Goal: Task Accomplishment & Management: Manage account settings

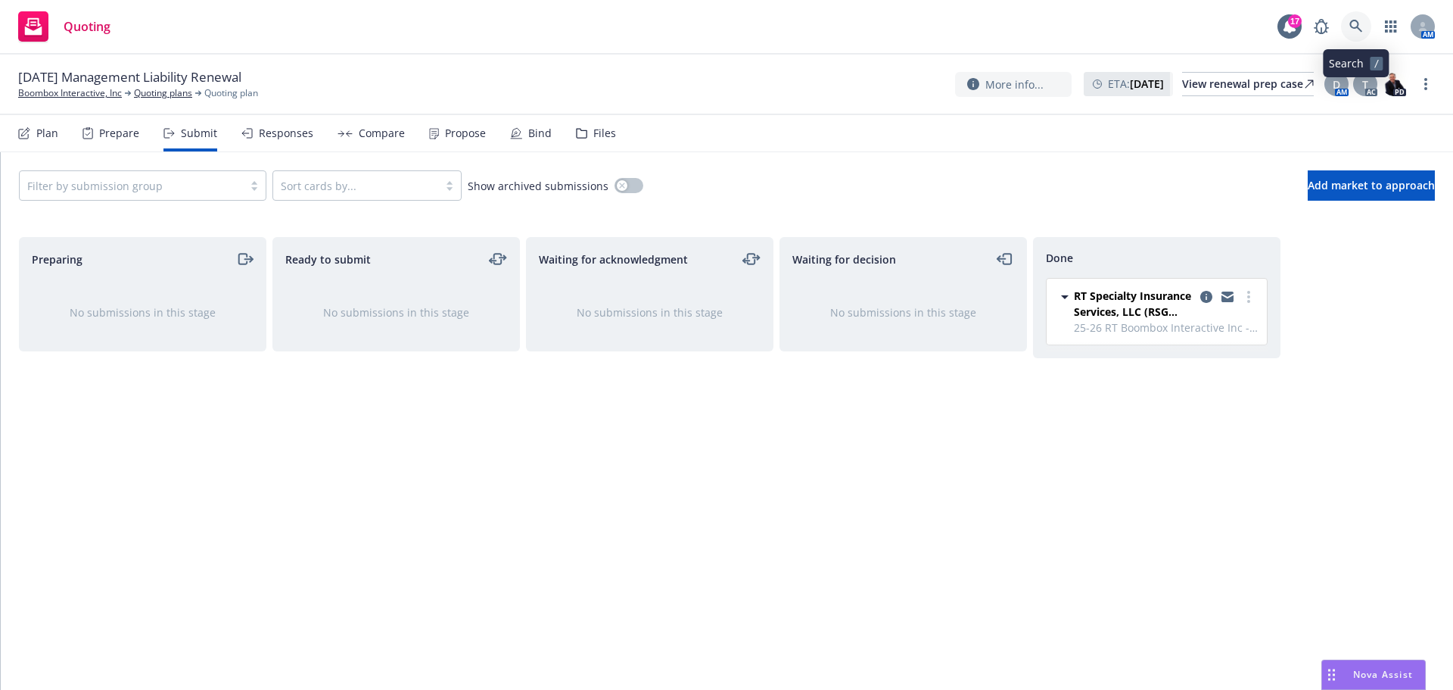
click at [1356, 27] on icon at bounding box center [1356, 26] width 13 height 13
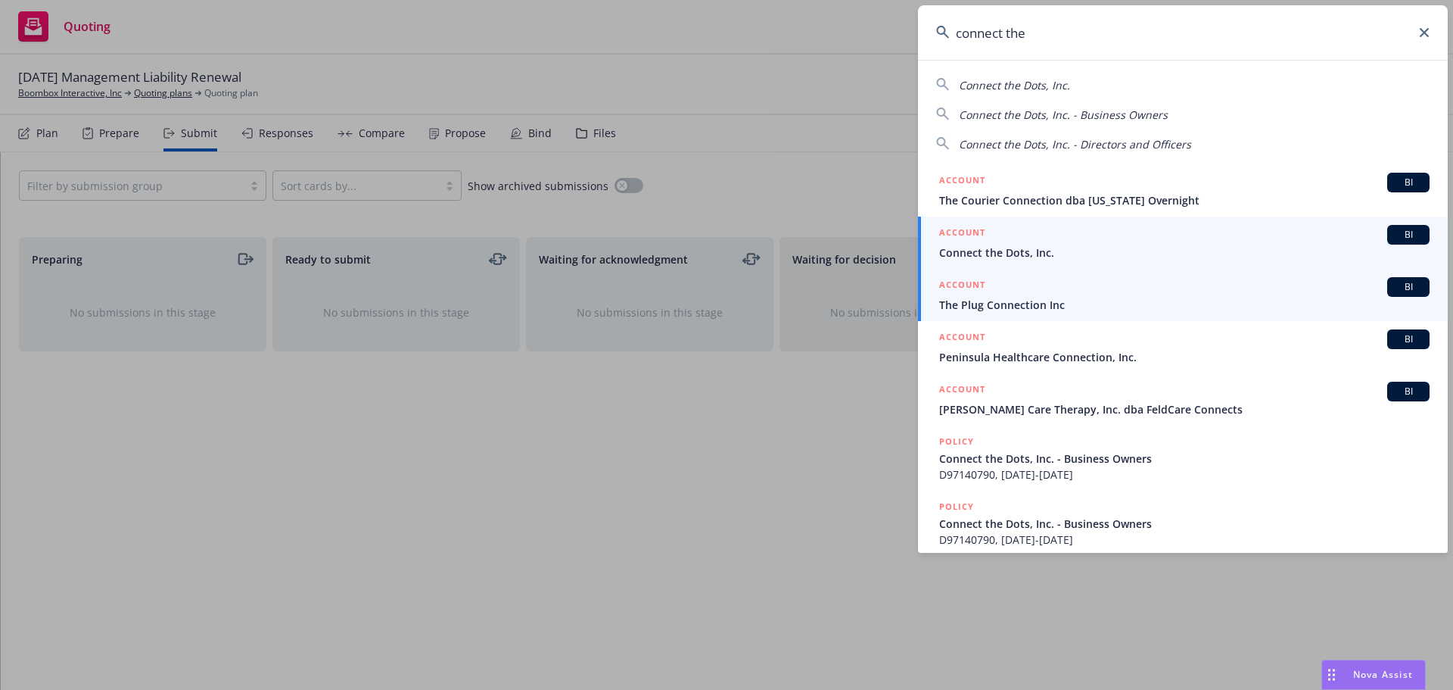
type input "connect the"
click at [1088, 249] on span "Connect the Dots, Inc." at bounding box center [1184, 253] width 491 height 16
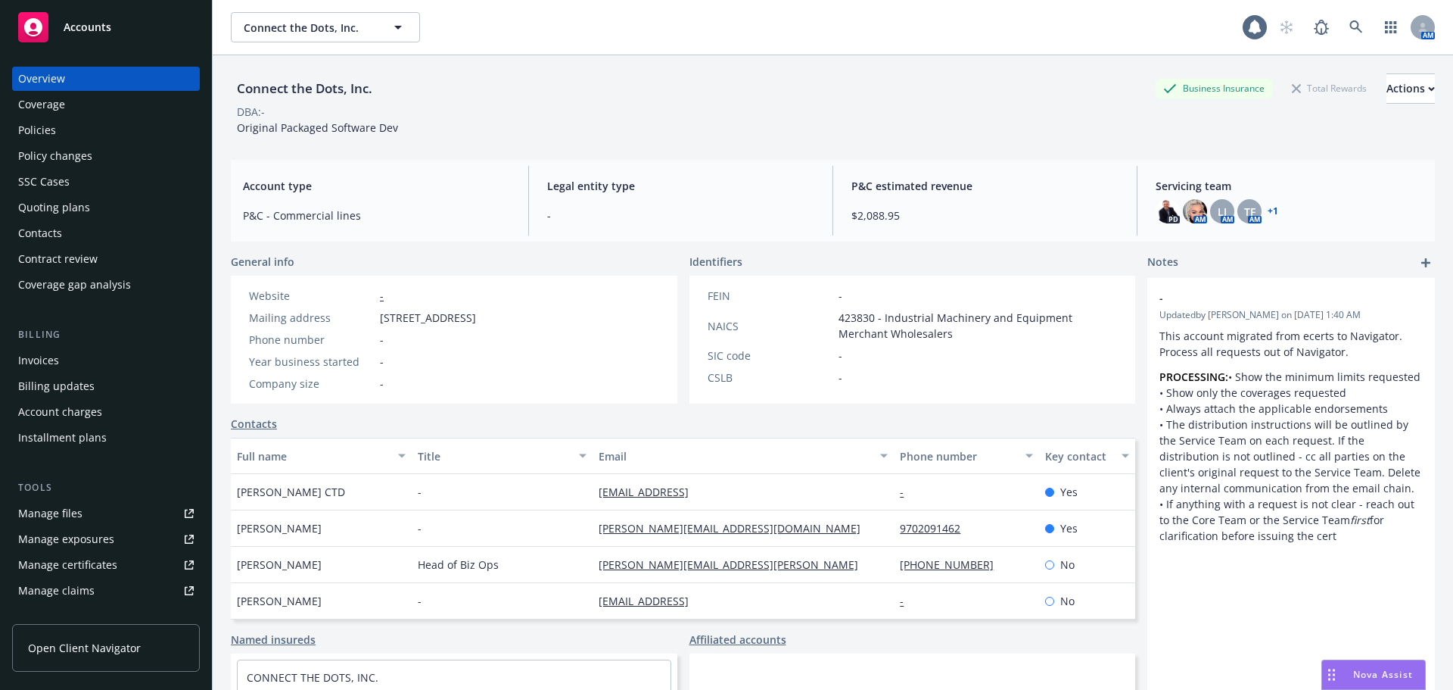
scroll to position [170, 0]
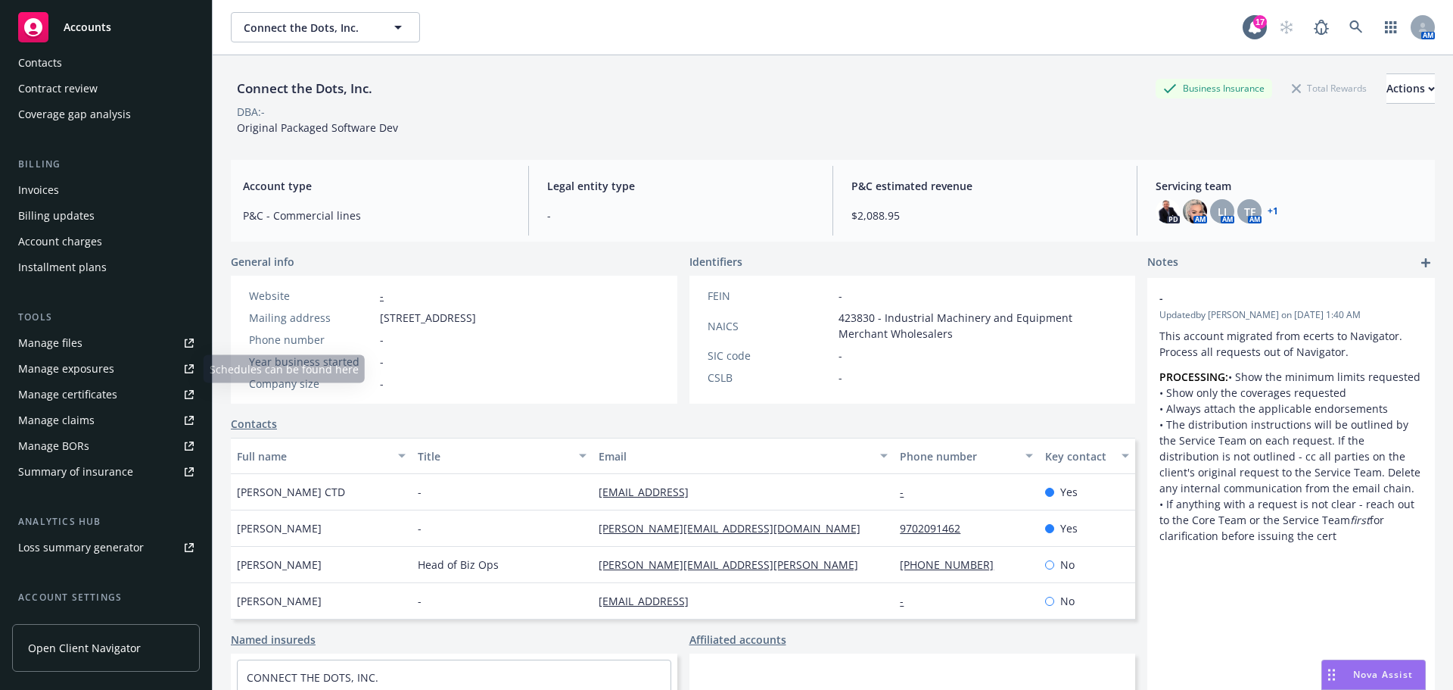
click at [101, 338] on link "Manage files" at bounding box center [106, 343] width 188 height 24
click at [1346, 15] on link at bounding box center [1356, 27] width 30 height 30
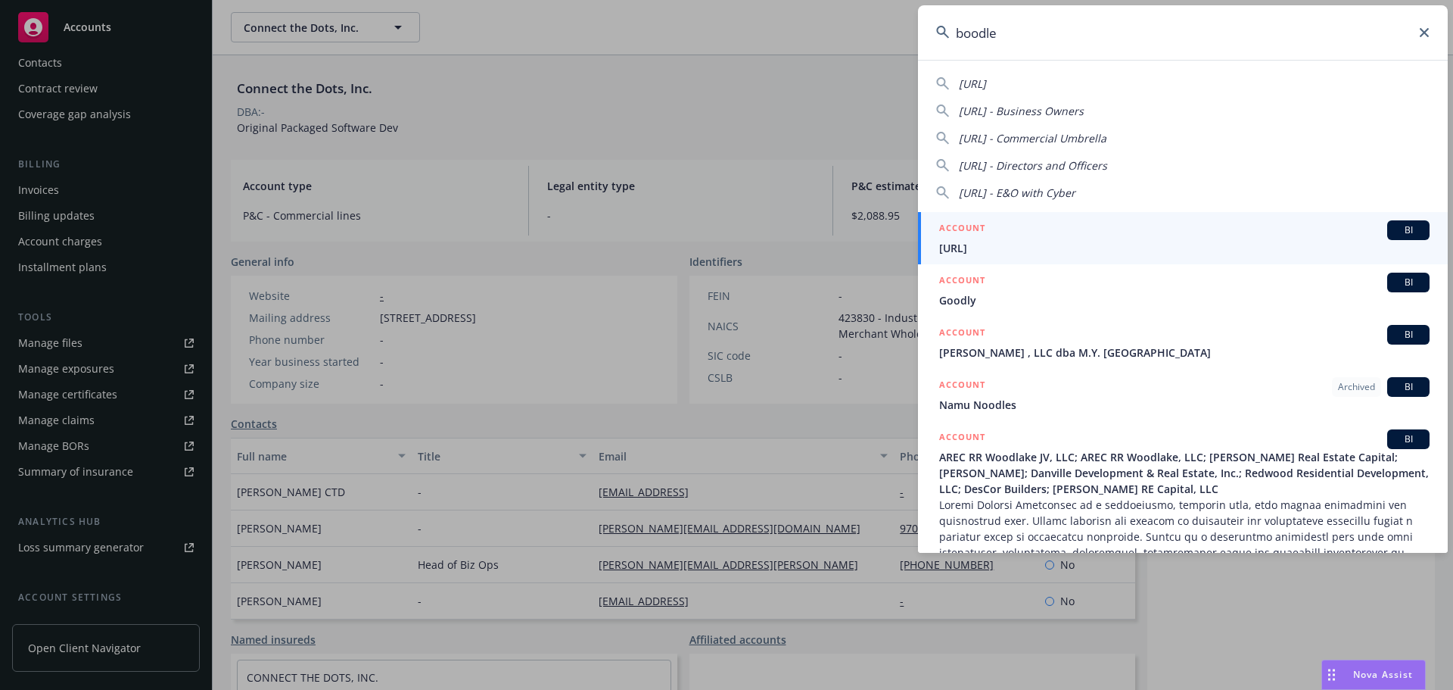
type input "boodle"
click at [1069, 256] on link "ACCOUNT BI Boodle.ai" at bounding box center [1183, 238] width 530 height 52
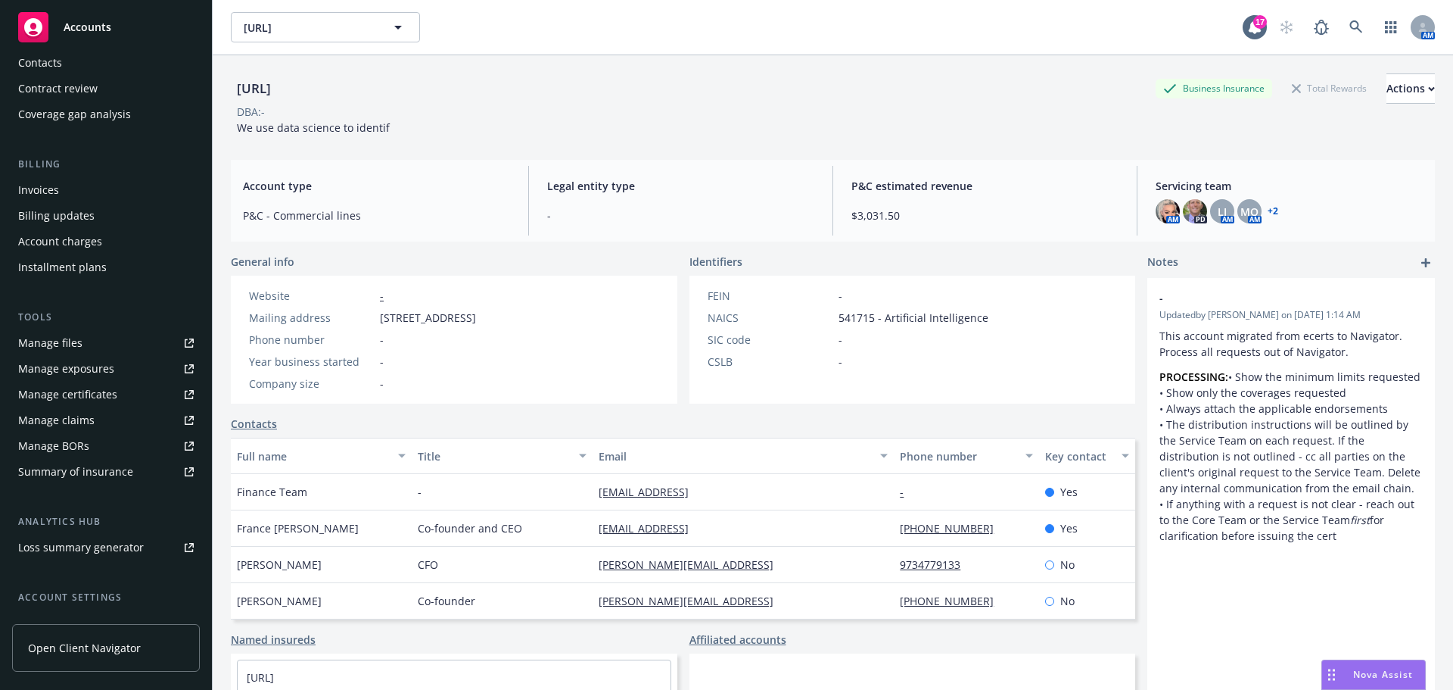
click at [95, 73] on div "Contacts" at bounding box center [106, 63] width 176 height 24
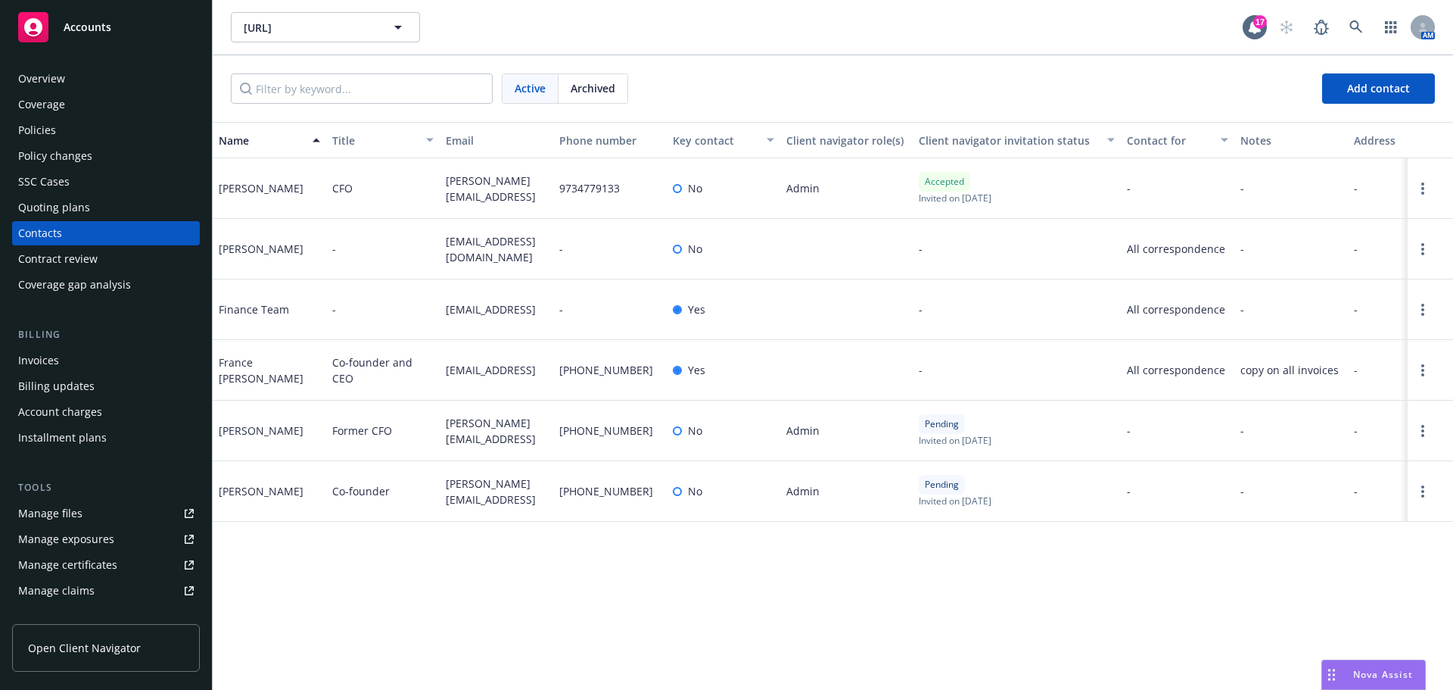
click at [1413, 307] on div at bounding box center [1430, 309] width 45 height 61
click at [1416, 307] on link "Open options" at bounding box center [1423, 310] width 18 height 18
click at [1328, 264] on link "Invite to client navigator" at bounding box center [1326, 255] width 171 height 30
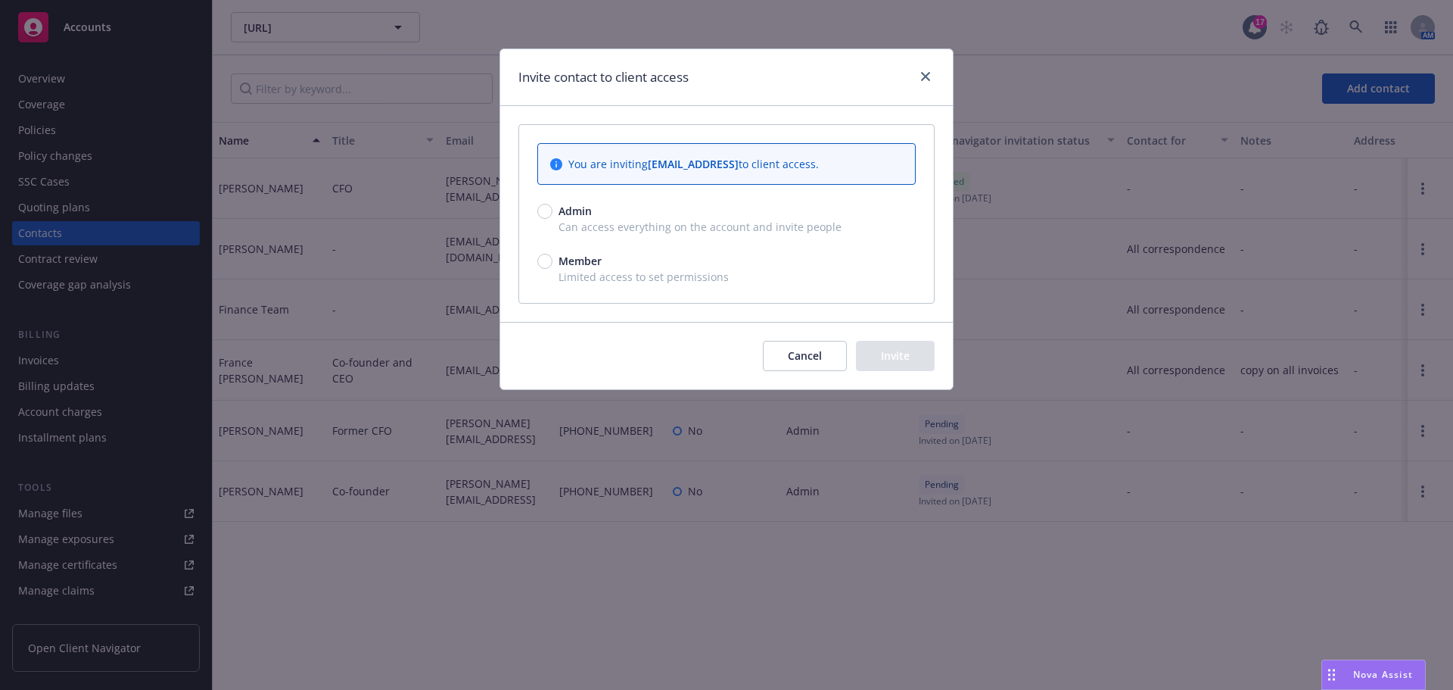
click at [710, 237] on div "Admin Can access everything on the account and invite people Member Limited acc…" at bounding box center [726, 244] width 378 height 82
click at [624, 220] on span "Can access everything on the account and invite people" at bounding box center [726, 227] width 378 height 16
click at [570, 216] on span "Admin" at bounding box center [575, 211] width 33 height 16
click at [553, 216] on input "Admin" at bounding box center [544, 211] width 15 height 15
radio input "true"
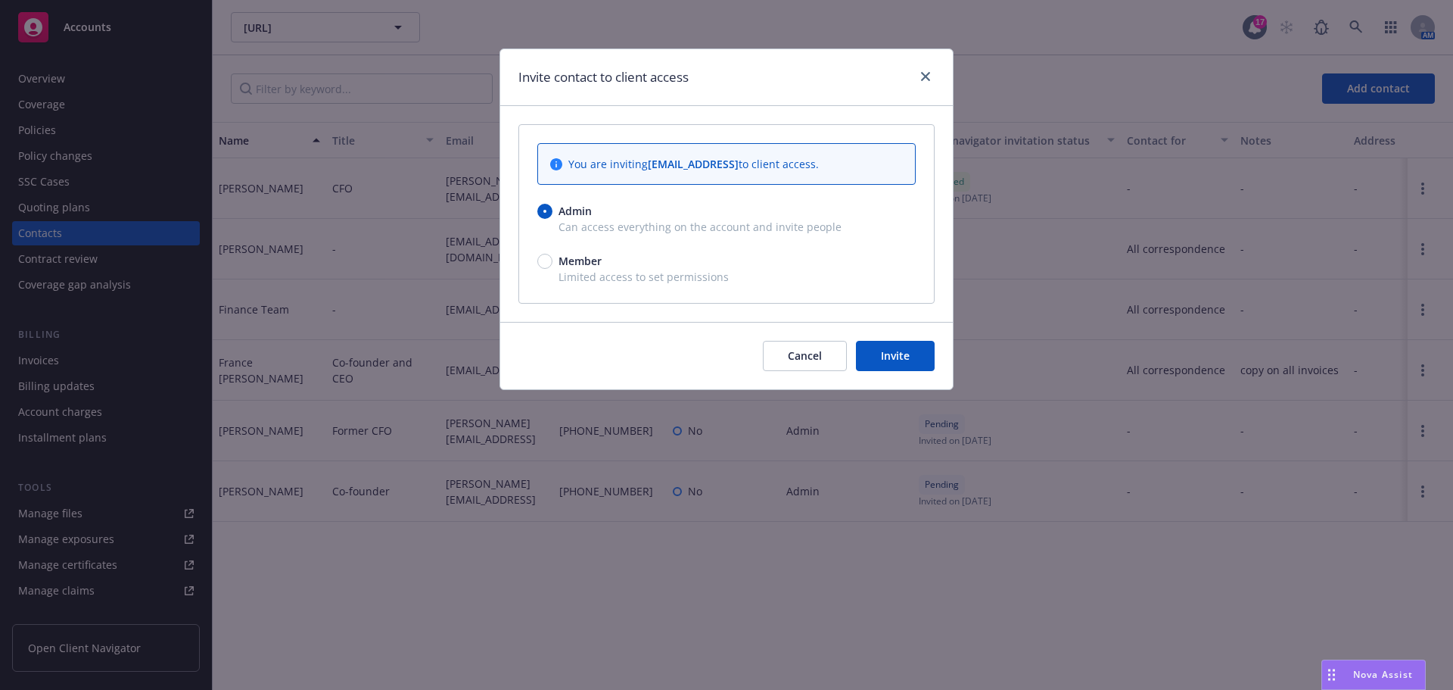
click at [533, 209] on div "You are inviting finance@boodle.ai to client access. Admin Can access everythin…" at bounding box center [726, 214] width 415 height 178
click at [912, 361] on button "Invite" at bounding box center [895, 356] width 79 height 30
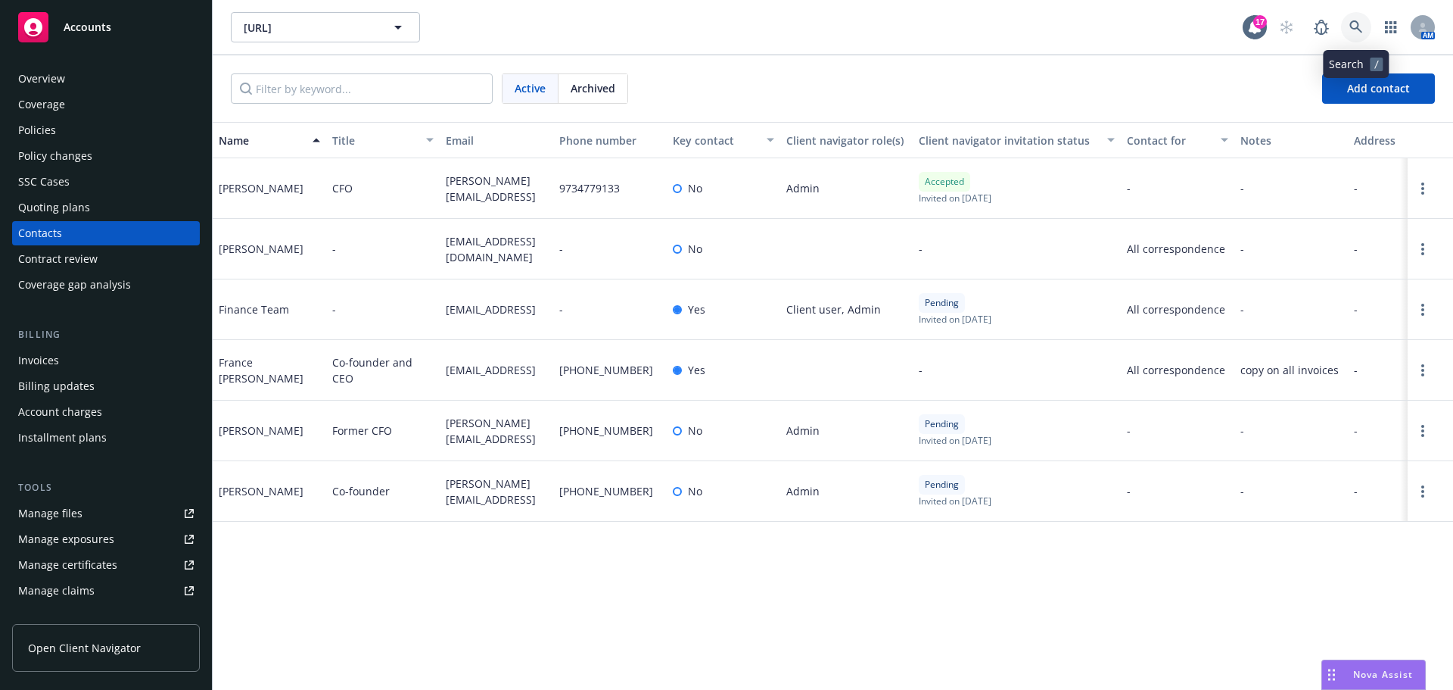
click at [1344, 28] on link at bounding box center [1356, 27] width 30 height 30
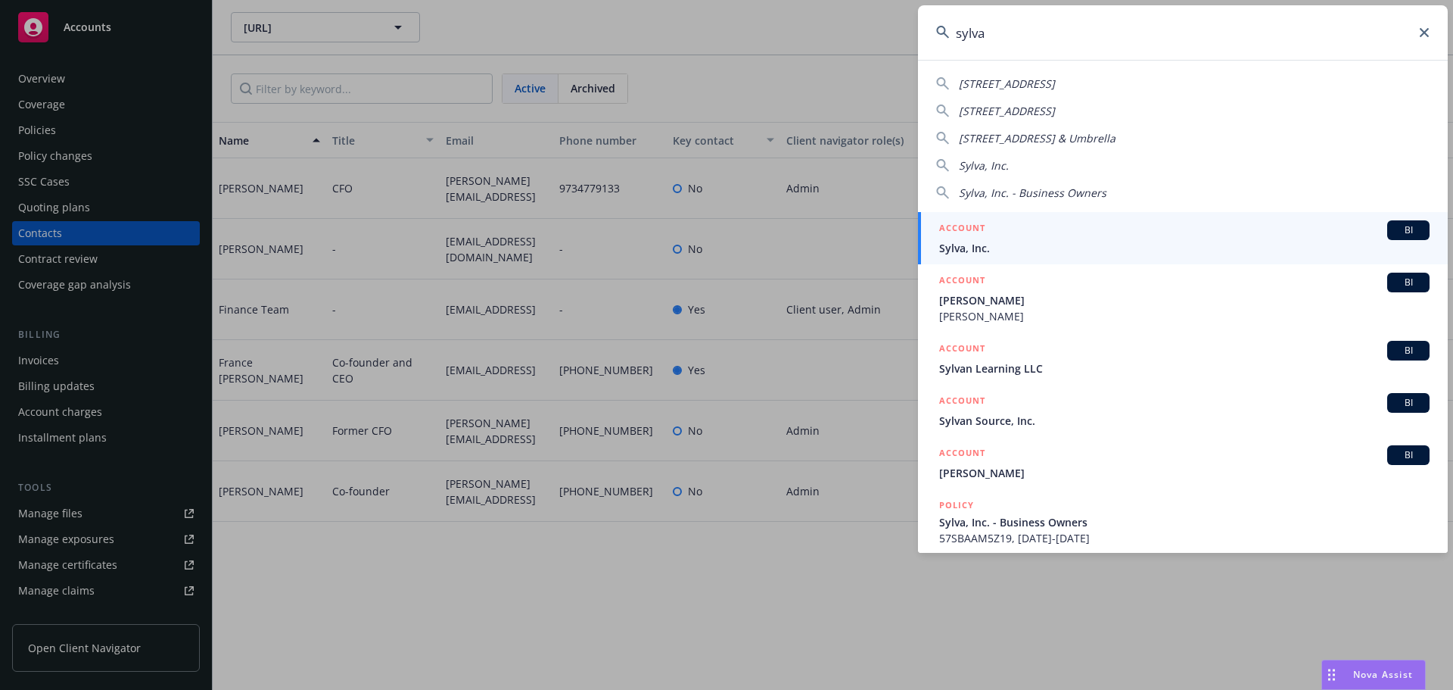
type input "sylva"
click at [977, 240] on span "Sylva, Inc." at bounding box center [1184, 248] width 491 height 16
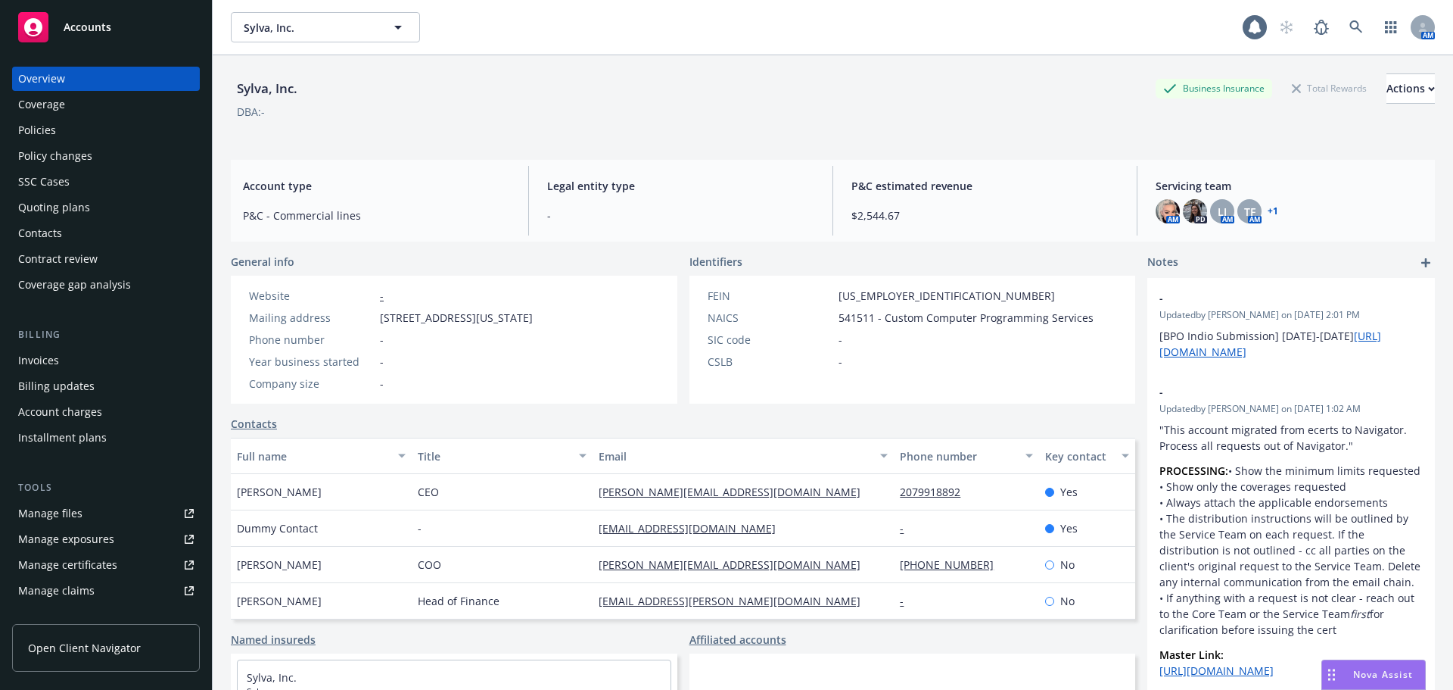
click at [79, 150] on div "Policy changes" at bounding box center [55, 156] width 74 height 24
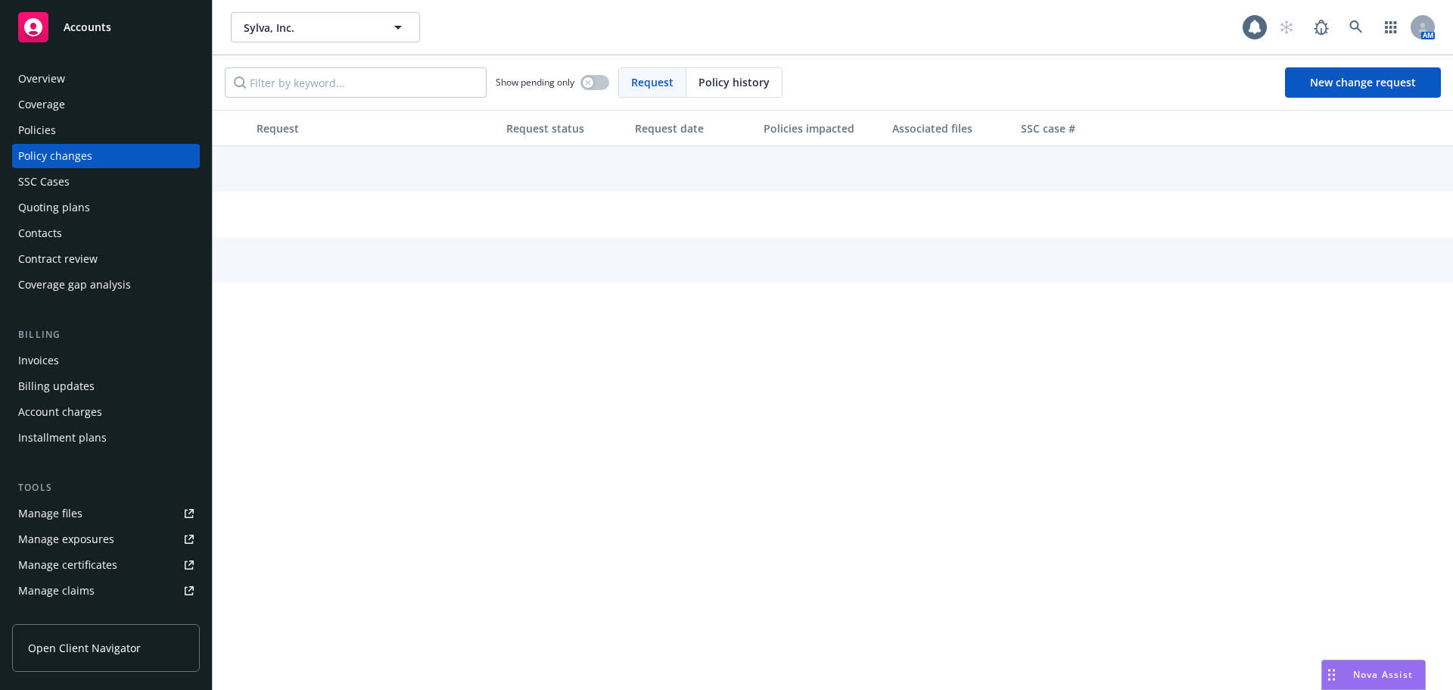
click at [66, 210] on div "Quoting plans" at bounding box center [54, 207] width 72 height 24
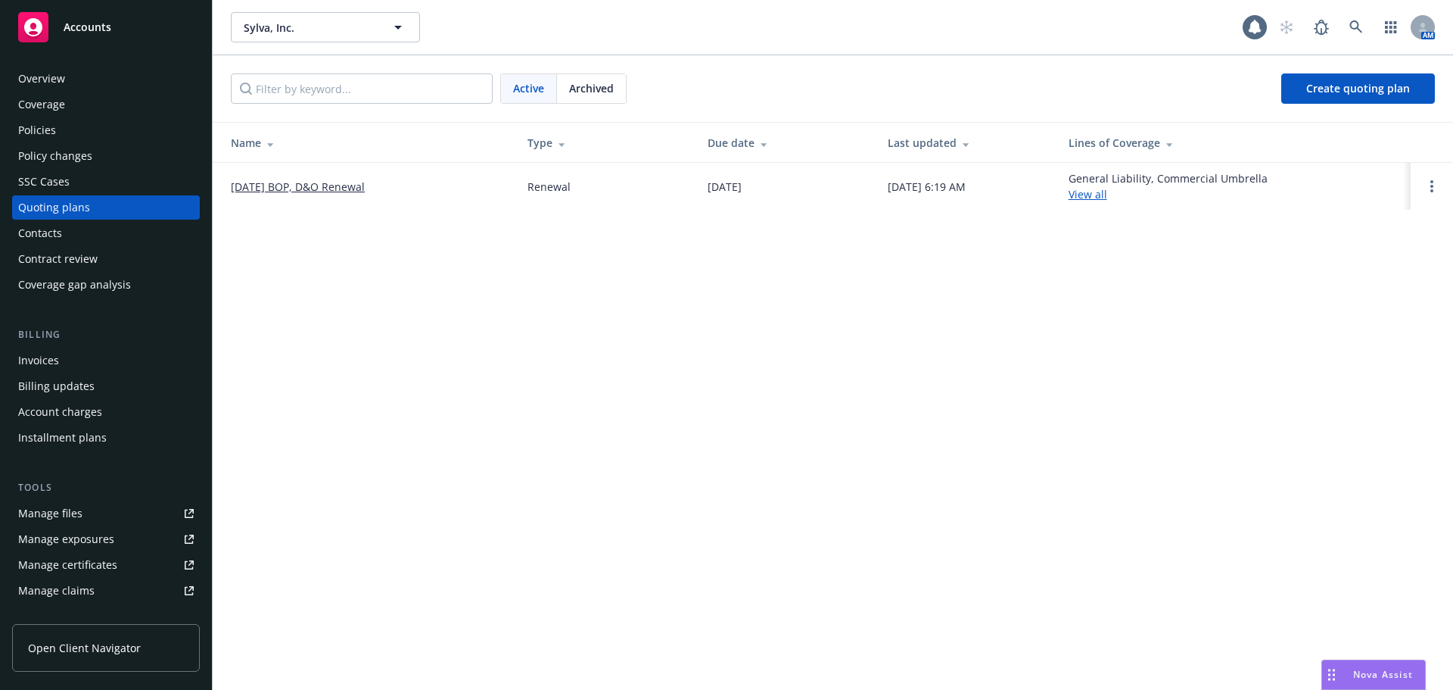
click at [306, 185] on link "10/01/25 BOP, D&O Renewal" at bounding box center [298, 187] width 134 height 16
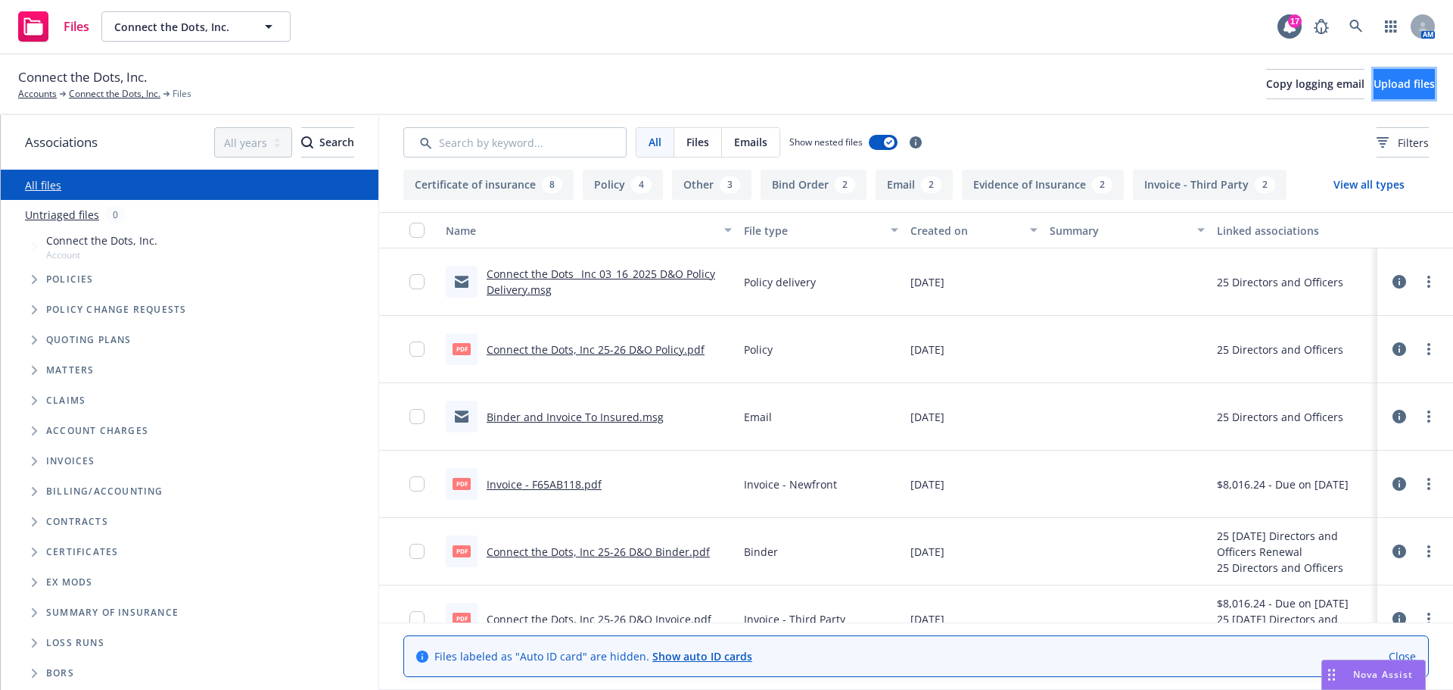
click at [1374, 90] on span "Upload files" at bounding box center [1404, 83] width 61 height 14
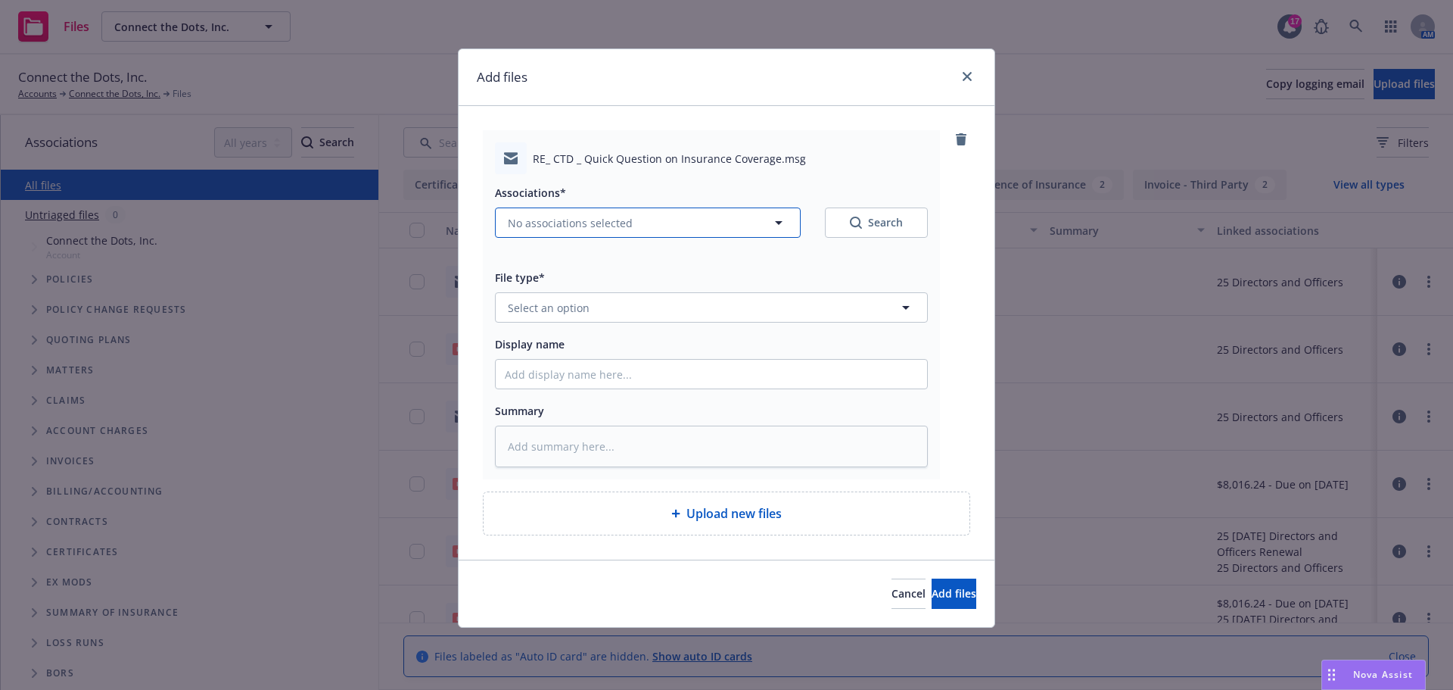
click at [668, 229] on button "No associations selected" at bounding box center [648, 222] width 306 height 30
type textarea "x"
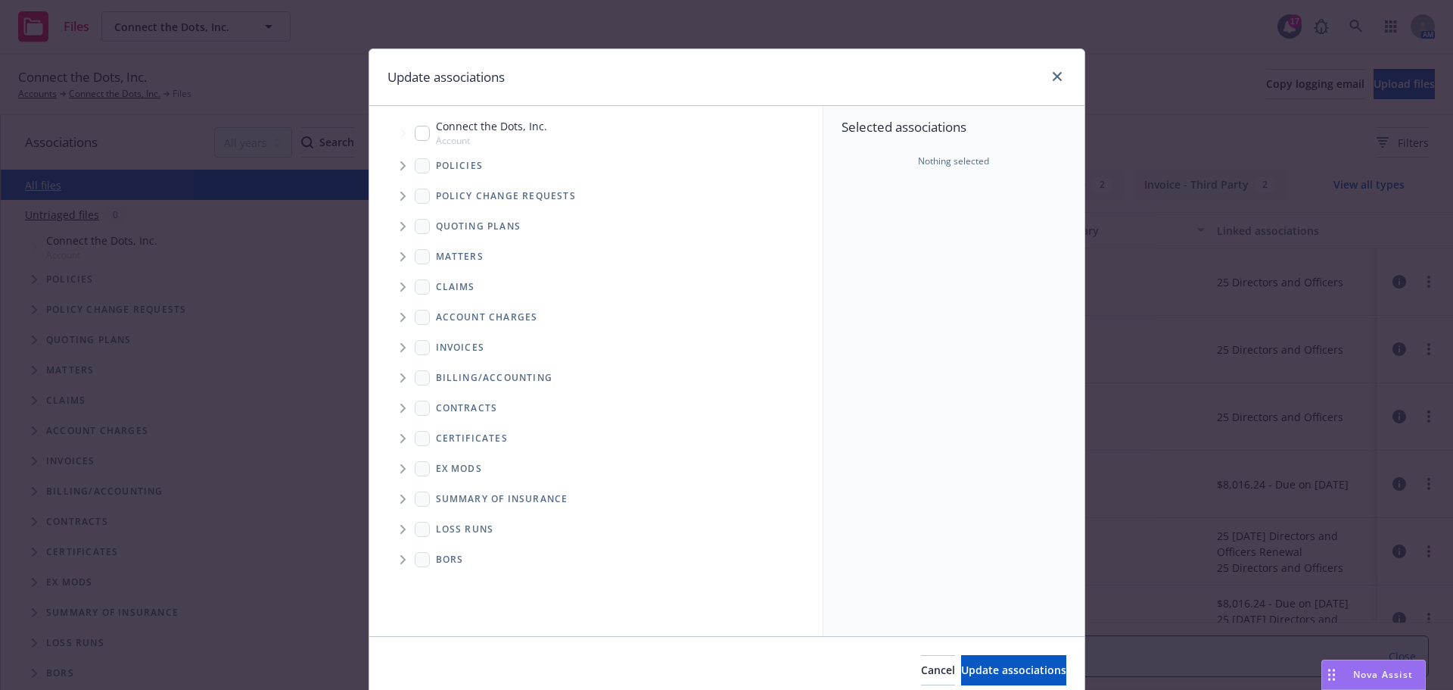
click at [415, 135] on input "Tree Example" at bounding box center [422, 133] width 15 height 15
checkbox input "true"
click at [980, 673] on span "Update associations" at bounding box center [1013, 669] width 105 height 14
type textarea "x"
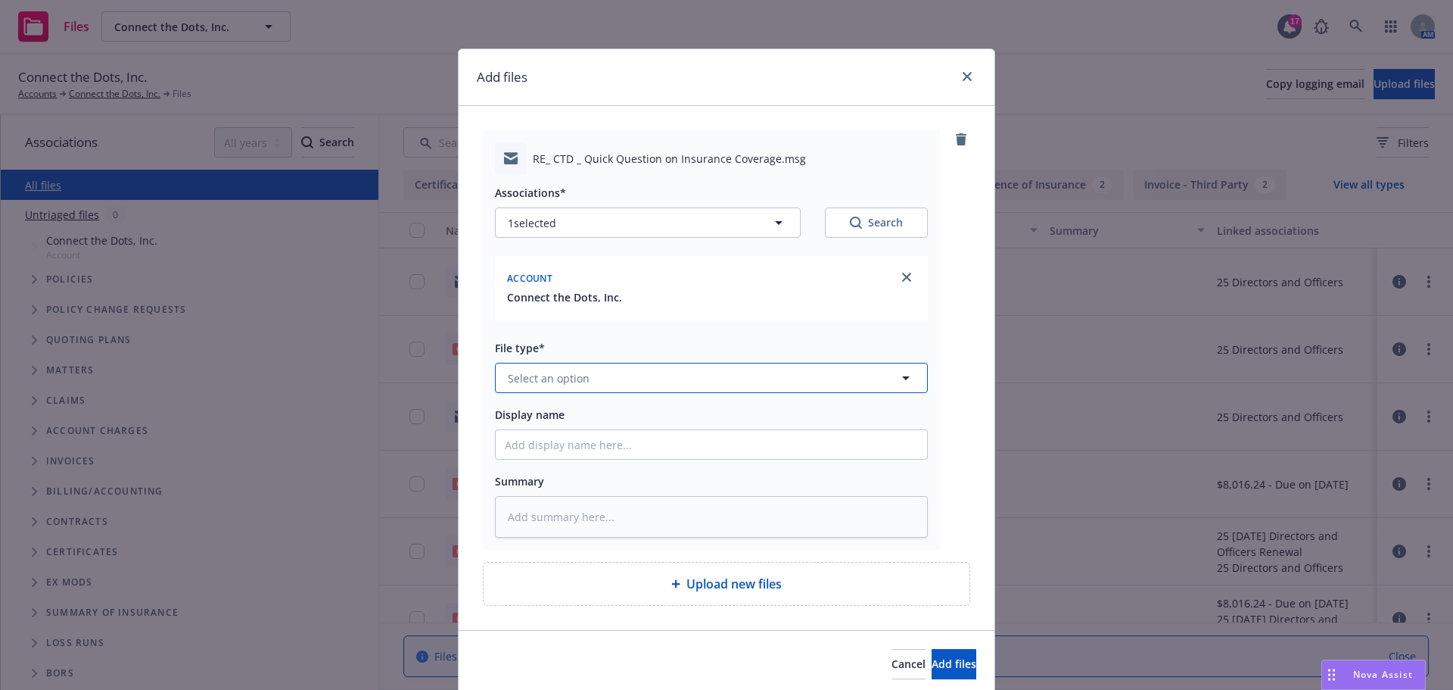
click at [633, 372] on button "Select an option" at bounding box center [711, 378] width 433 height 30
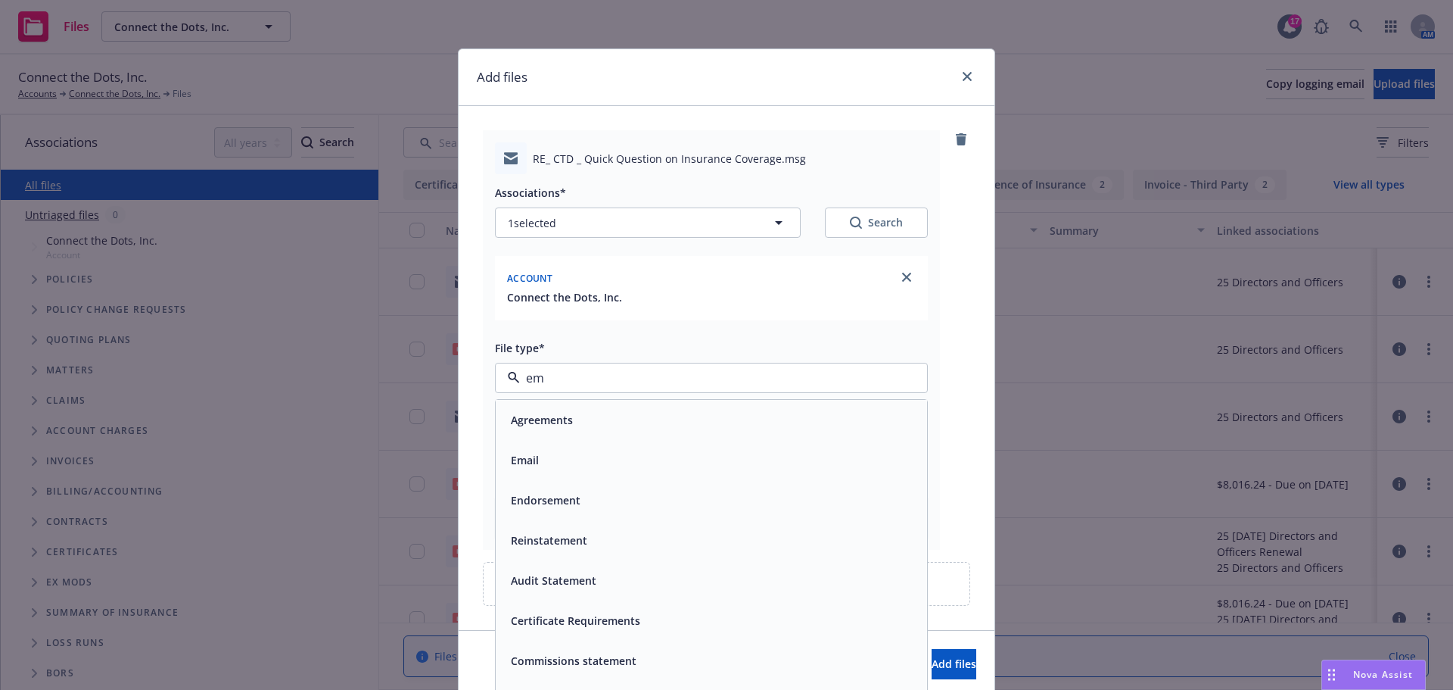
type input "e"
click at [808, 56] on div "Add files" at bounding box center [727, 77] width 536 height 57
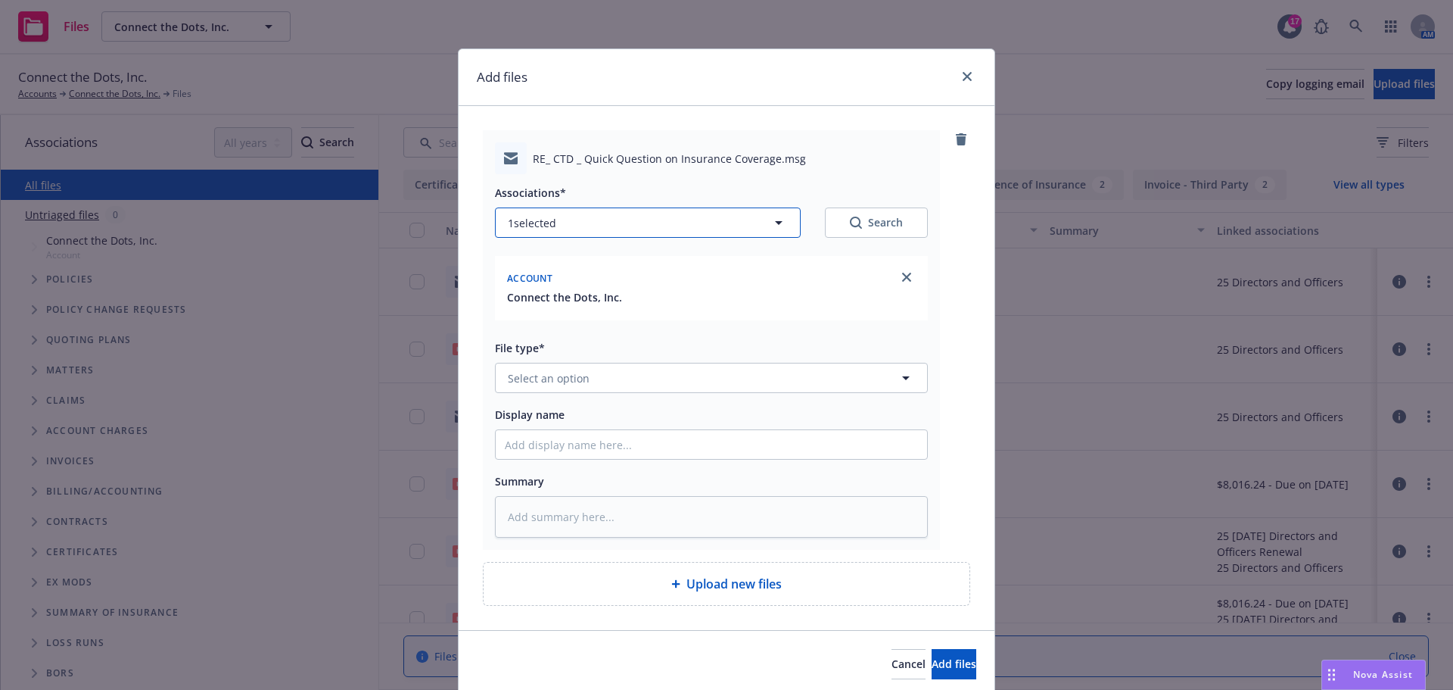
click at [761, 228] on button "1 selected" at bounding box center [648, 222] width 306 height 30
type textarea "x"
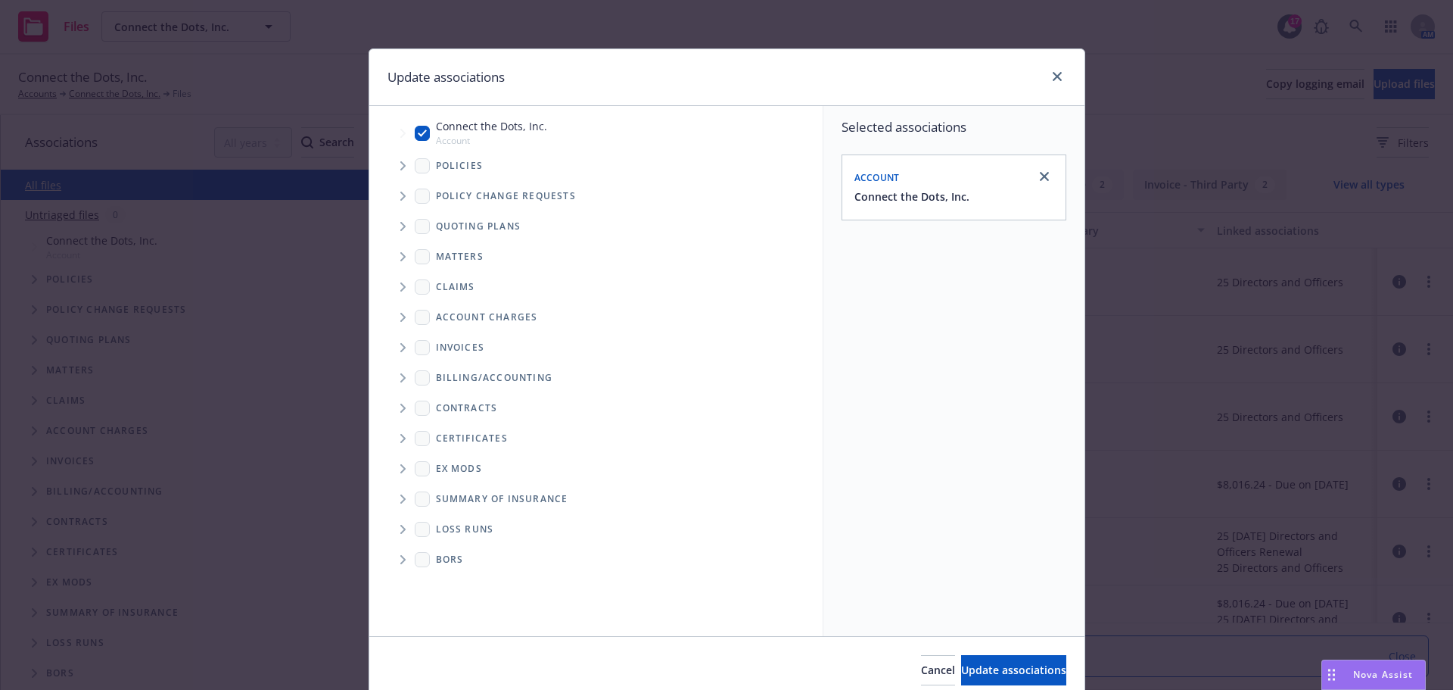
click at [408, 403] on span "Folder Tree Example" at bounding box center [403, 408] width 24 height 24
click at [398, 410] on icon "Folder Tree Example" at bounding box center [402, 409] width 9 height 6
click at [393, 410] on span "Folder Tree Example" at bounding box center [403, 408] width 24 height 24
click at [428, 442] on span "Folder Tree Example" at bounding box center [436, 435] width 24 height 24
click at [431, 443] on span "Folder Tree Example" at bounding box center [436, 435] width 24 height 24
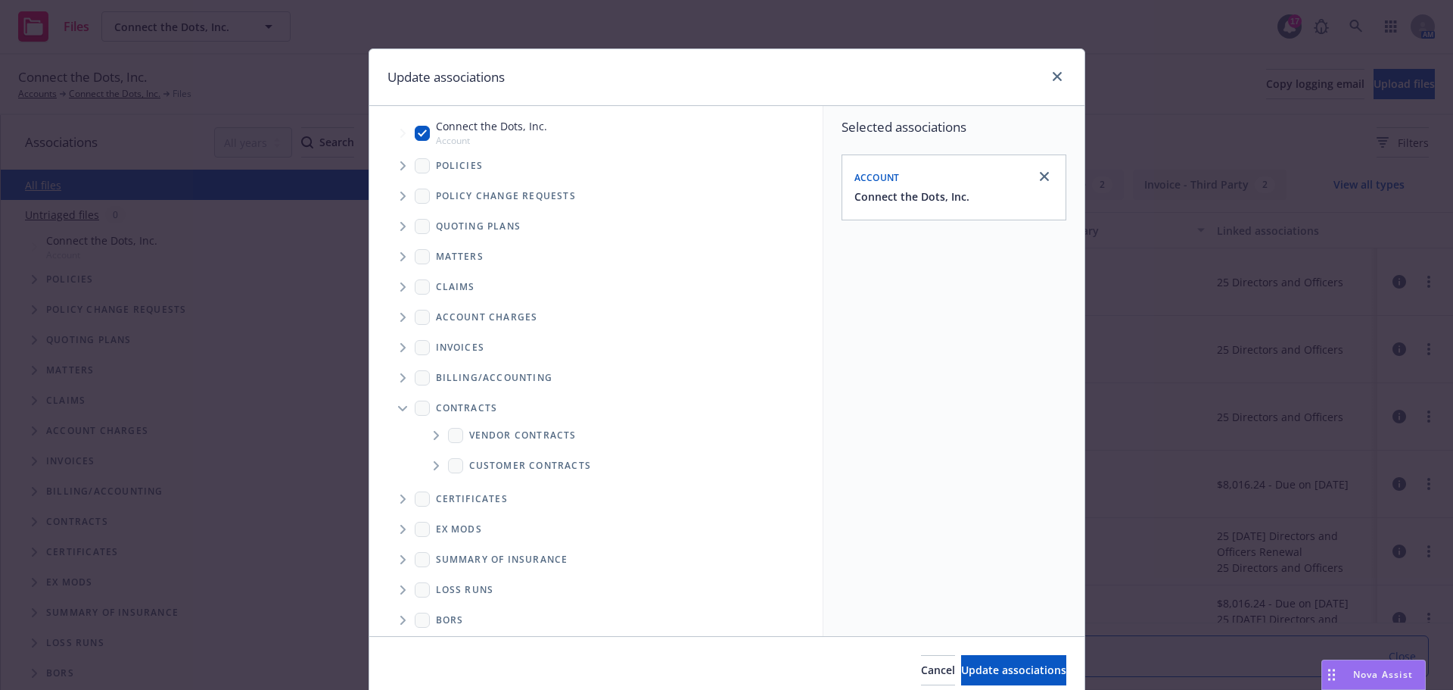
click at [428, 475] on span "Folder Tree Example" at bounding box center [436, 465] width 24 height 24
click at [506, 494] on link "New Customer Contracts folder" at bounding box center [574, 492] width 160 height 16
checkbox input "true"
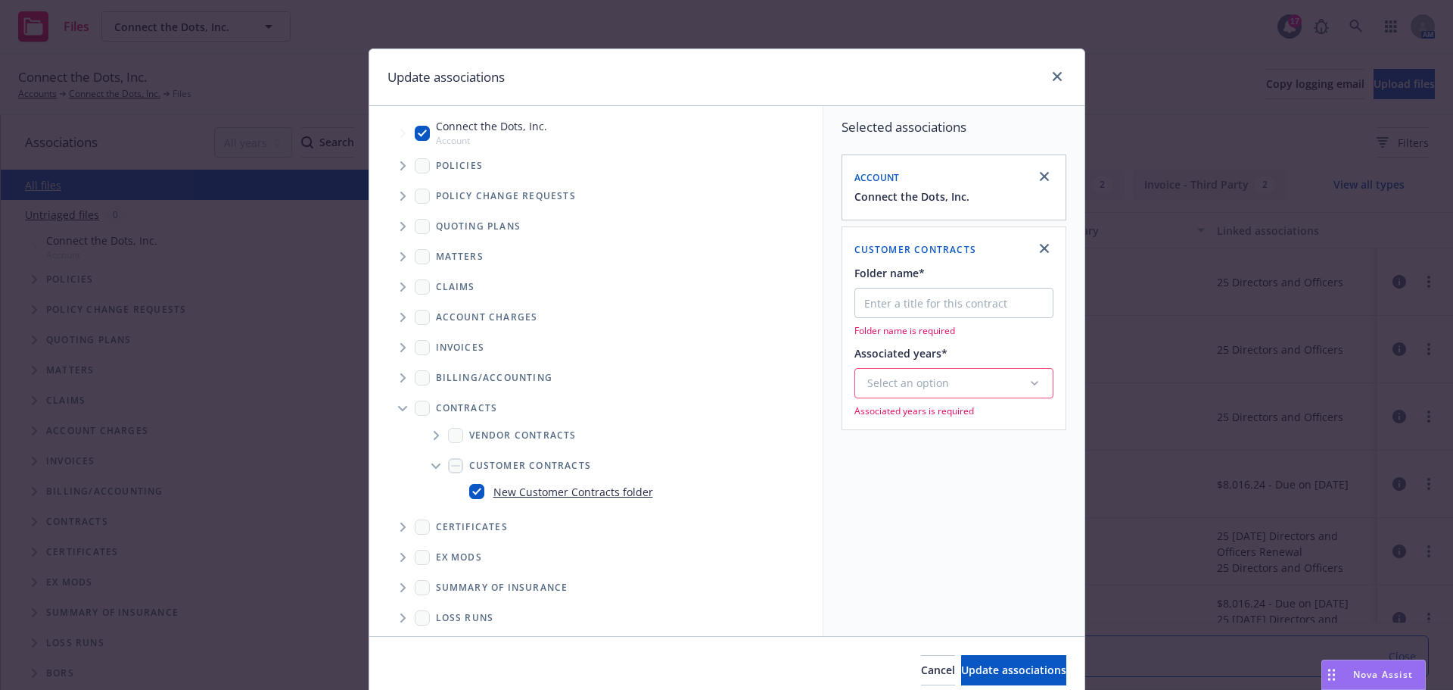
click at [932, 382] on div "Select an option" at bounding box center [947, 382] width 161 height 15
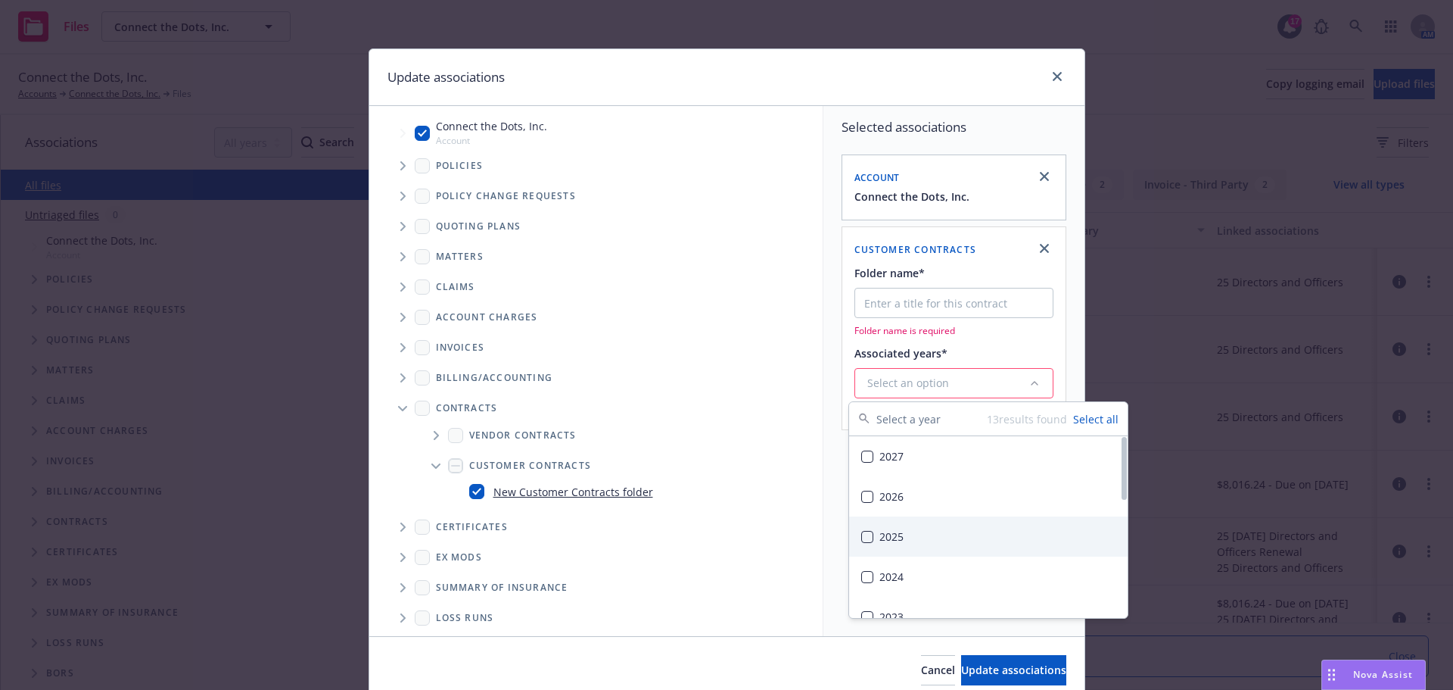
click at [918, 539] on div "2025" at bounding box center [988, 536] width 279 height 40
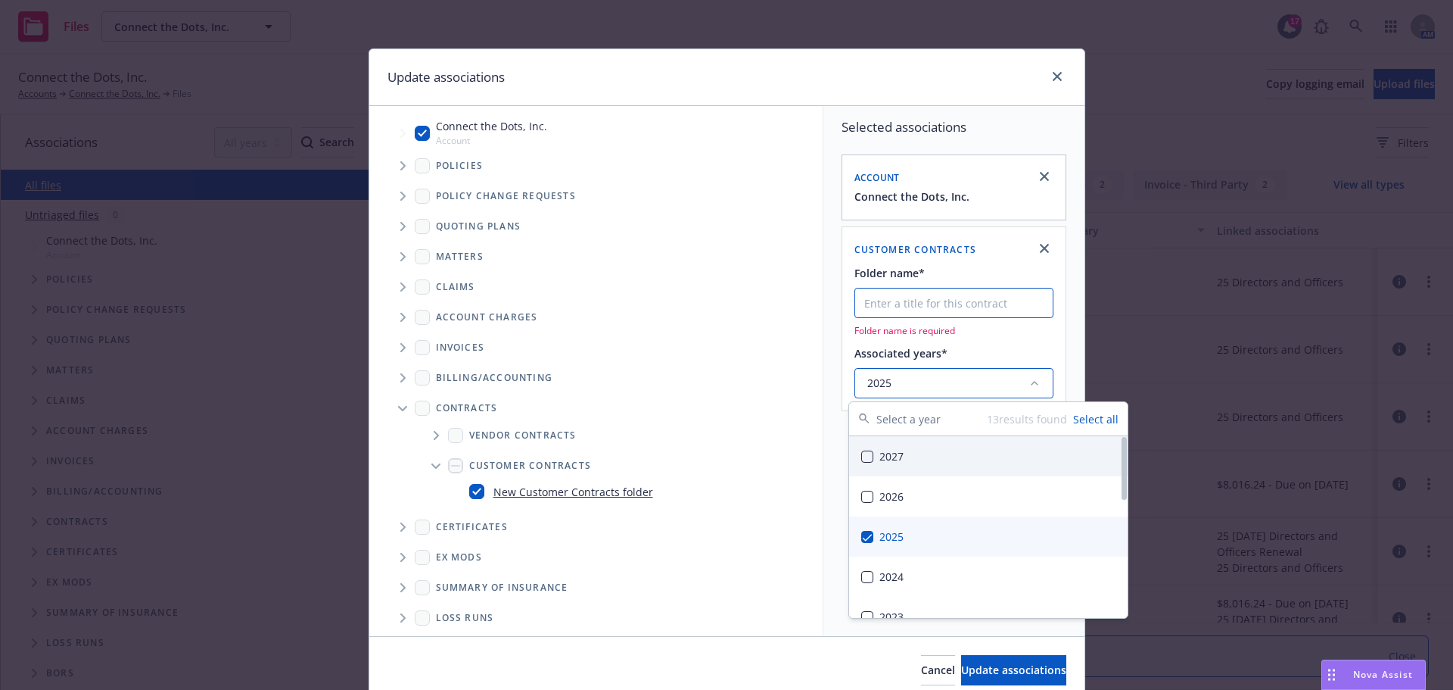
click at [938, 289] on input "Folder name*" at bounding box center [954, 303] width 199 height 30
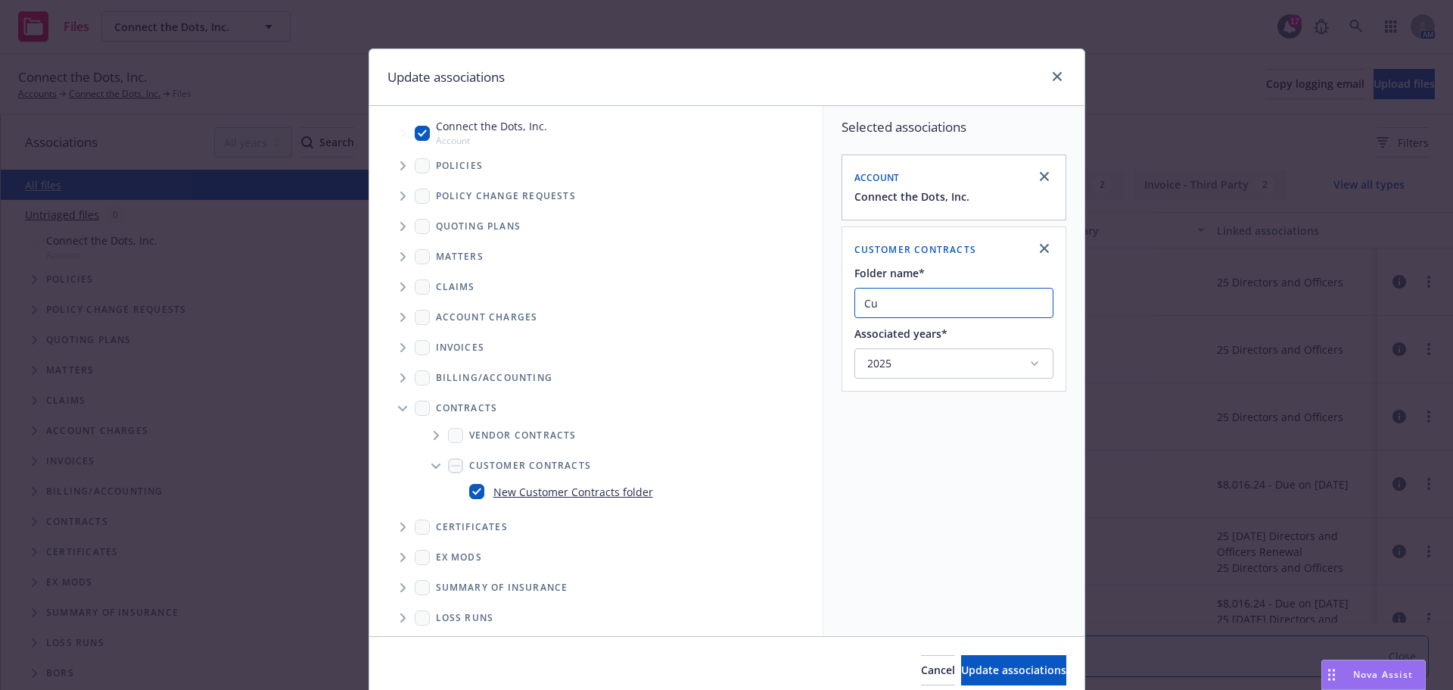
type input "C"
type input "8/18 Potential Customer"
click at [972, 671] on span "Update associations" at bounding box center [1013, 669] width 105 height 14
type textarea "x"
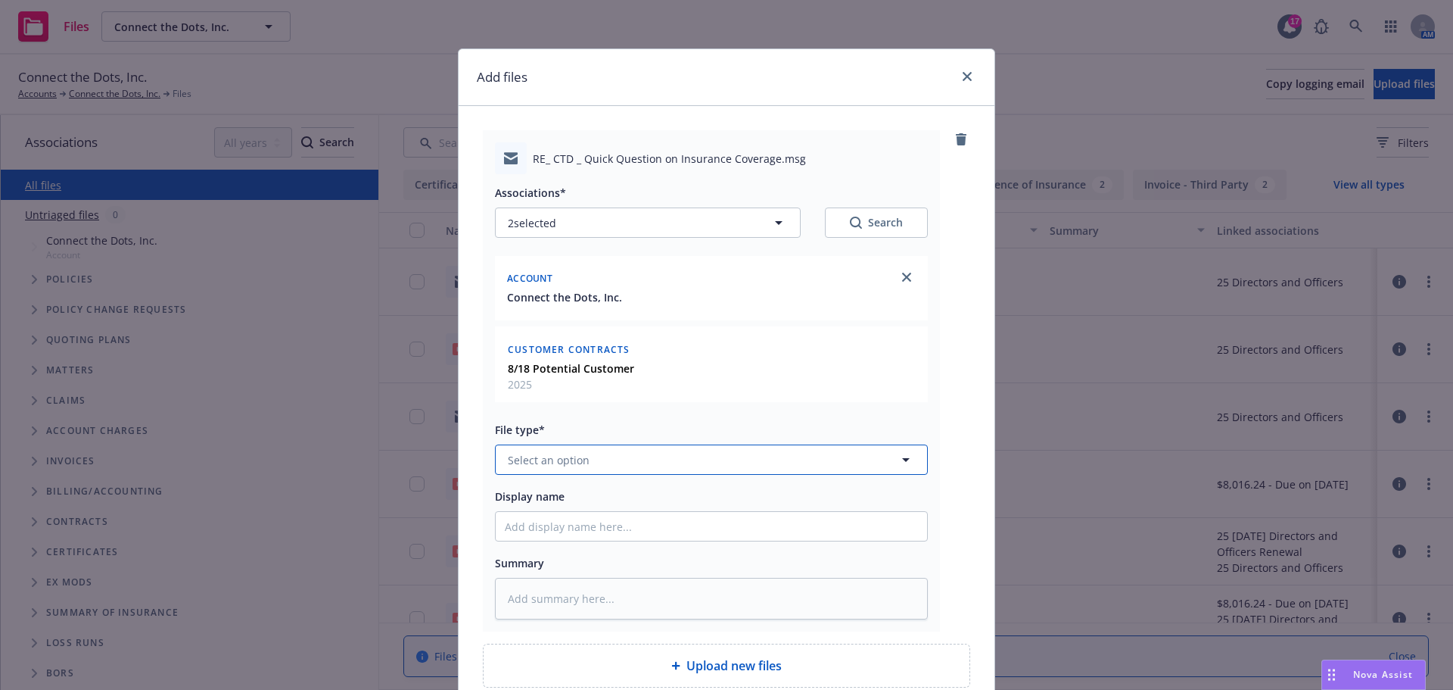
click at [736, 459] on button "Select an option" at bounding box center [711, 459] width 433 height 30
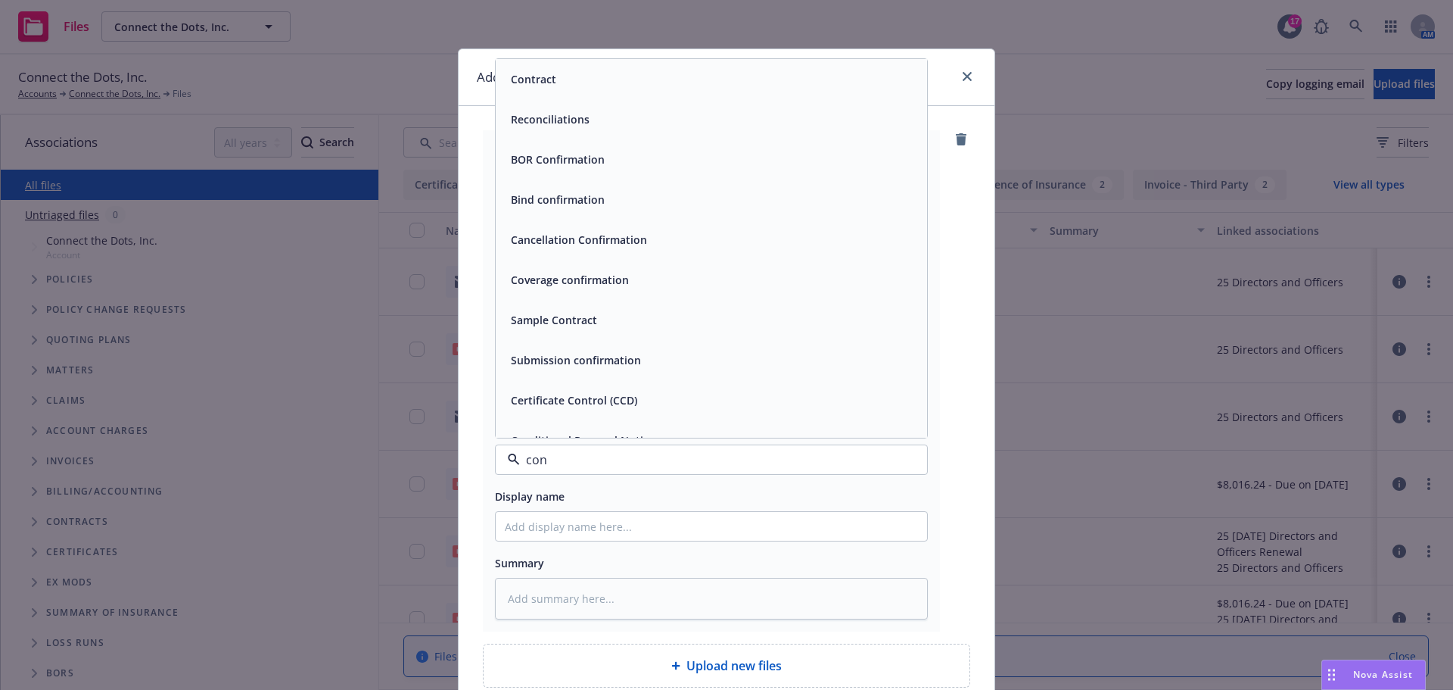
type input "conr"
type textarea "x"
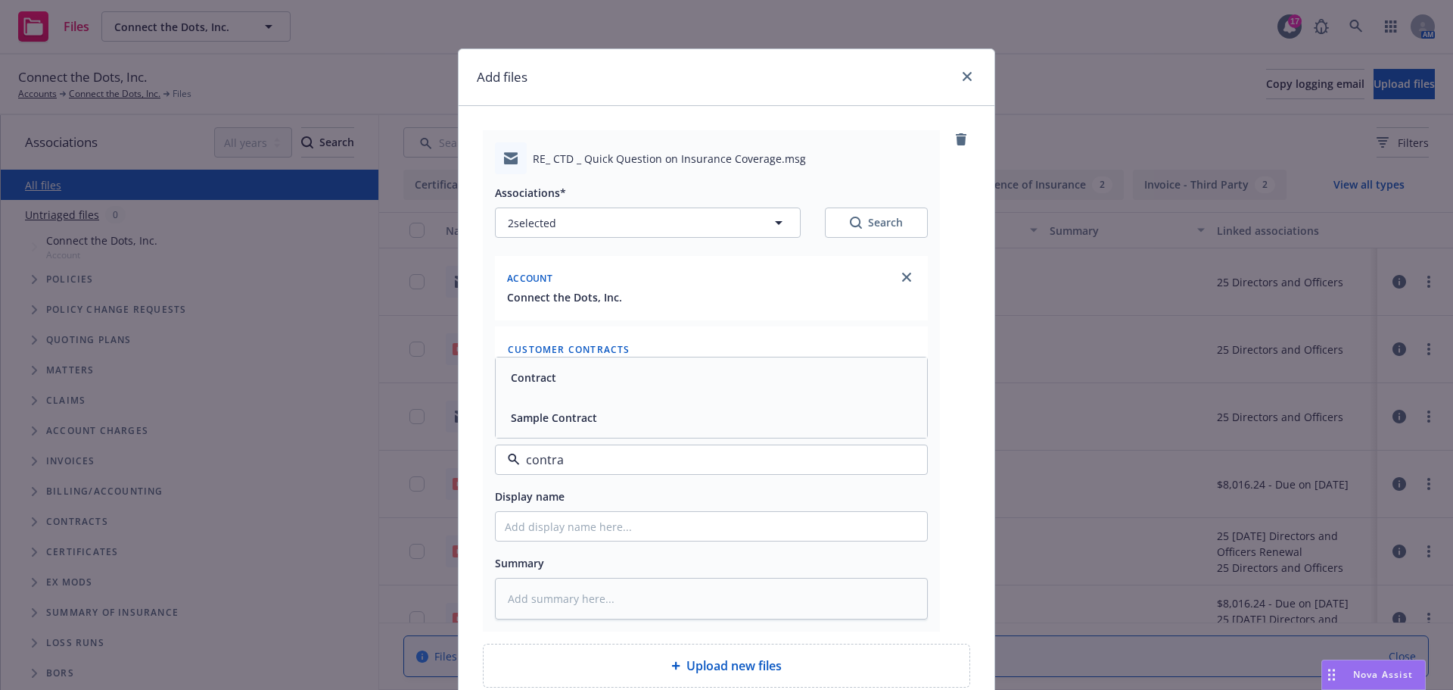
type input "contrac"
click at [692, 386] on div "Contract" at bounding box center [711, 377] width 413 height 22
click at [614, 526] on input "Display name" at bounding box center [711, 526] width 431 height 29
type textarea "x"
type input "8"
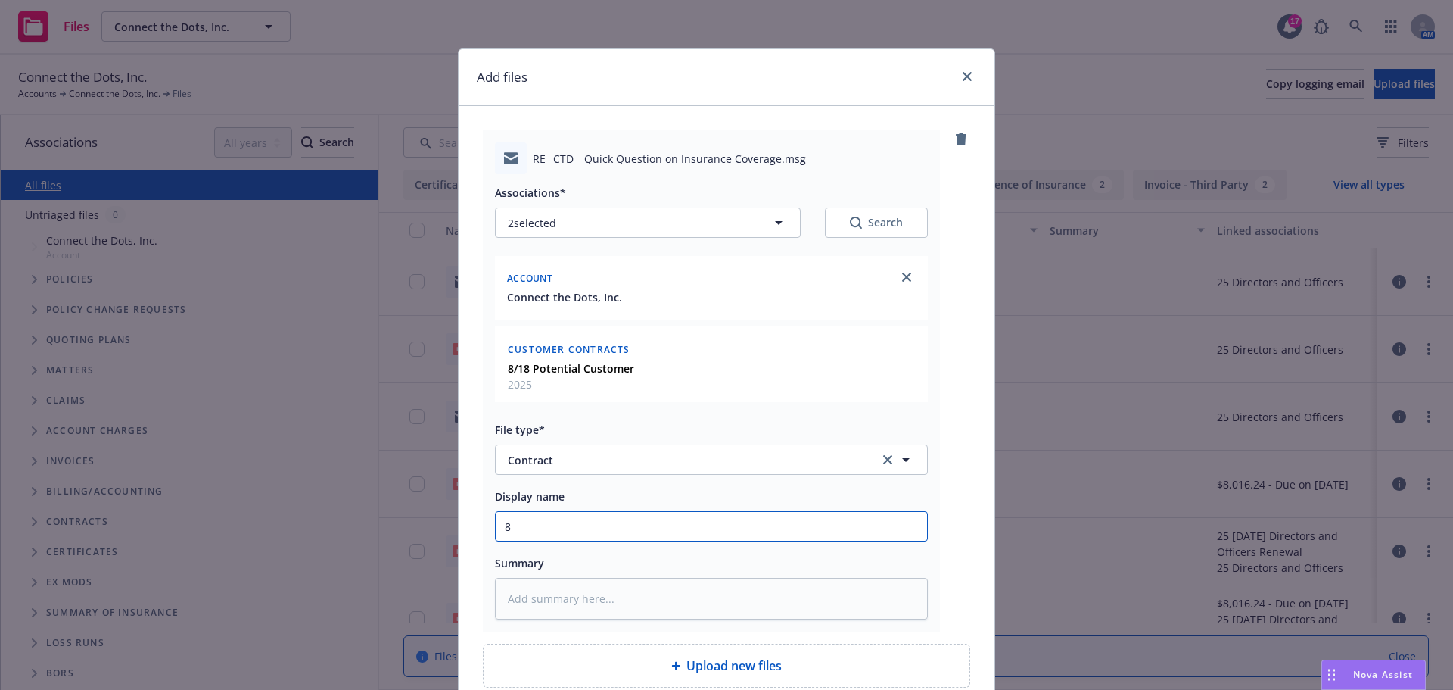
type textarea "x"
type input "8/"
type textarea "x"
type input "8/1"
type textarea "x"
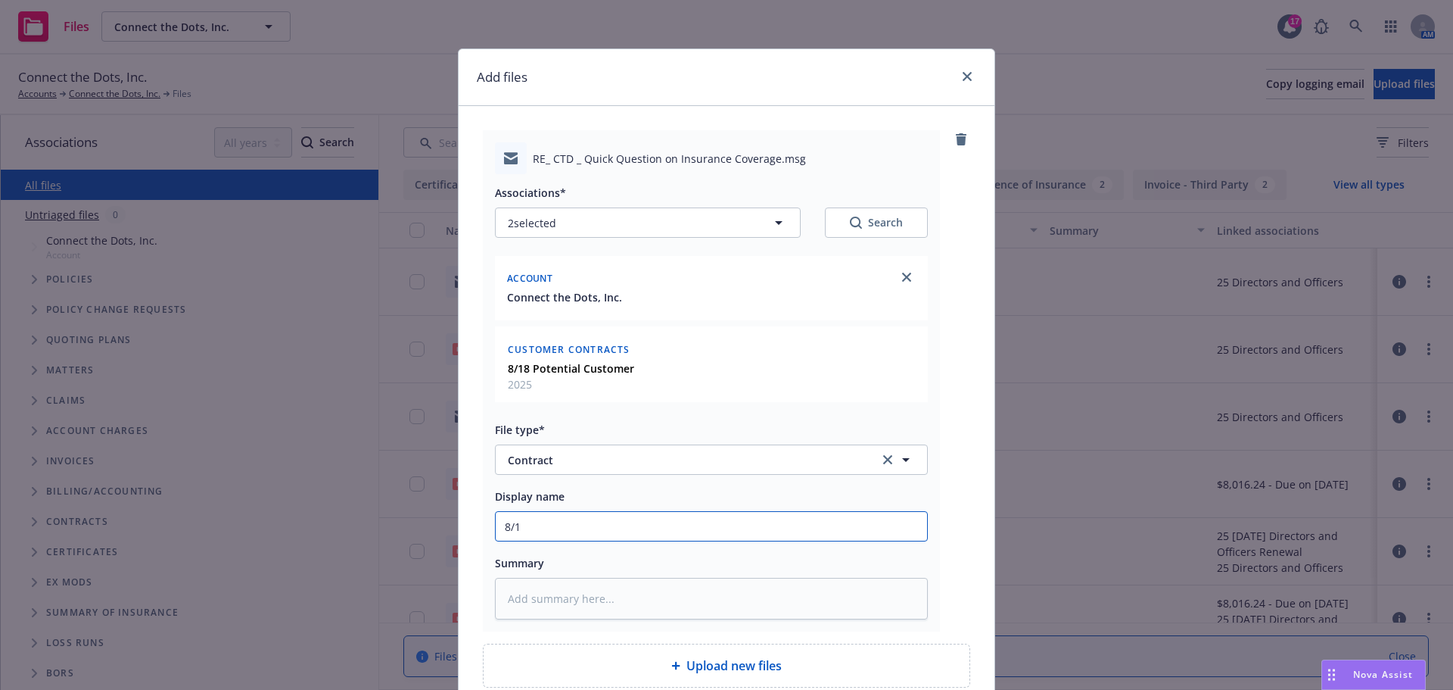
type input "8/19"
type textarea "x"
type input "8/19/"
type textarea "x"
type input "8/19/2"
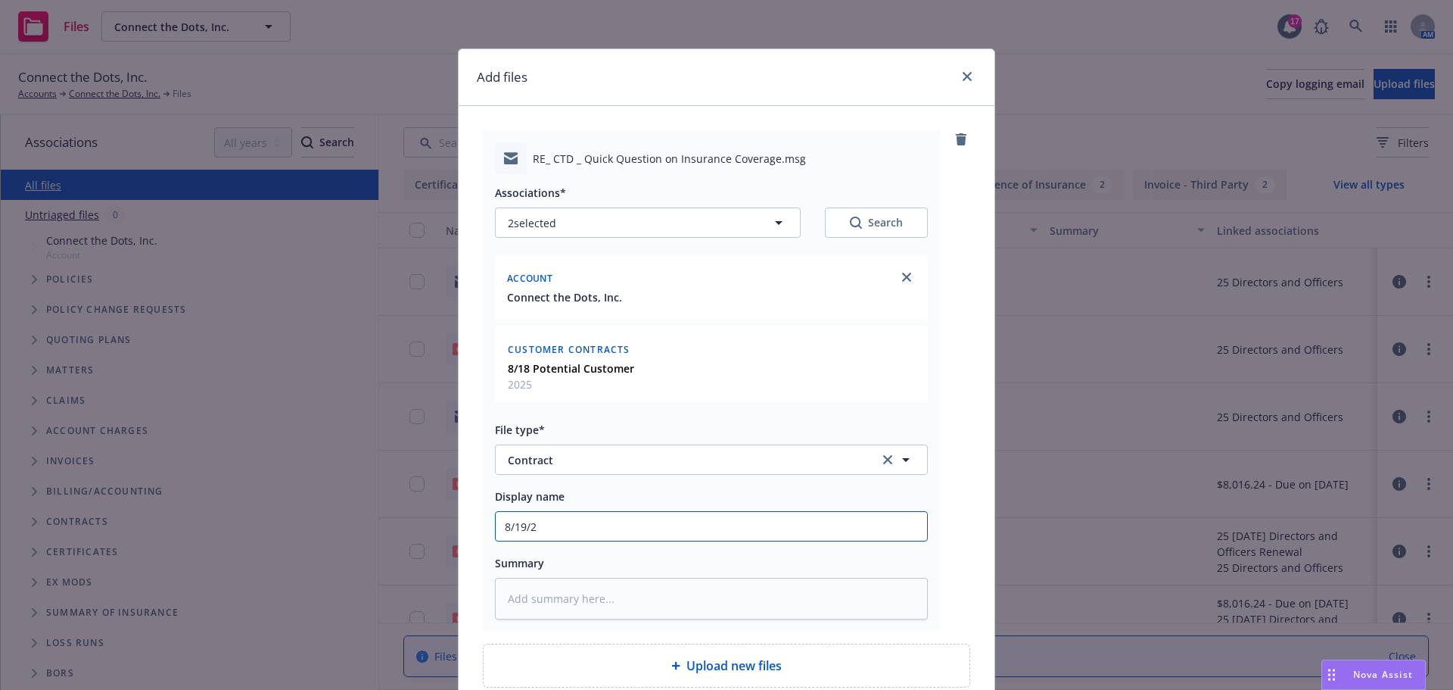
type textarea "x"
type input "[DATE]"
type textarea "x"
type input "[DATE]"
type textarea "x"
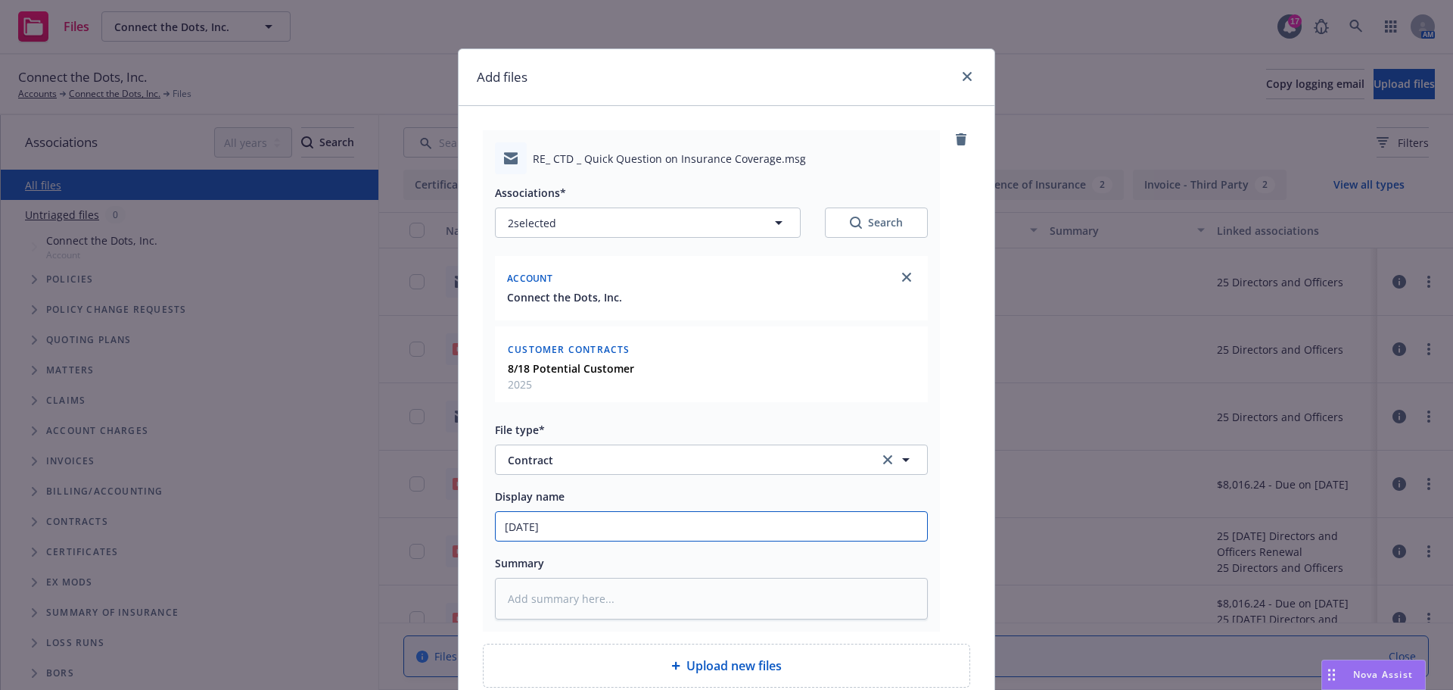
type input "[DATE] P"
type textarea "x"
type input "[DATE] Po"
type textarea "x"
type input "[DATE] Por"
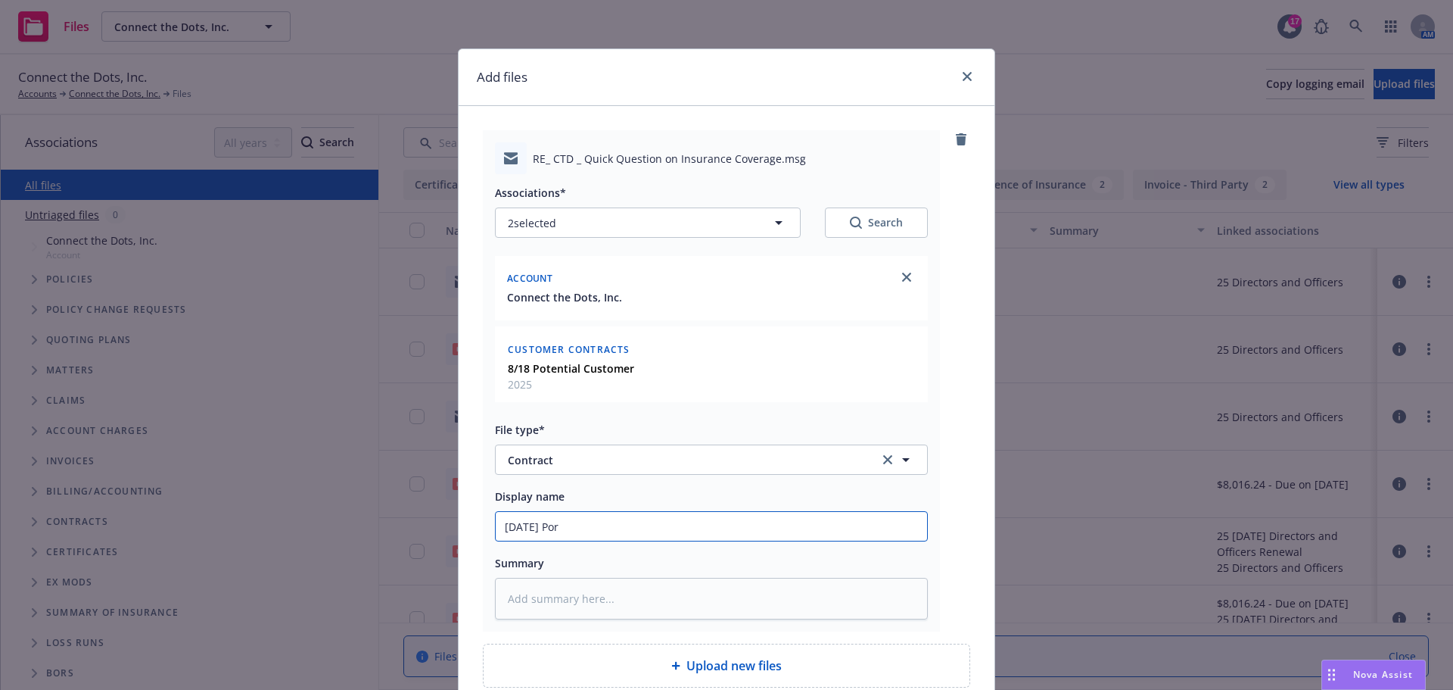
type textarea "x"
type input "[DATE] Pore"
type textarea "x"
type input "[DATE] Por"
type textarea "x"
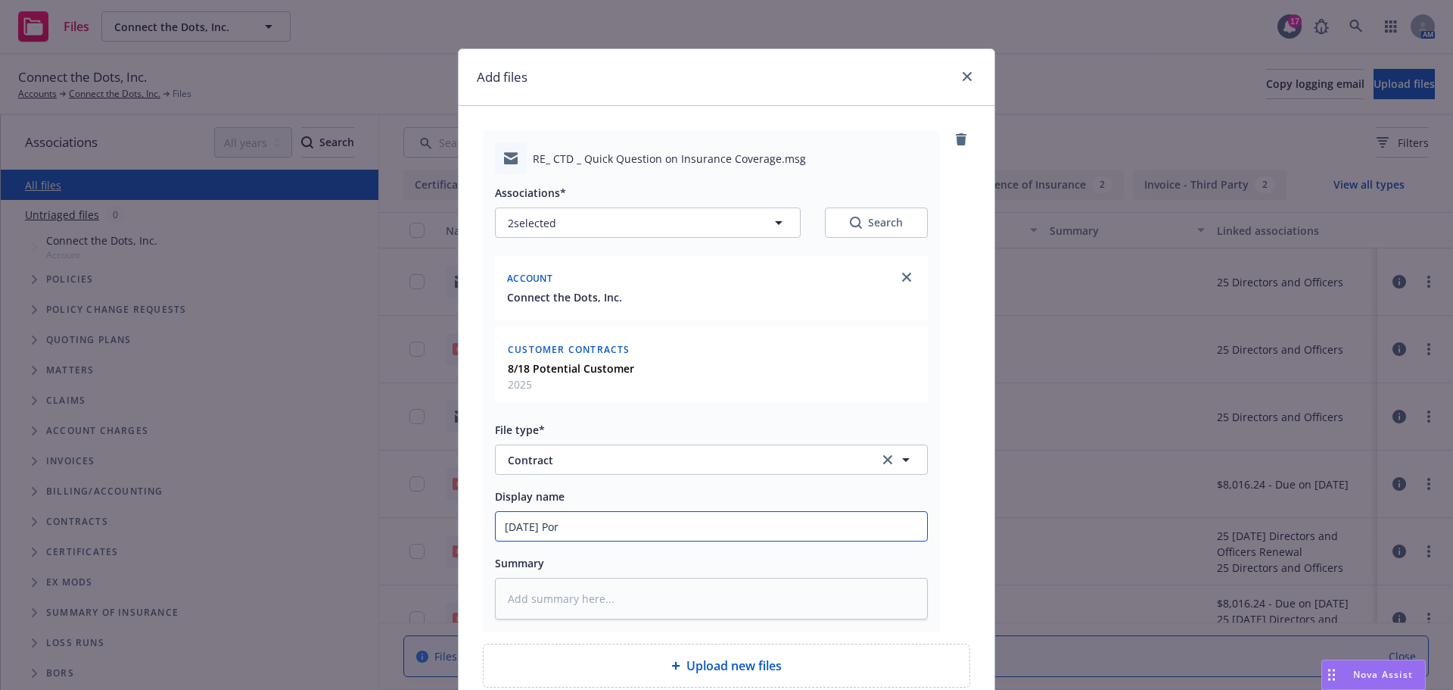
type input "[DATE] Po"
type textarea "x"
type input "[DATE] P"
type textarea "x"
type input "[DATE]"
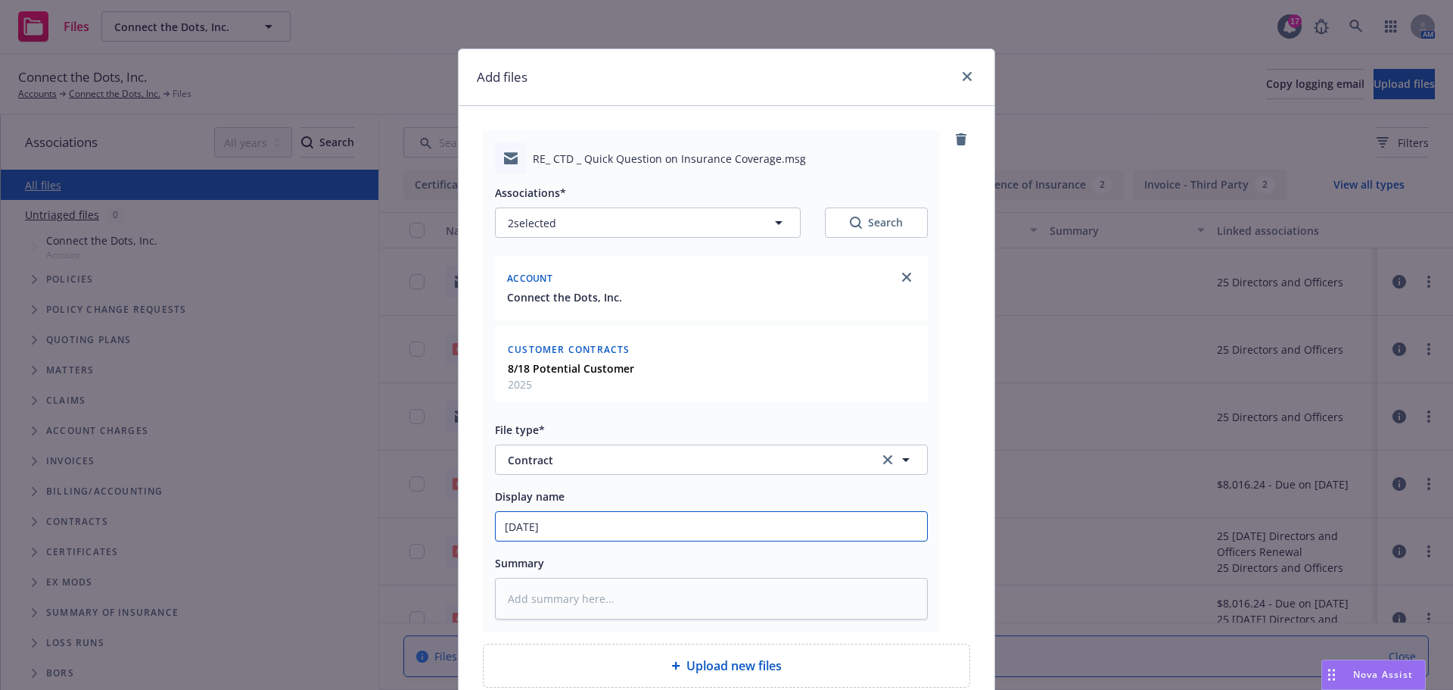
type textarea "x"
type input "[DATE] C"
type textarea "x"
type input "[DATE] Cu"
type textarea "x"
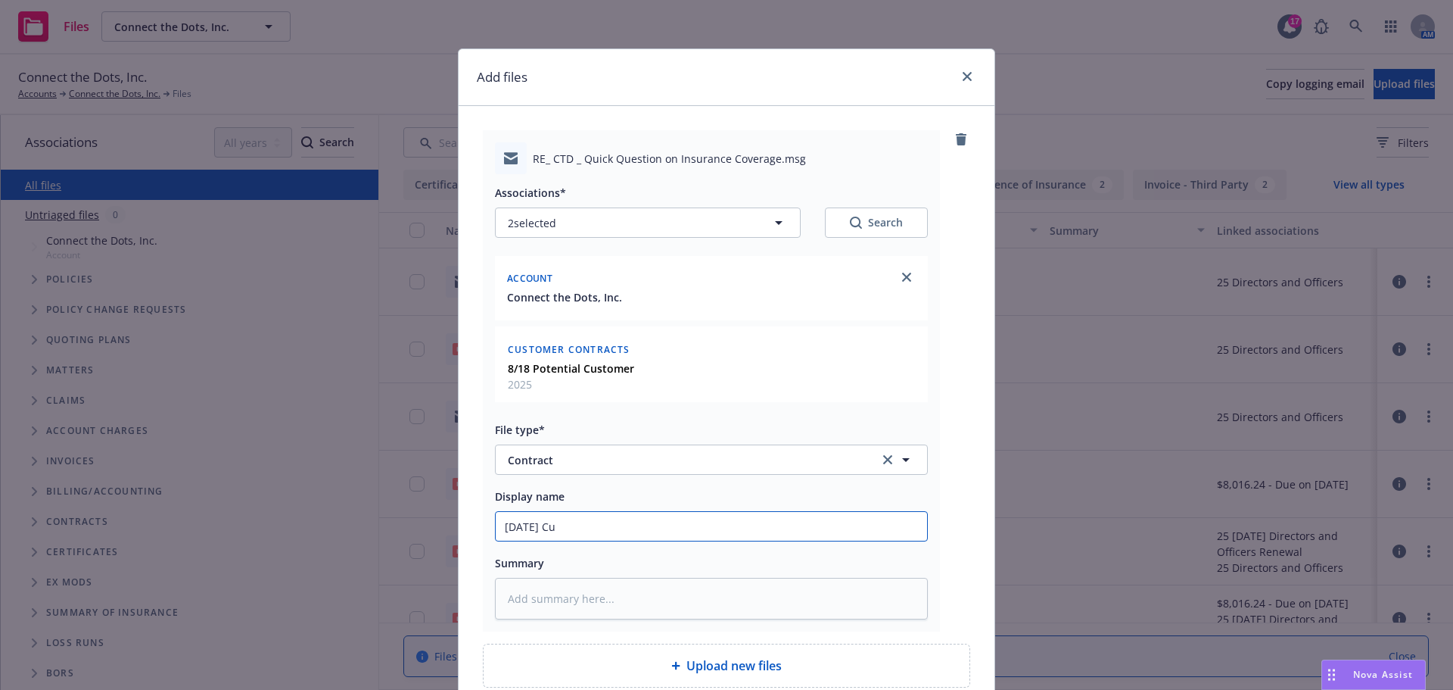
type input "[DATE] Cus"
type textarea "x"
type input "[DATE] Cust"
type textarea "x"
type input "[DATE] Custo"
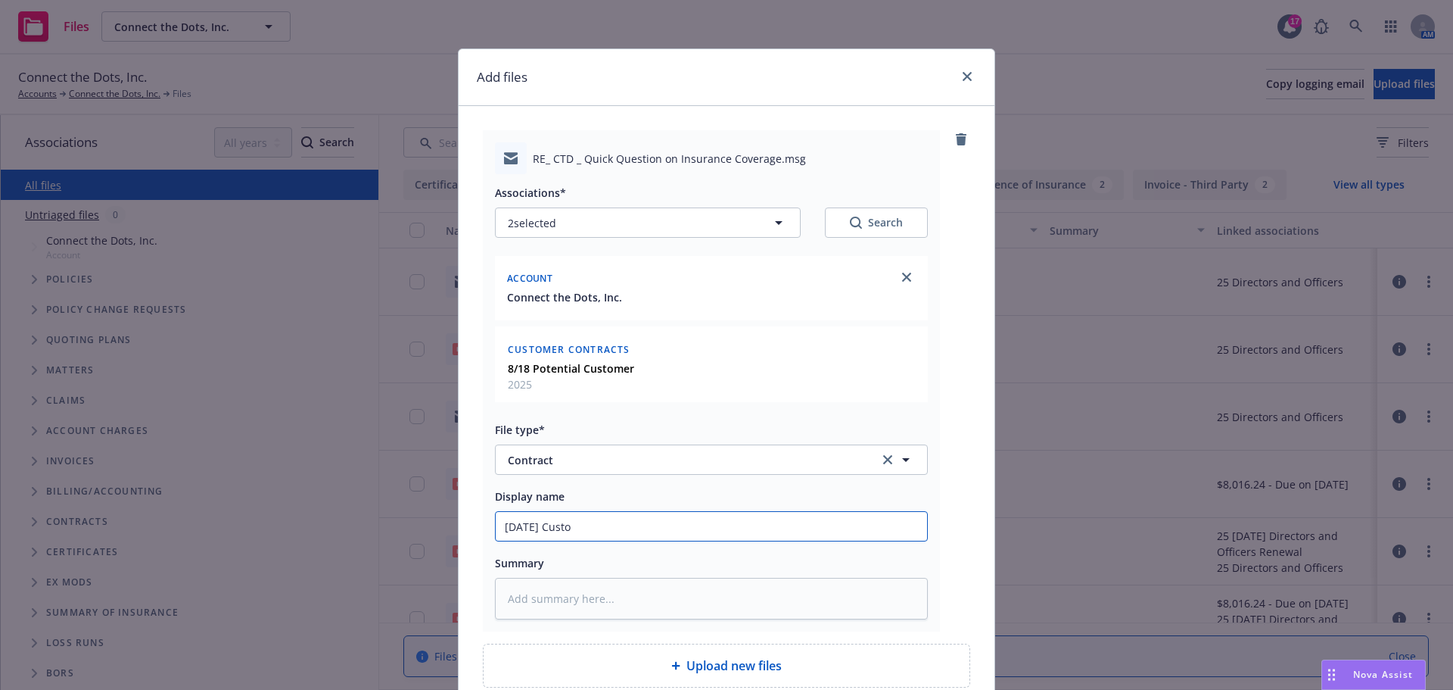
type textarea "x"
type input "[DATE] Custom"
type textarea "x"
type input "[DATE] Custome"
type textarea "x"
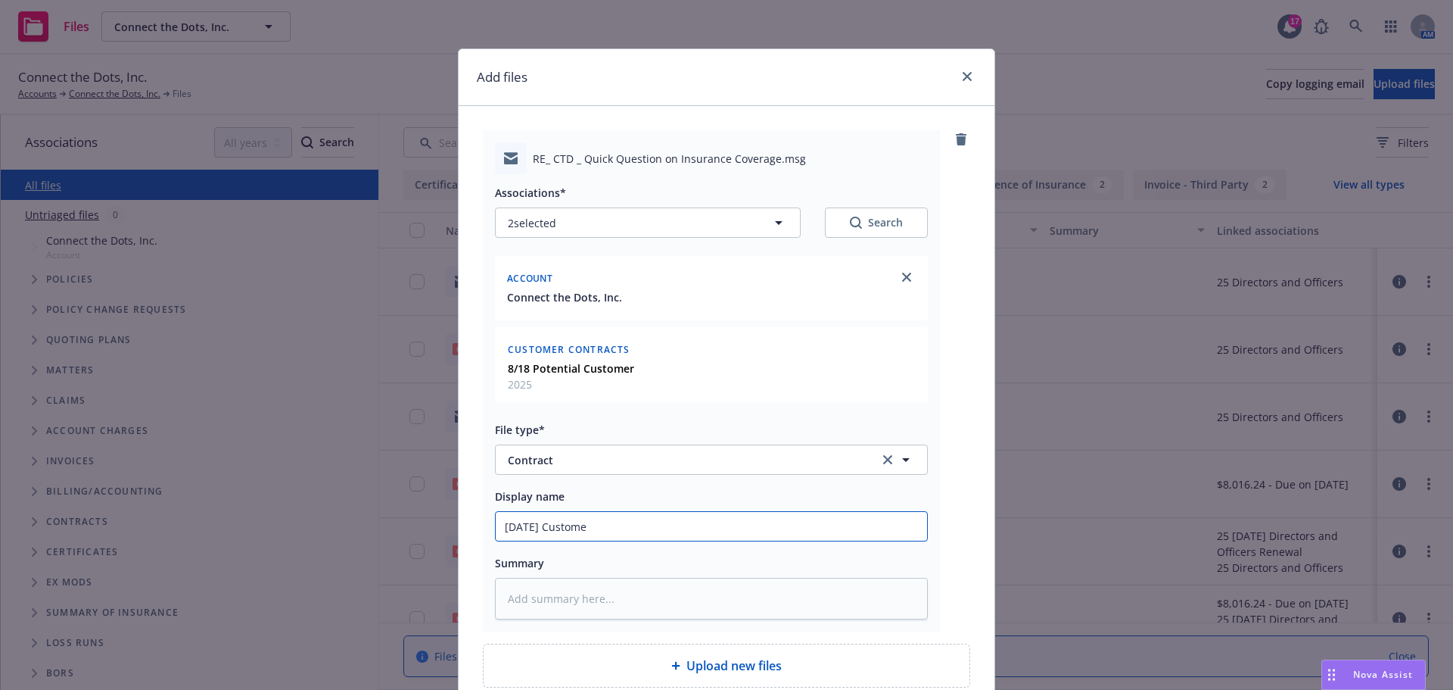
type input "[DATE] Customer"
type textarea "x"
type input "[DATE] Customer"
type textarea "x"
type input "[DATE] Customer C"
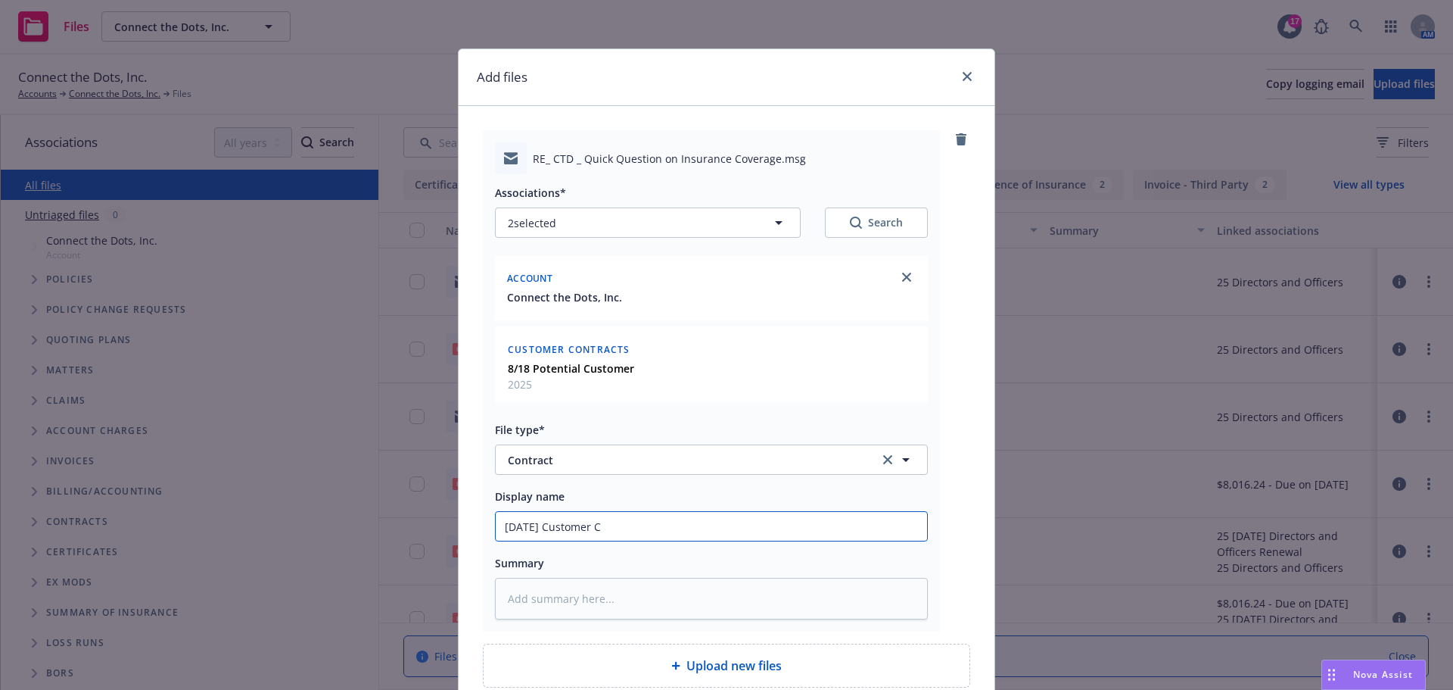
type textarea "x"
type input "[DATE] Customer Co"
type textarea "x"
type input "[DATE] Customer Con"
type textarea "x"
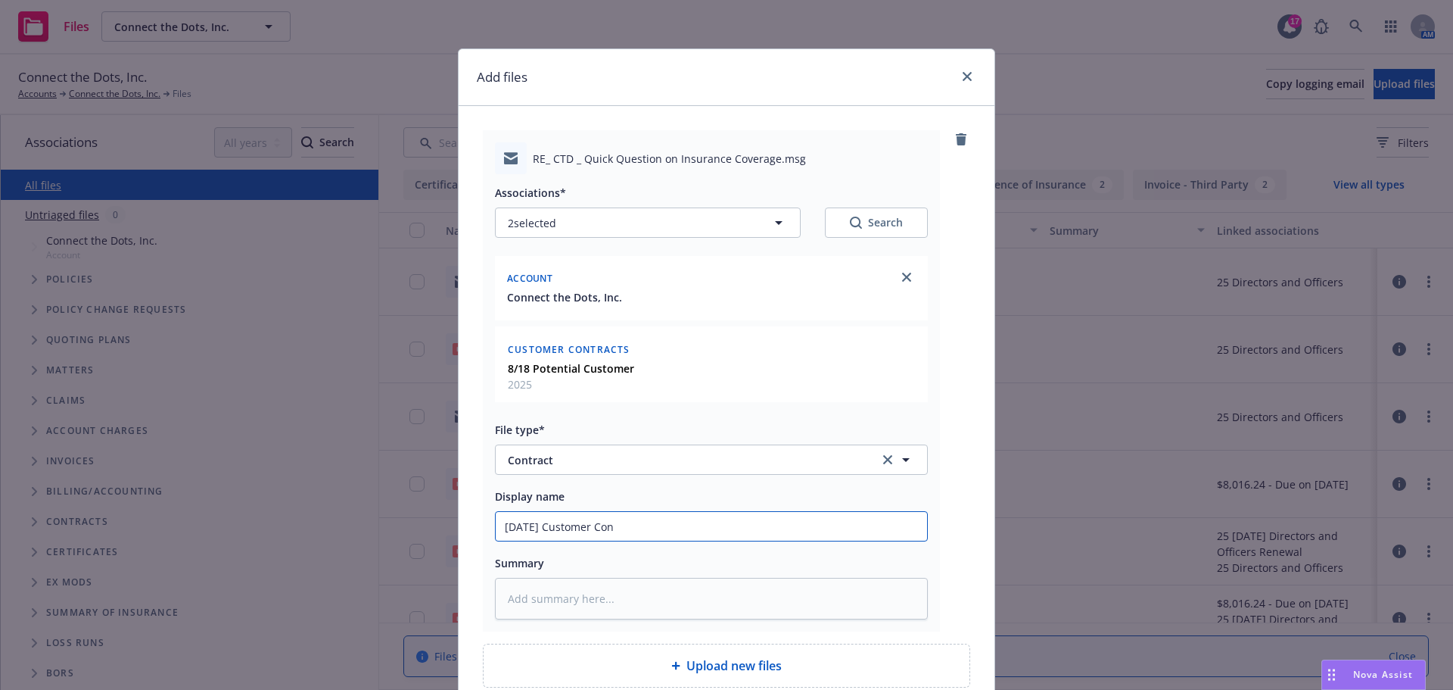
type input "[DATE] Customer Cont"
type textarea "x"
type input "[DATE] Customer Contr"
type textarea "x"
type input "[DATE] Customer Contra"
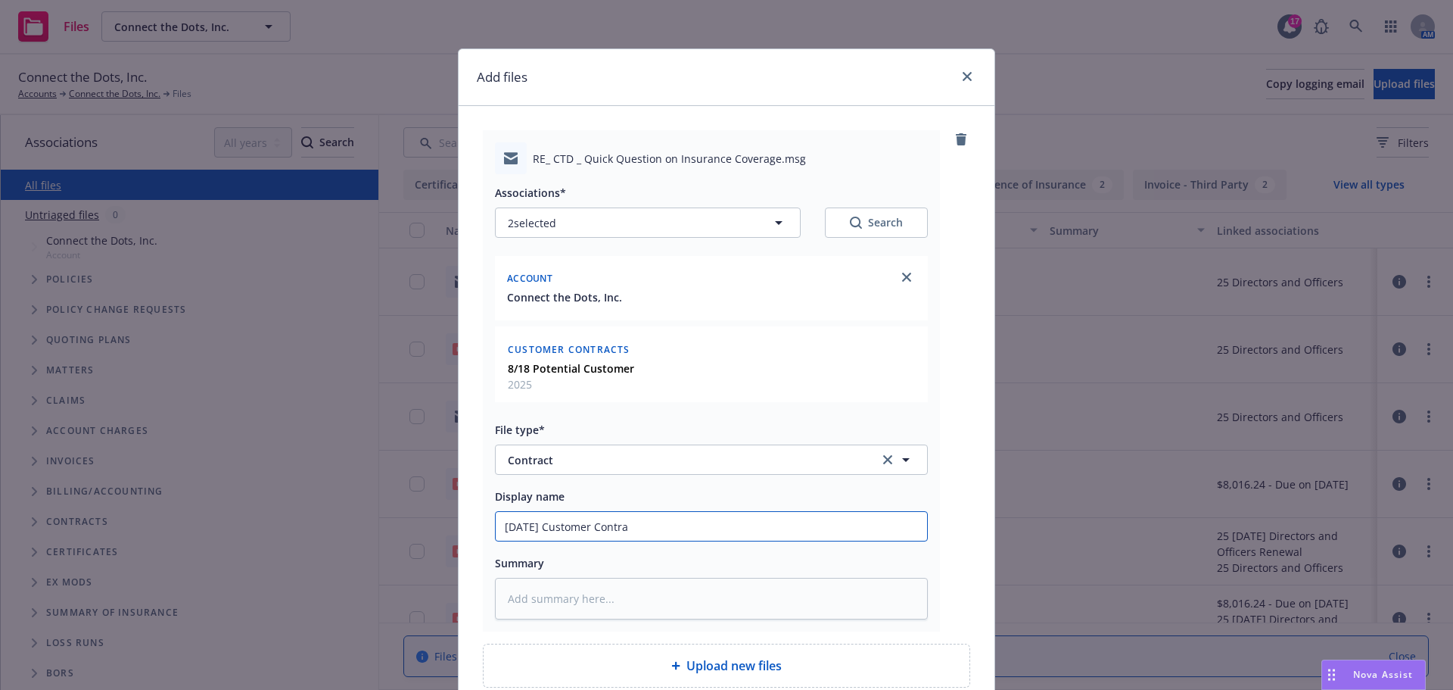
type textarea "x"
type input "[DATE] Customer Contral"
type textarea "x"
type input "[DATE] Customer Contra"
type textarea "x"
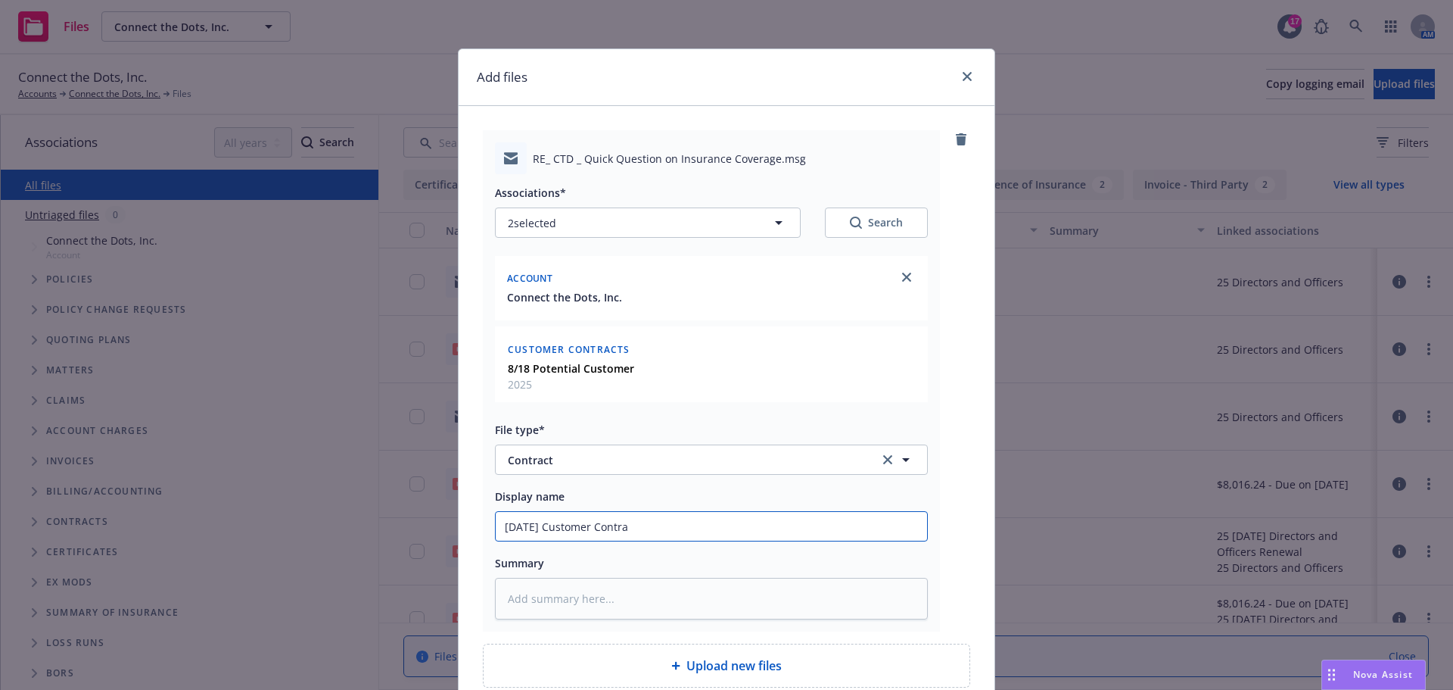
type input "[DATE] Customer Contrac"
type textarea "x"
type input "[DATE] Customer Contract"
type textarea "x"
type input "[DATE] Customer Contract"
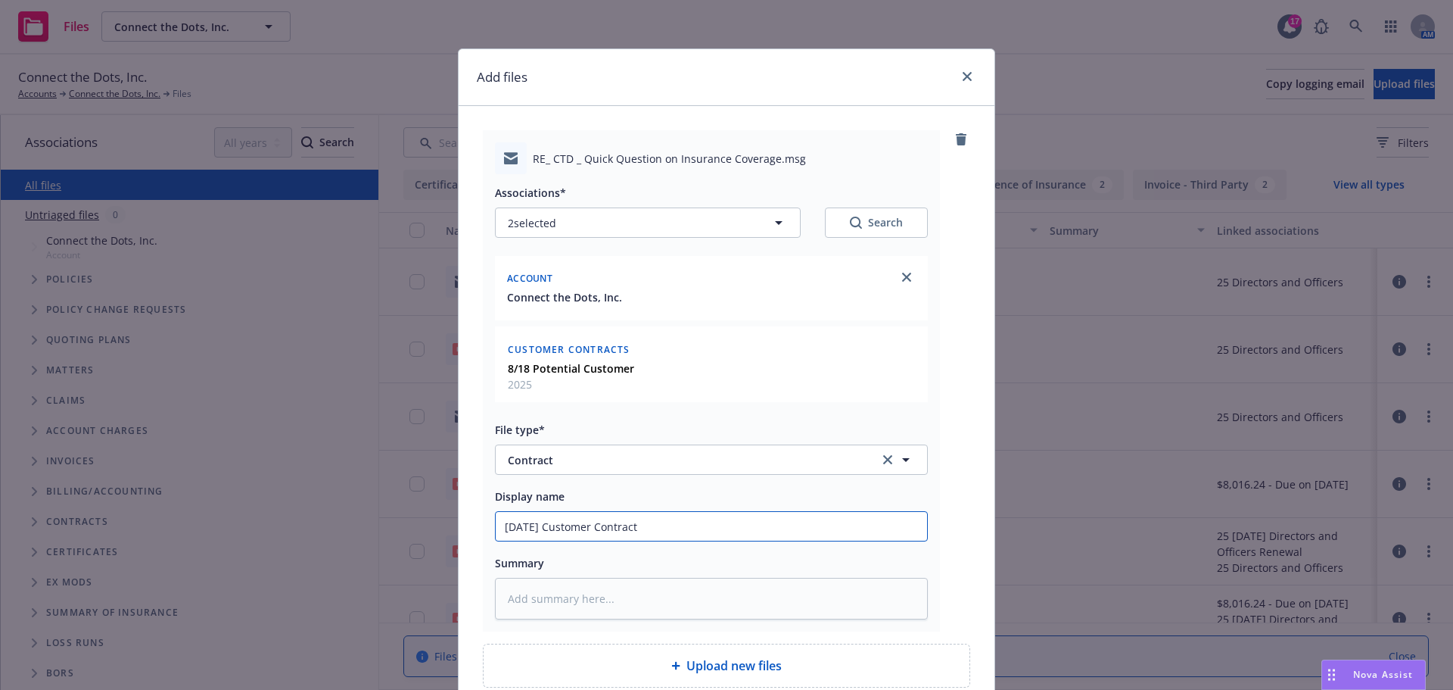
type textarea "x"
type input "[DATE] Customer Contract R"
type textarea "x"
type input "[DATE] Customer Contract RE"
type textarea "x"
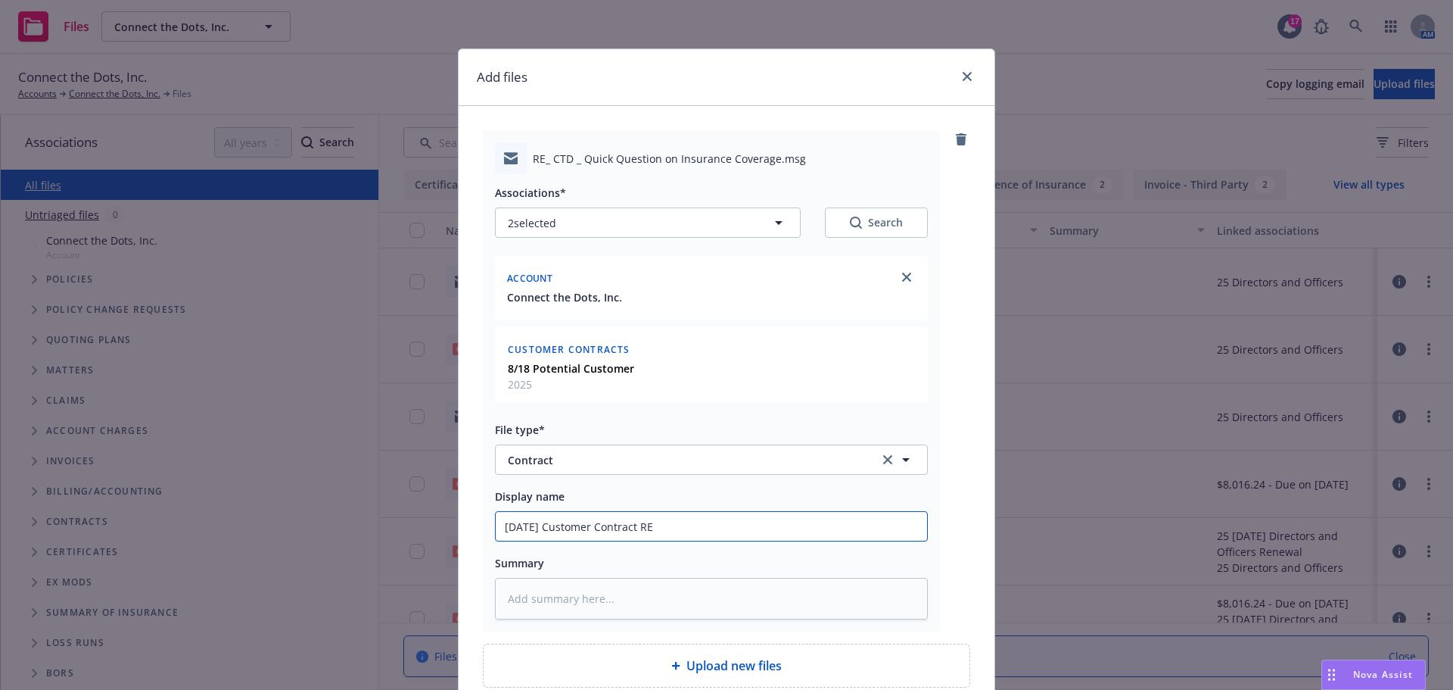
type input "[DATE] Customer Contract REv"
type textarea "x"
type input "[DATE] Customer Contract RE"
type textarea "x"
type input "[DATE] Customer Contract R"
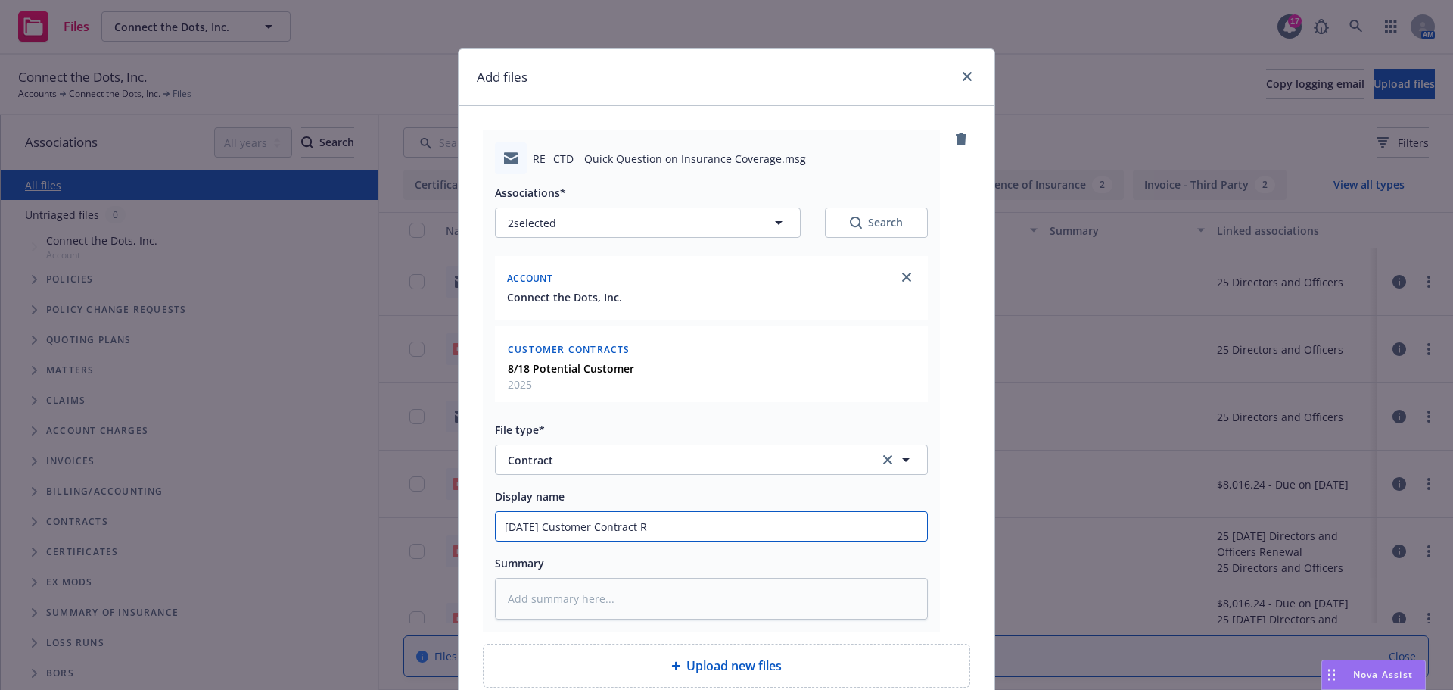
type textarea "x"
type input "[DATE] Customer Contract Re"
type textarea "x"
type input "[DATE] Customer Contract Revi"
type textarea "x"
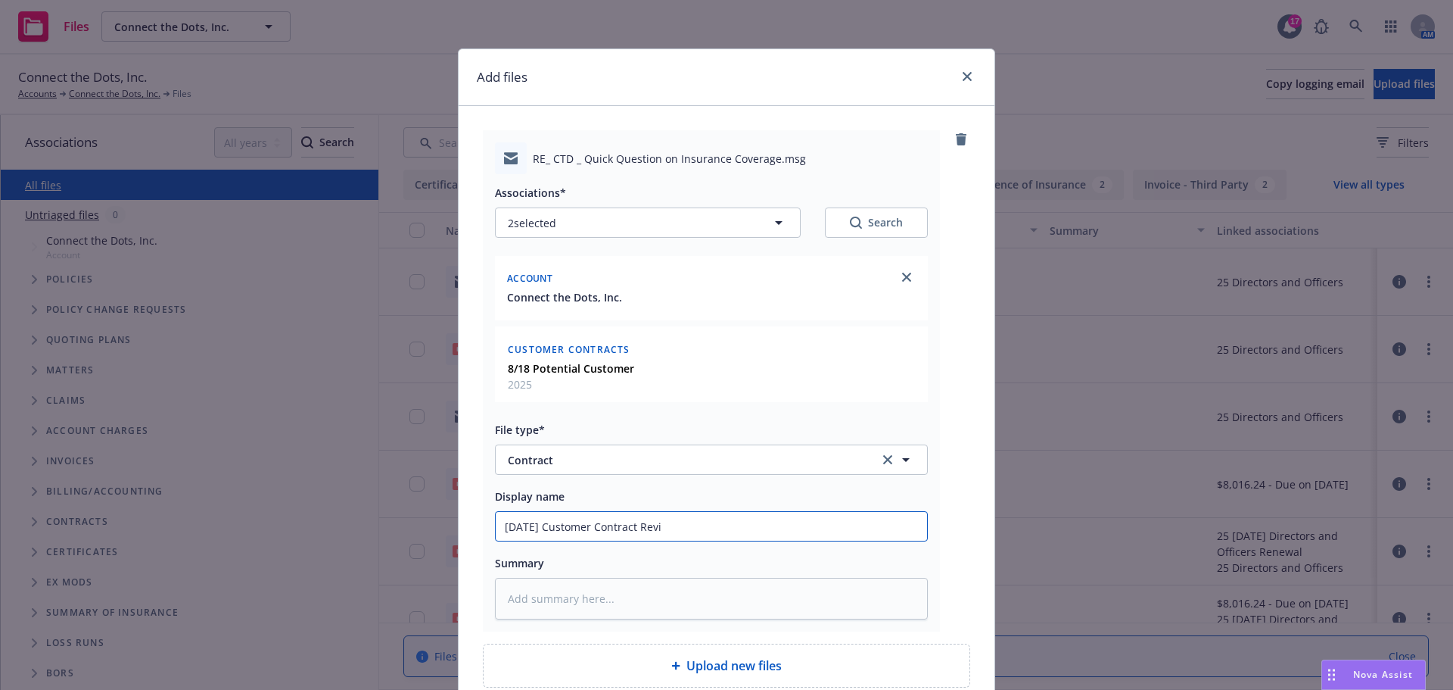
type input "[DATE] Customer Contract Revie"
type textarea "x"
type input "[DATE] Customer Contract Review"
type textarea "x"
type input "[DATE] Customer Contract Review"
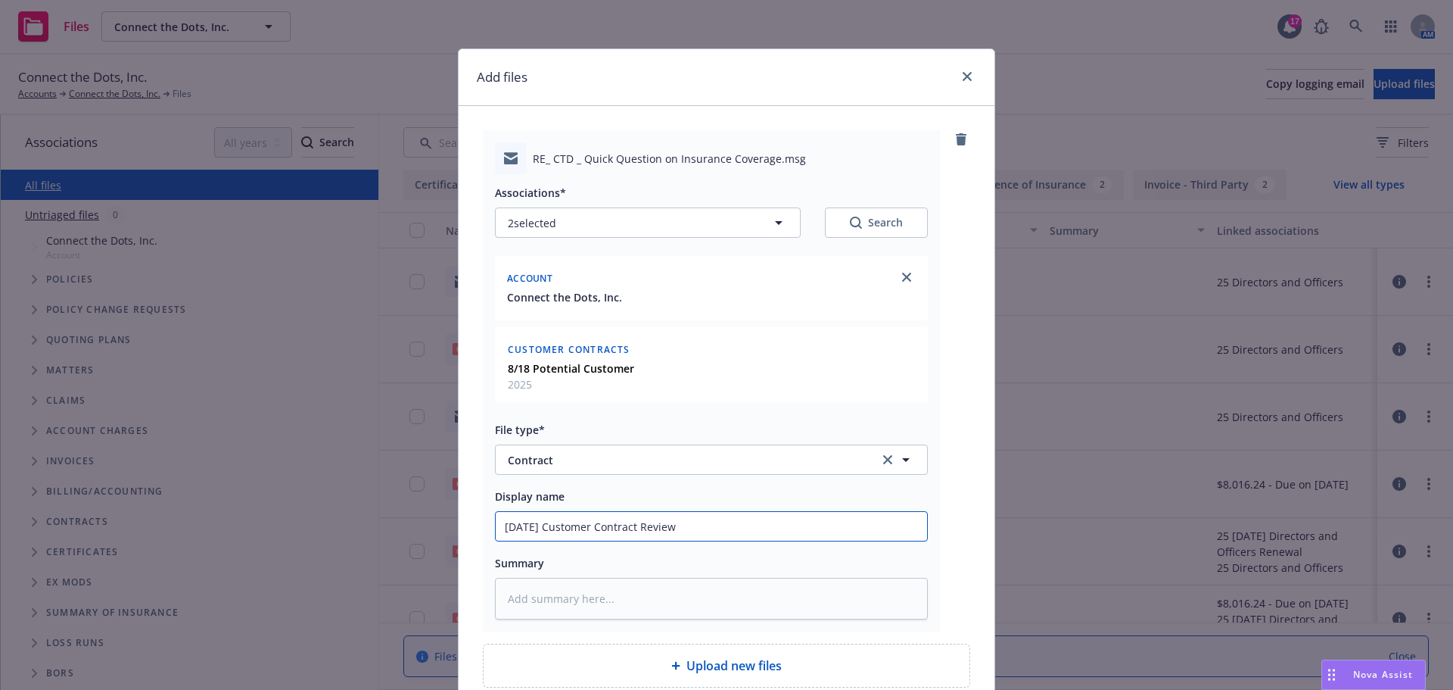
type textarea "x"
type input "[DATE] Customer Contract Review T"
type textarea "x"
type input "[DATE] Customer Contract Review To"
type textarea "x"
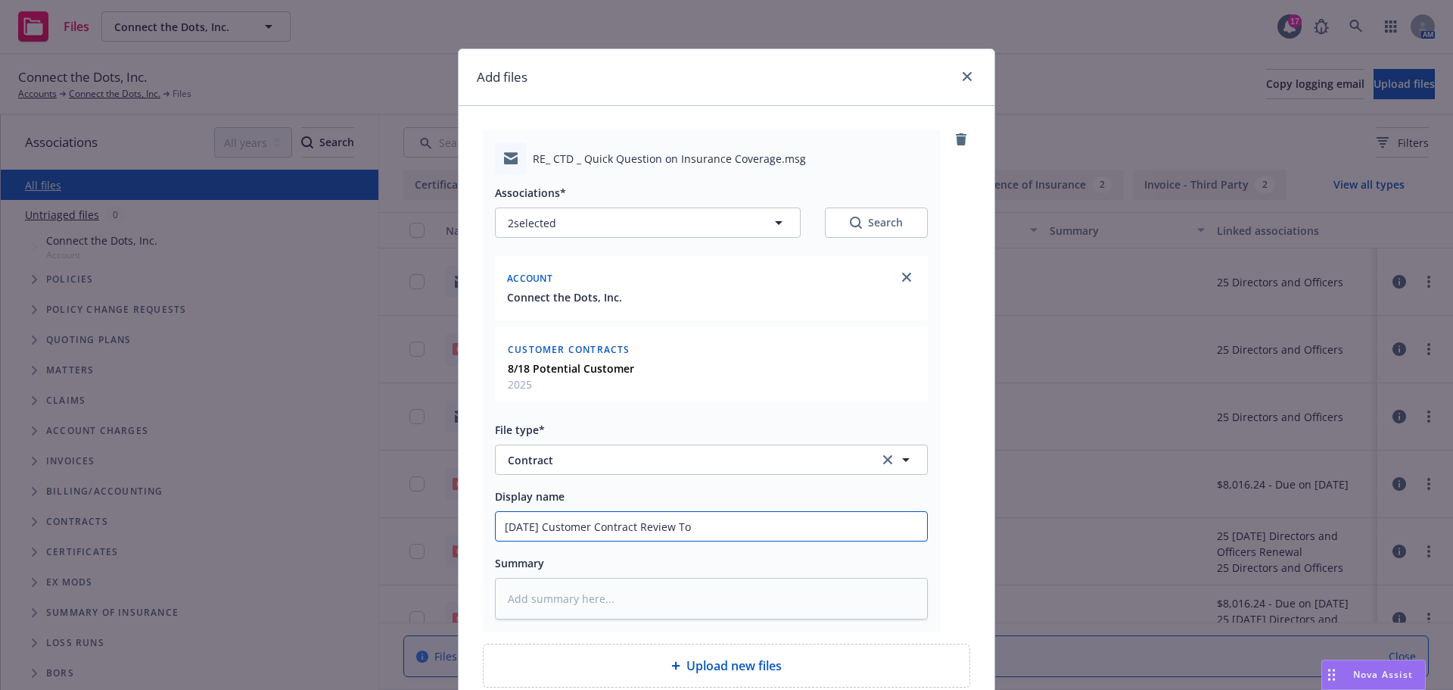
type input "[DATE] Customer Contract Review To"
type textarea "x"
type input "[DATE] Customer Contract Review To I"
type textarea "x"
type input "[DATE] Customer Contract Review To IN"
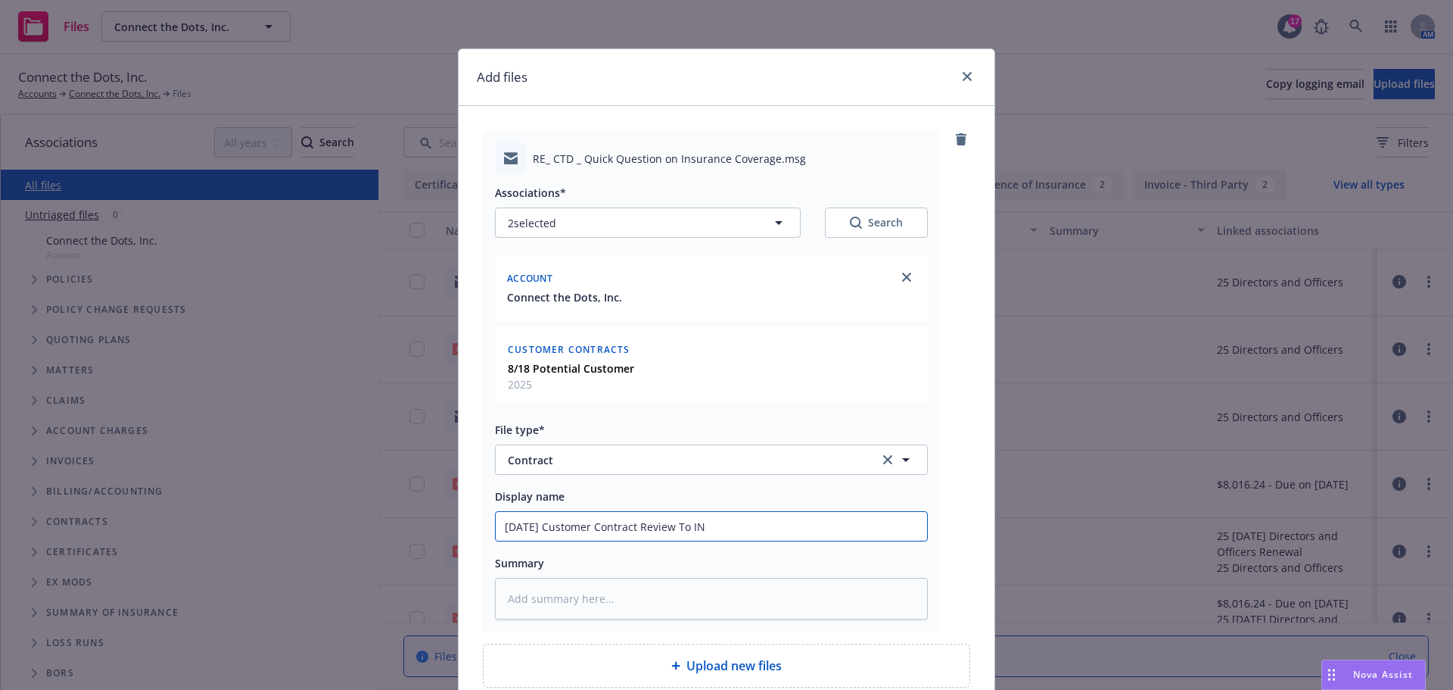
type textarea "x"
type input "[DATE] Customer Contract Review To INS"
type textarea "x"
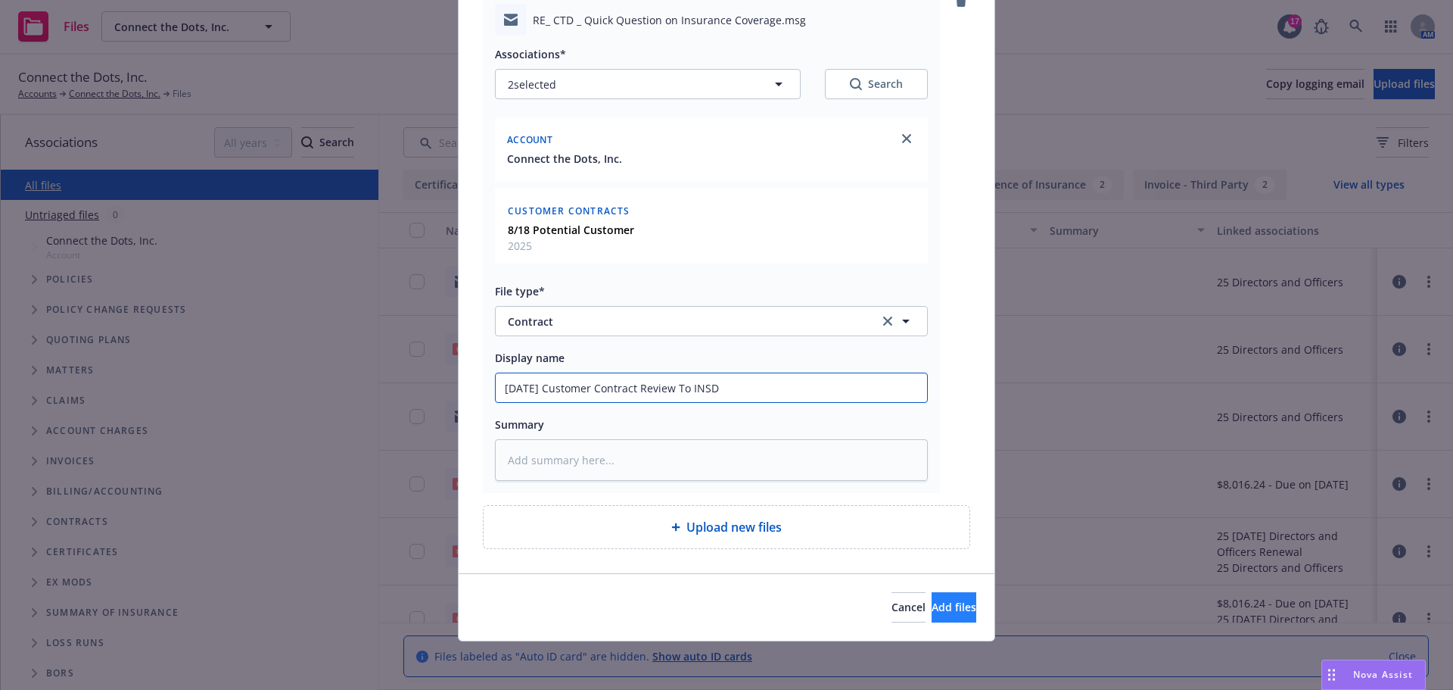
type input "[DATE] Customer Contract Review To INSD"
click at [948, 618] on button "Add files" at bounding box center [954, 607] width 45 height 30
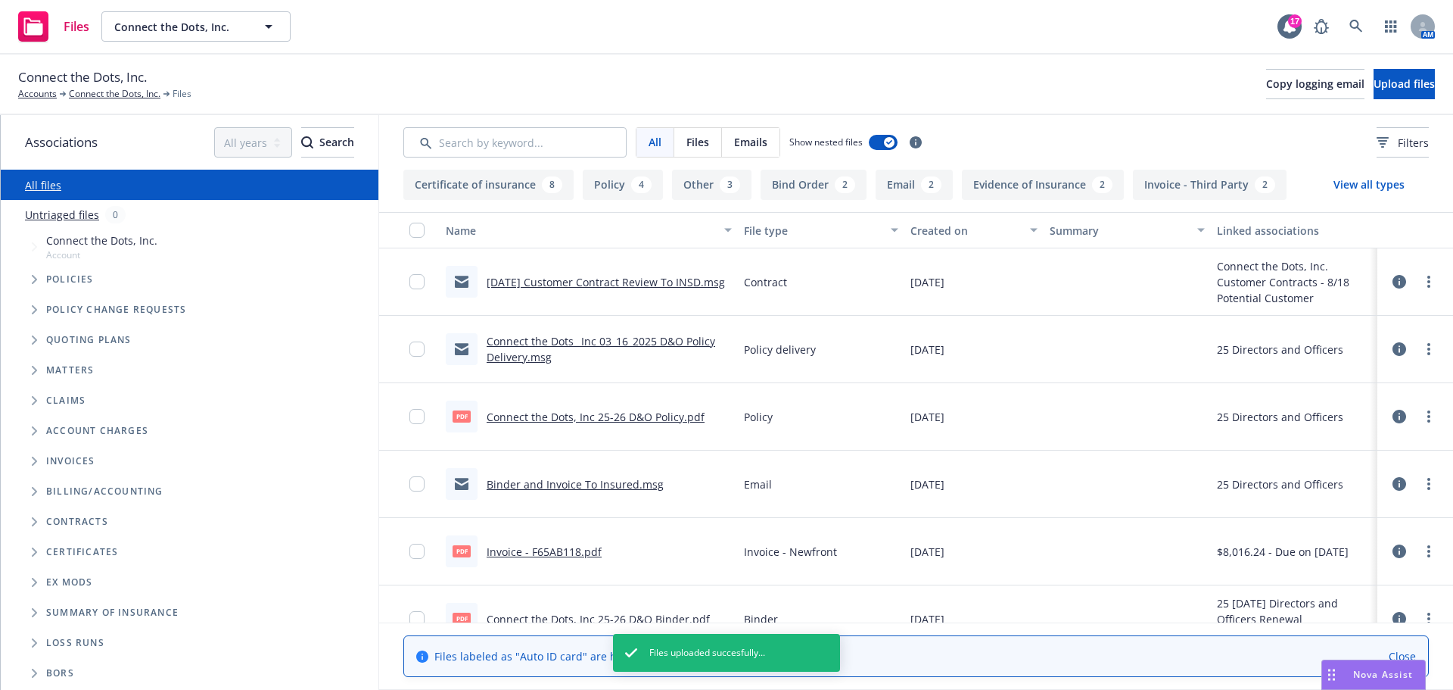
click at [1393, 279] on icon at bounding box center [1400, 282] width 14 height 14
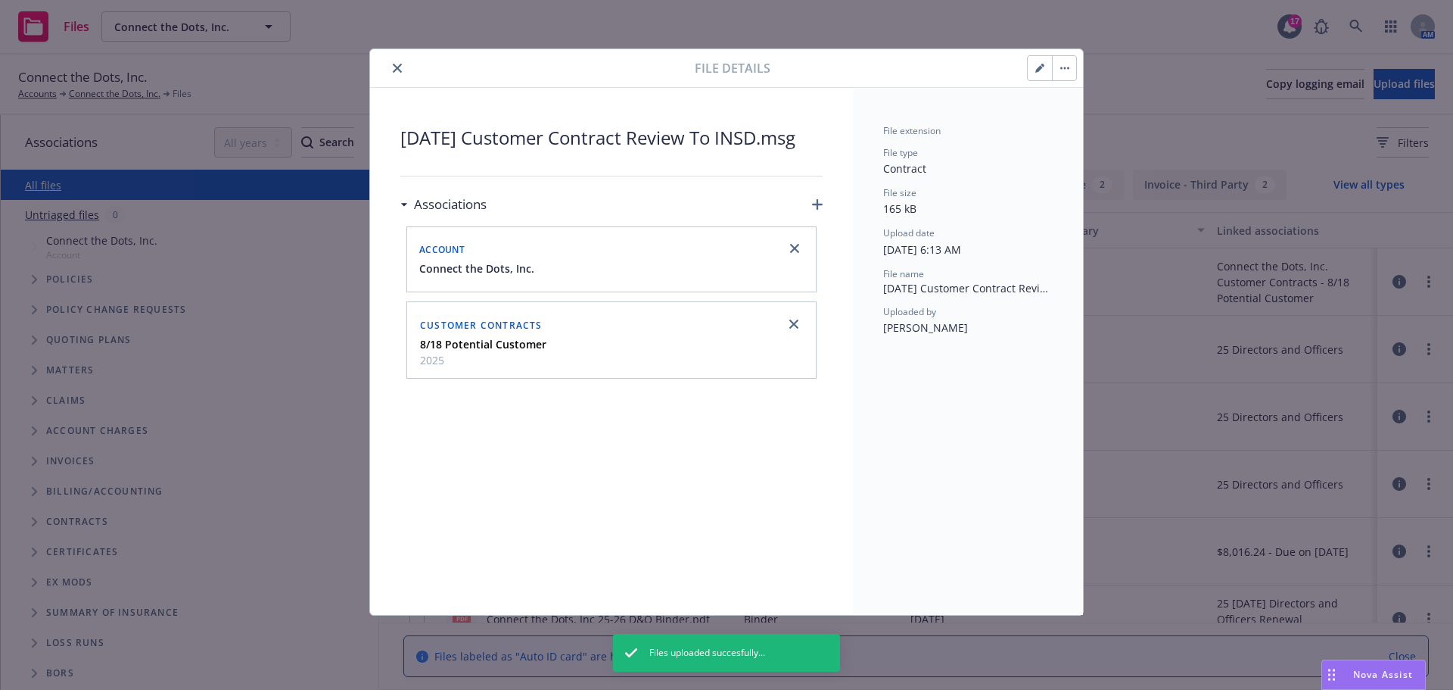
click at [1044, 69] on icon "button" at bounding box center [1040, 68] width 9 height 9
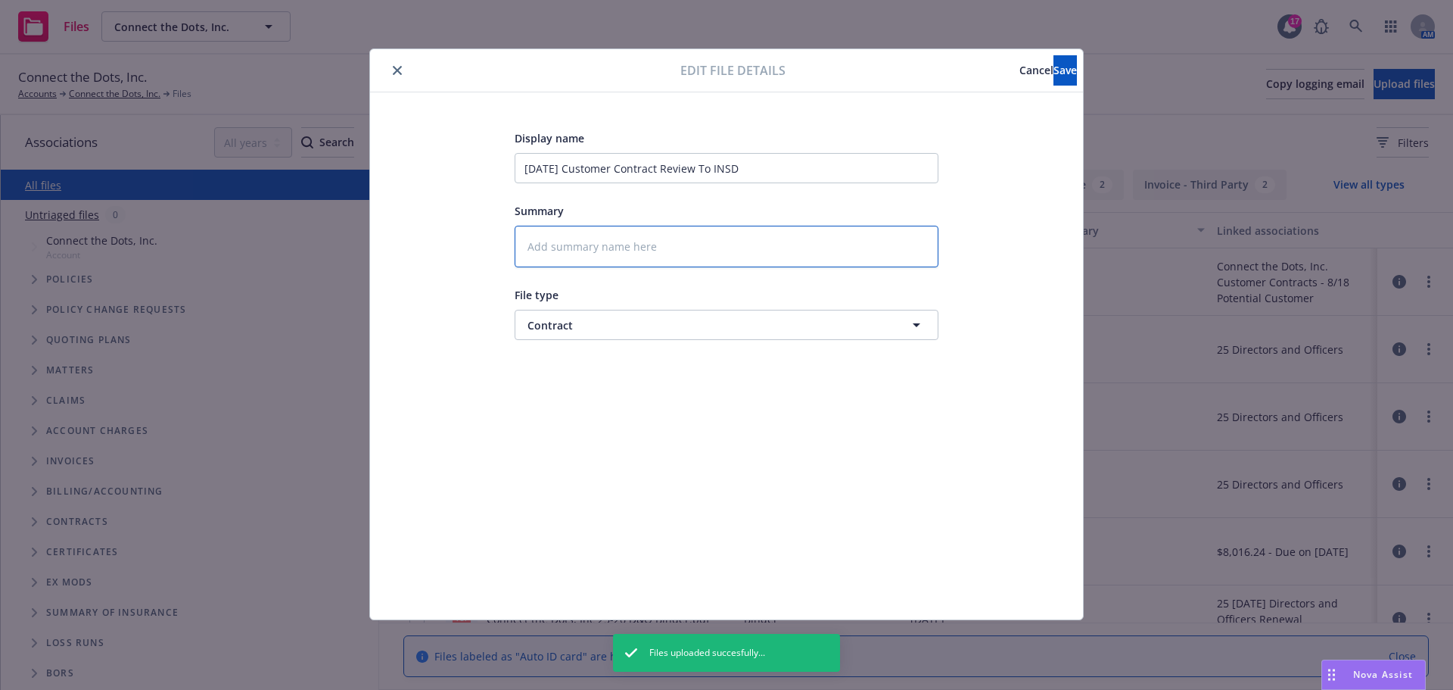
click at [640, 235] on textarea at bounding box center [727, 247] width 424 height 42
type textarea "x"
type textarea "M"
type textarea "x"
type textarea "Ma"
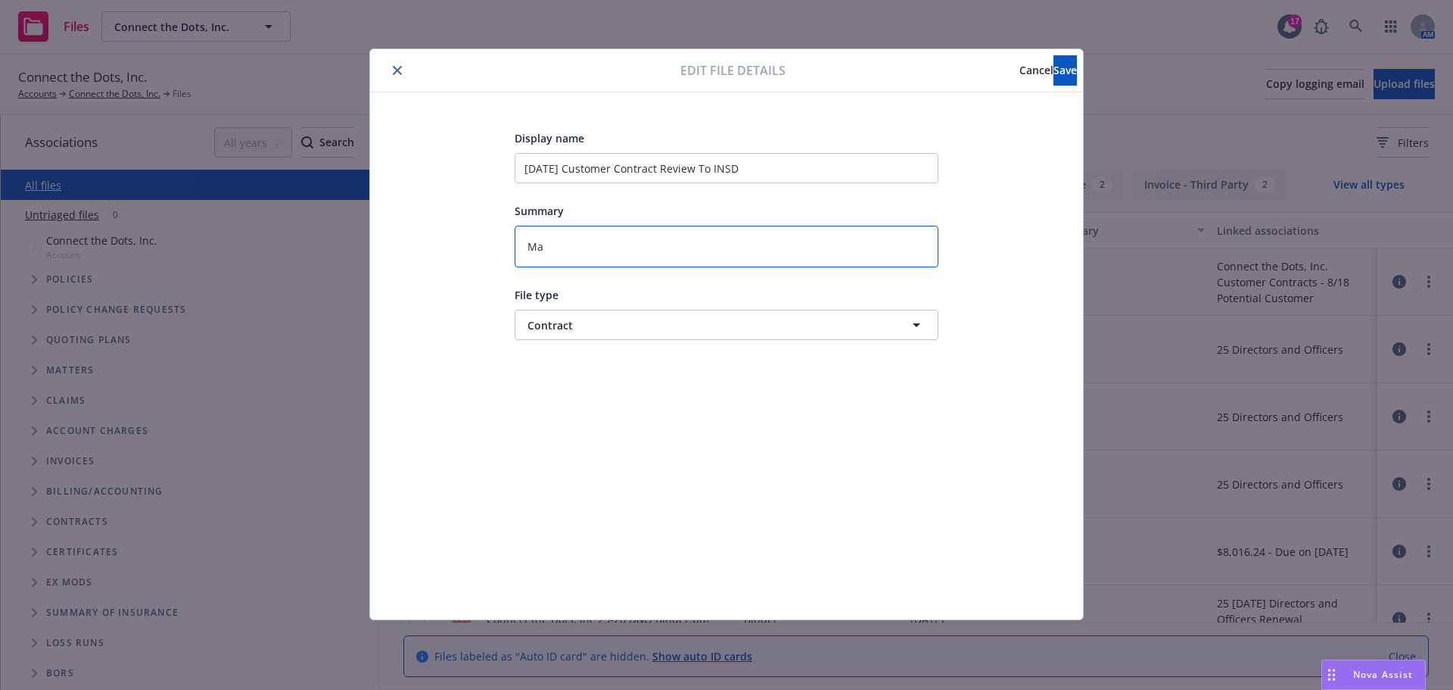
type textarea "x"
type textarea "May"
type textarea "x"
type textarea "May"
type textarea "x"
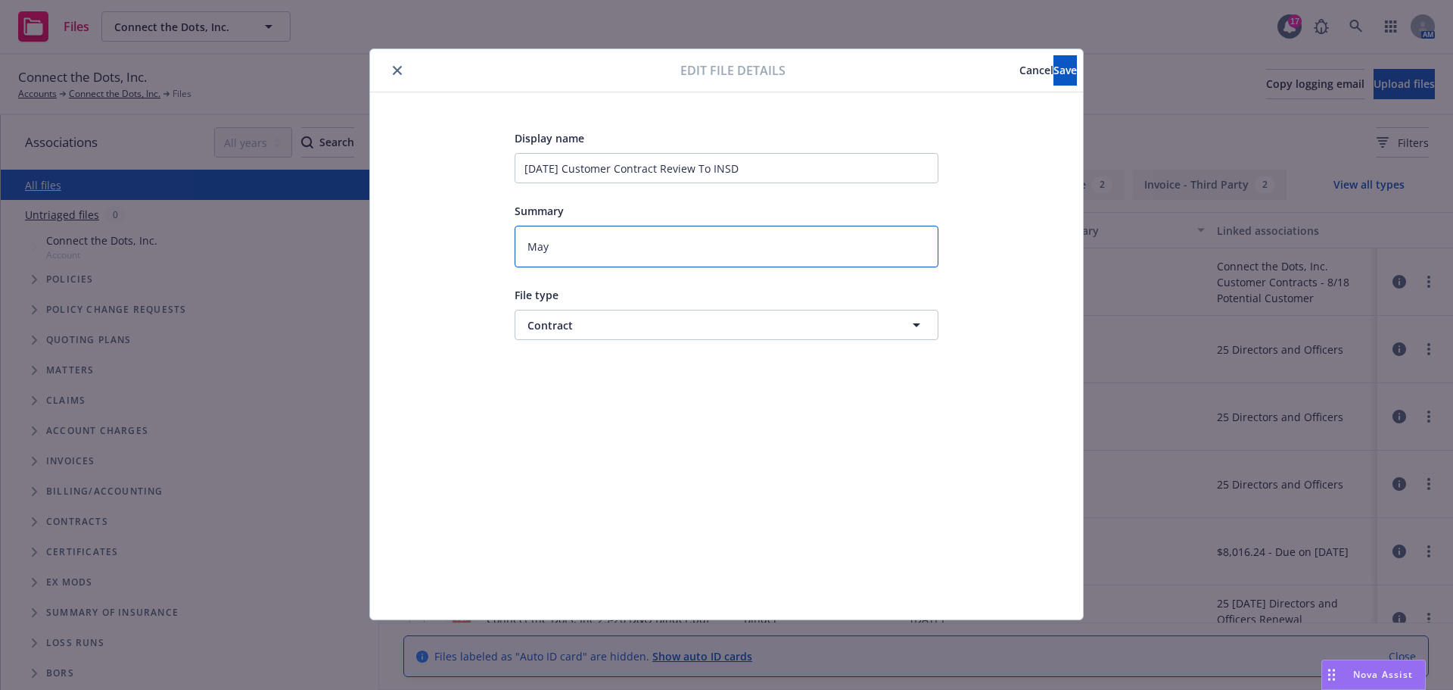
type textarea "May n"
type textarea "x"
type textarea "May ne"
type textarea "x"
type textarea "May [PERSON_NAME]"
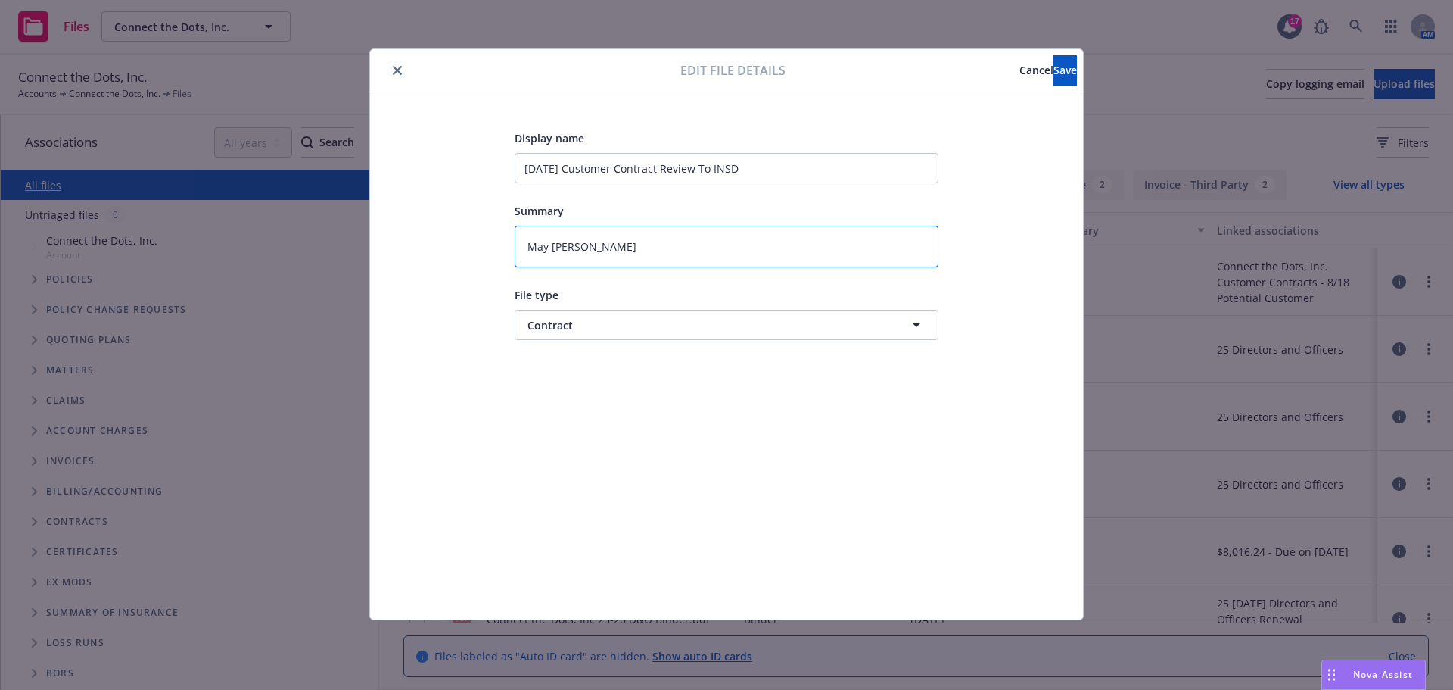
type textarea "x"
type textarea "May ne"
type textarea "x"
type textarea "May nee"
type textarea "x"
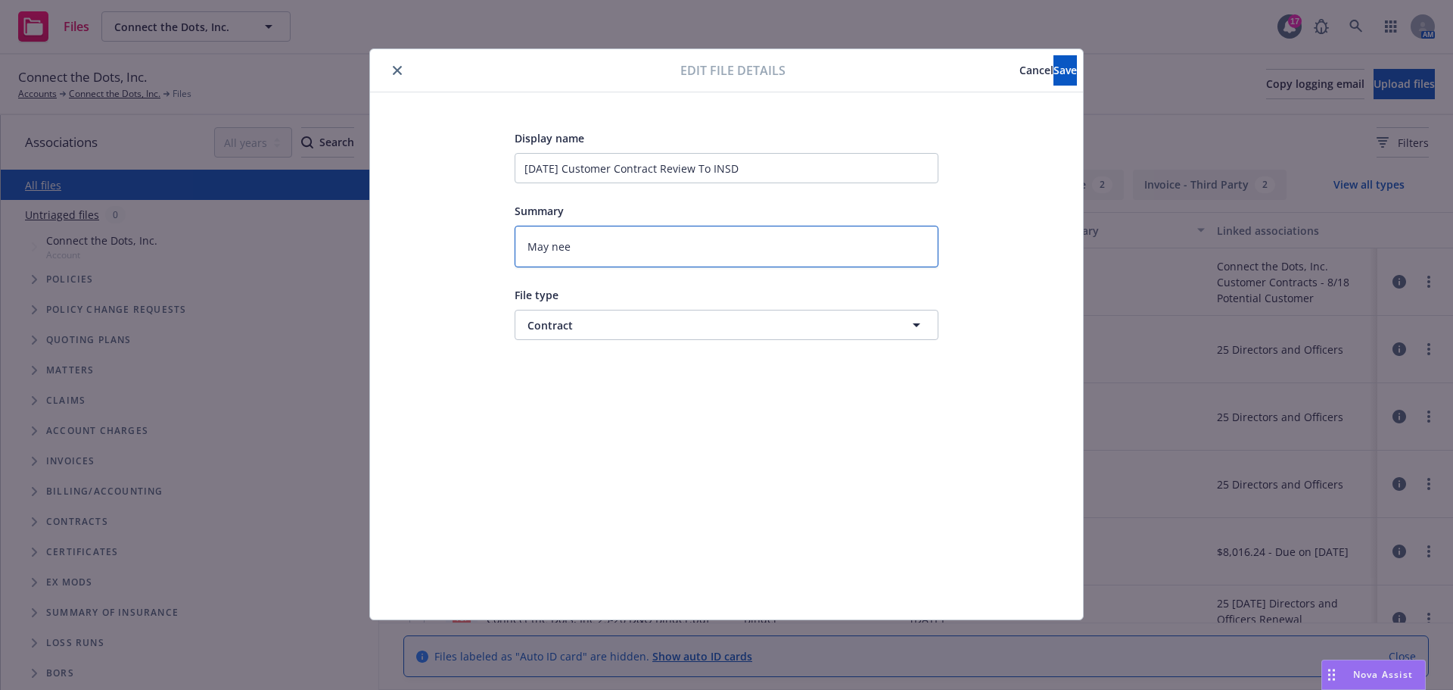
type textarea "May need"
type textarea "x"
type textarea "May need"
type textarea "x"
type textarea "May need t"
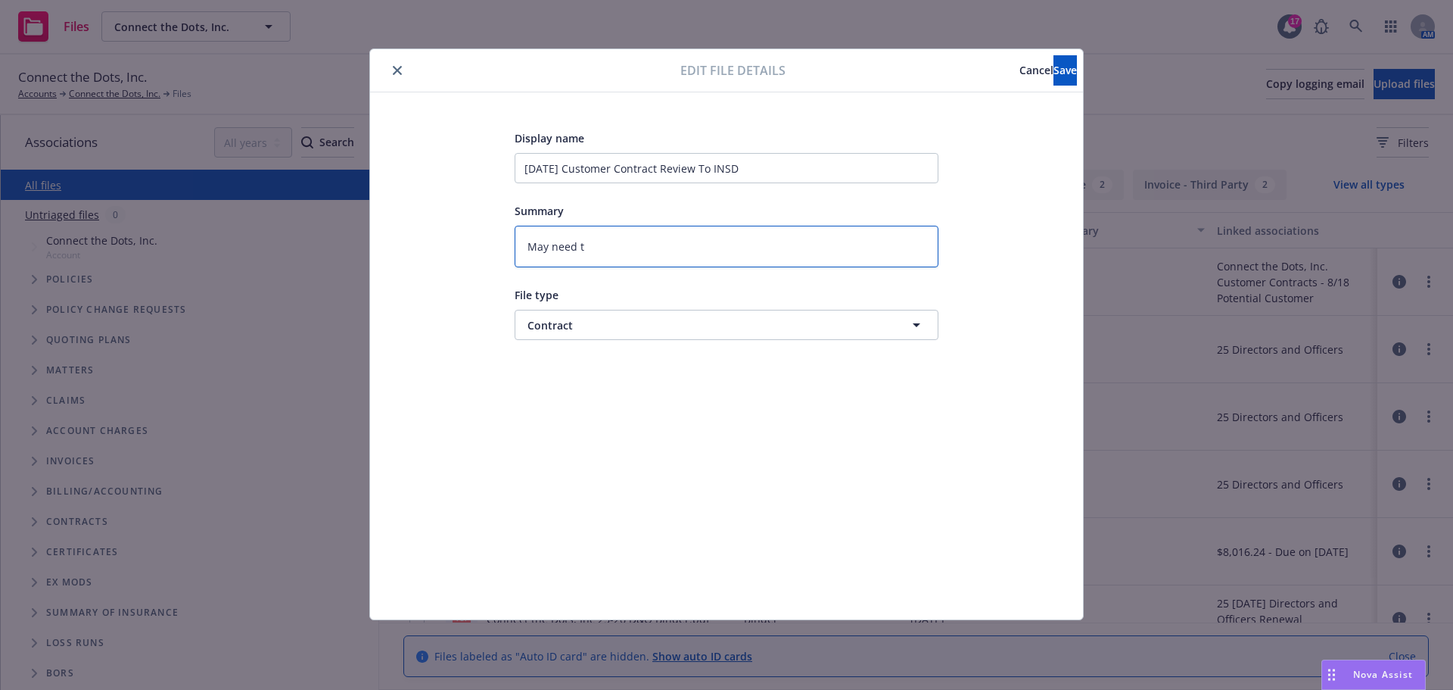
type textarea "x"
type textarea "May need to"
type textarea "x"
type textarea "May need to"
type textarea "x"
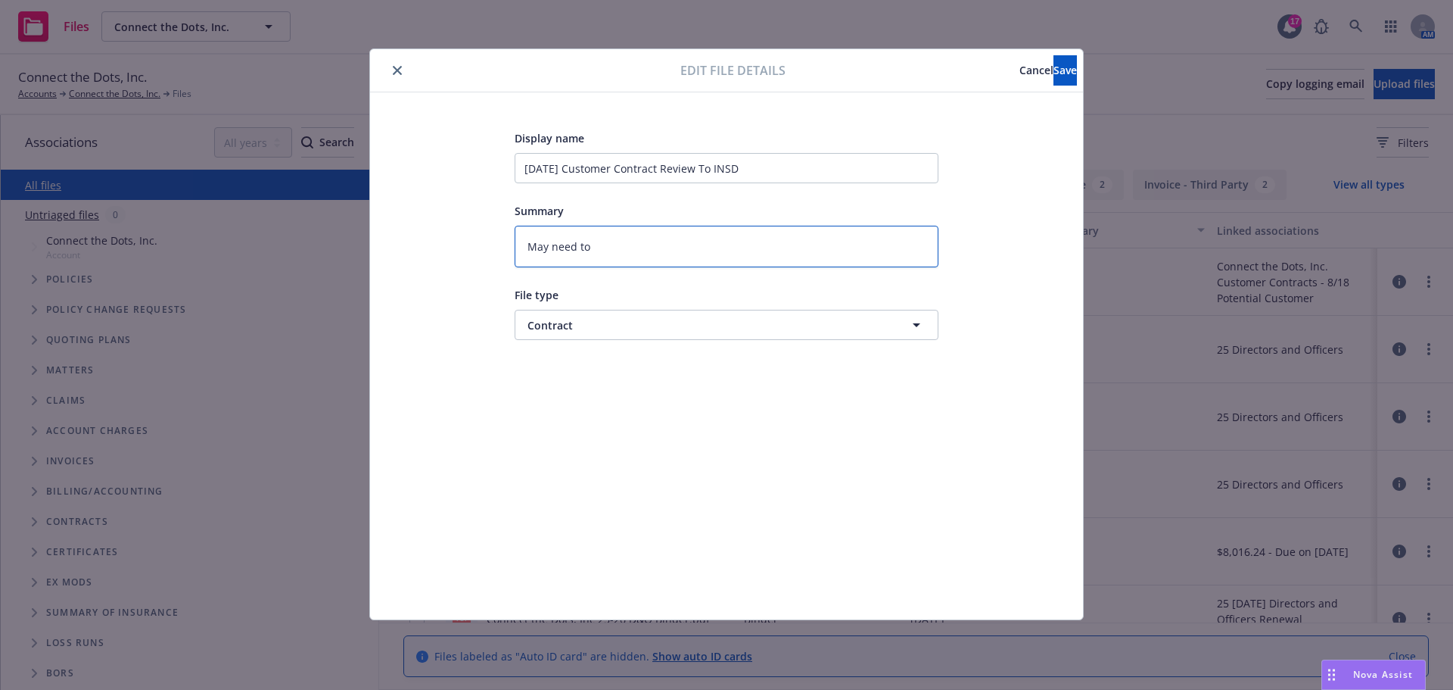
type textarea "May need to q"
type textarea "x"
type textarea "May need to qu"
type textarea "x"
type textarea "May need to quo"
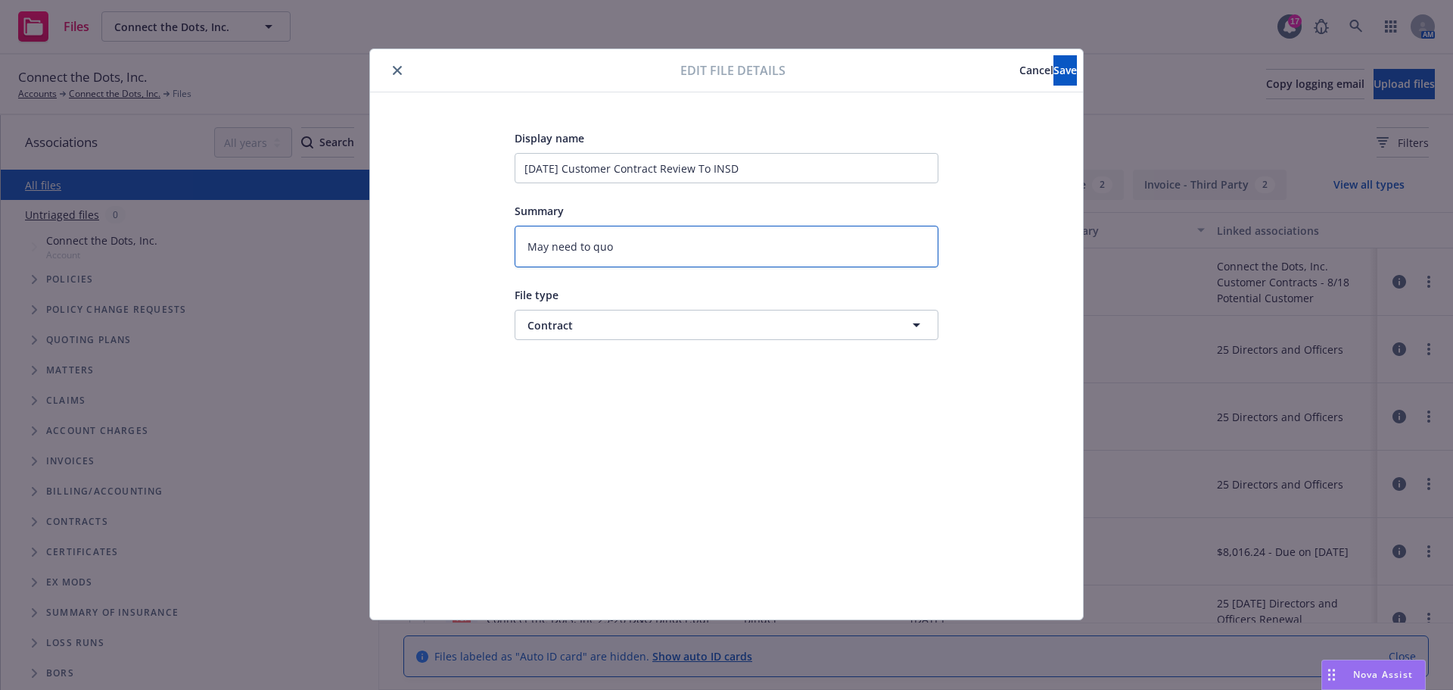
type textarea "x"
type textarea "May need to quot"
type textarea "x"
type textarea "May need to quote"
type textarea "x"
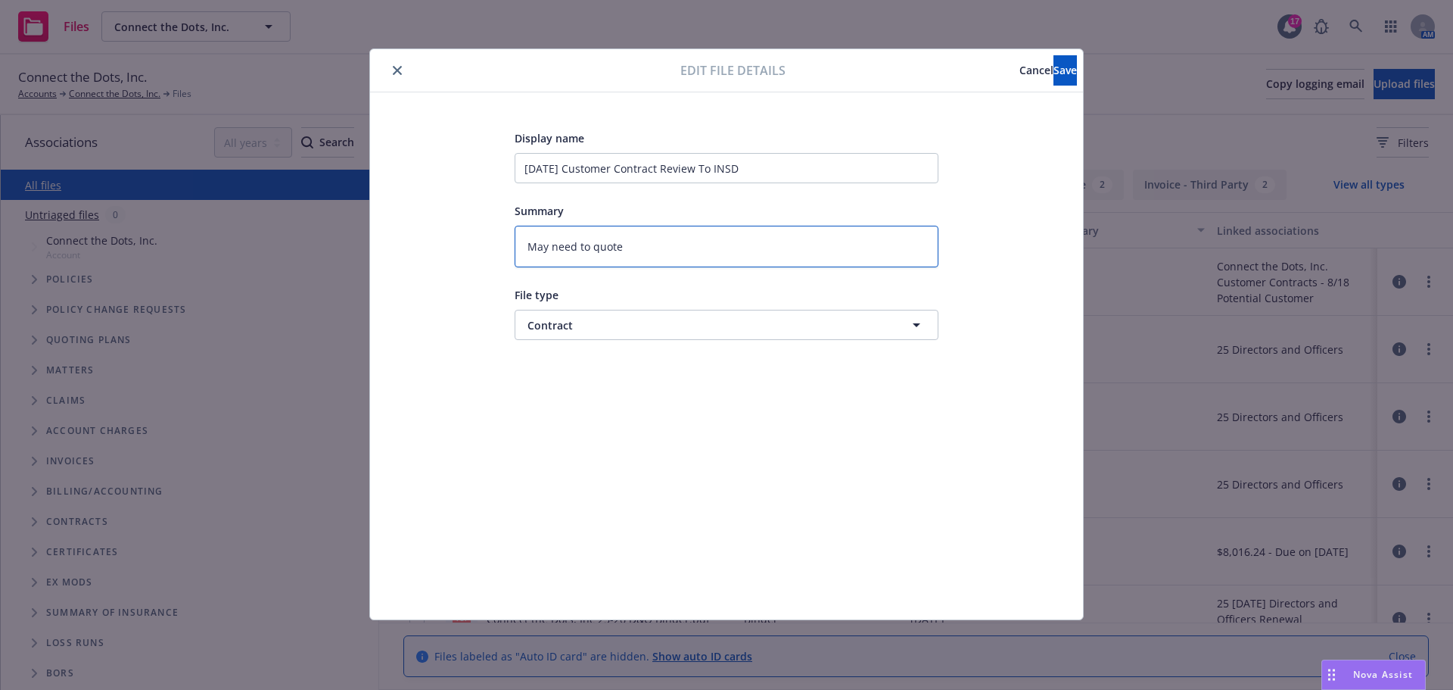
type textarea "May need to quote"
type textarea "x"
type textarea "May need to quote U"
type textarea "x"
type textarea "May need to quote Um"
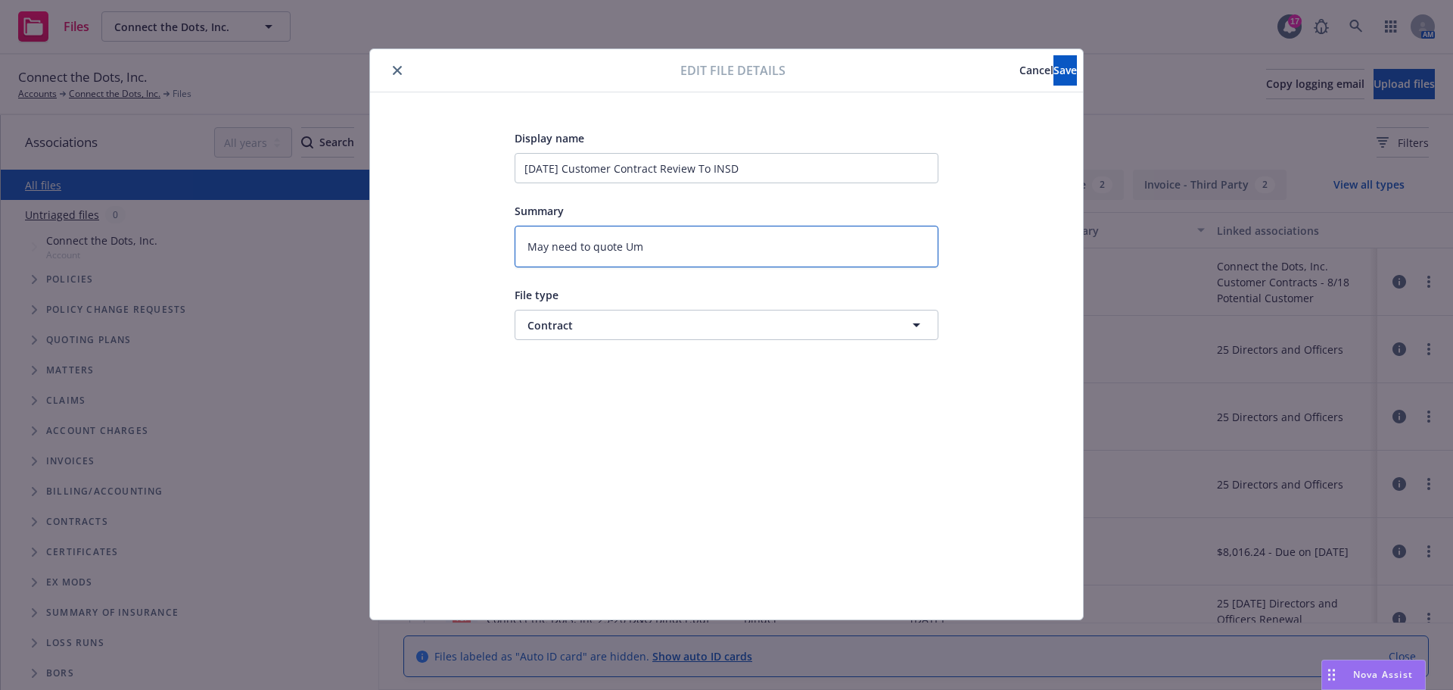
type textarea "x"
type textarea "May need to quote Umb"
type textarea "x"
type textarea "May need to quote Umbr"
type textarea "x"
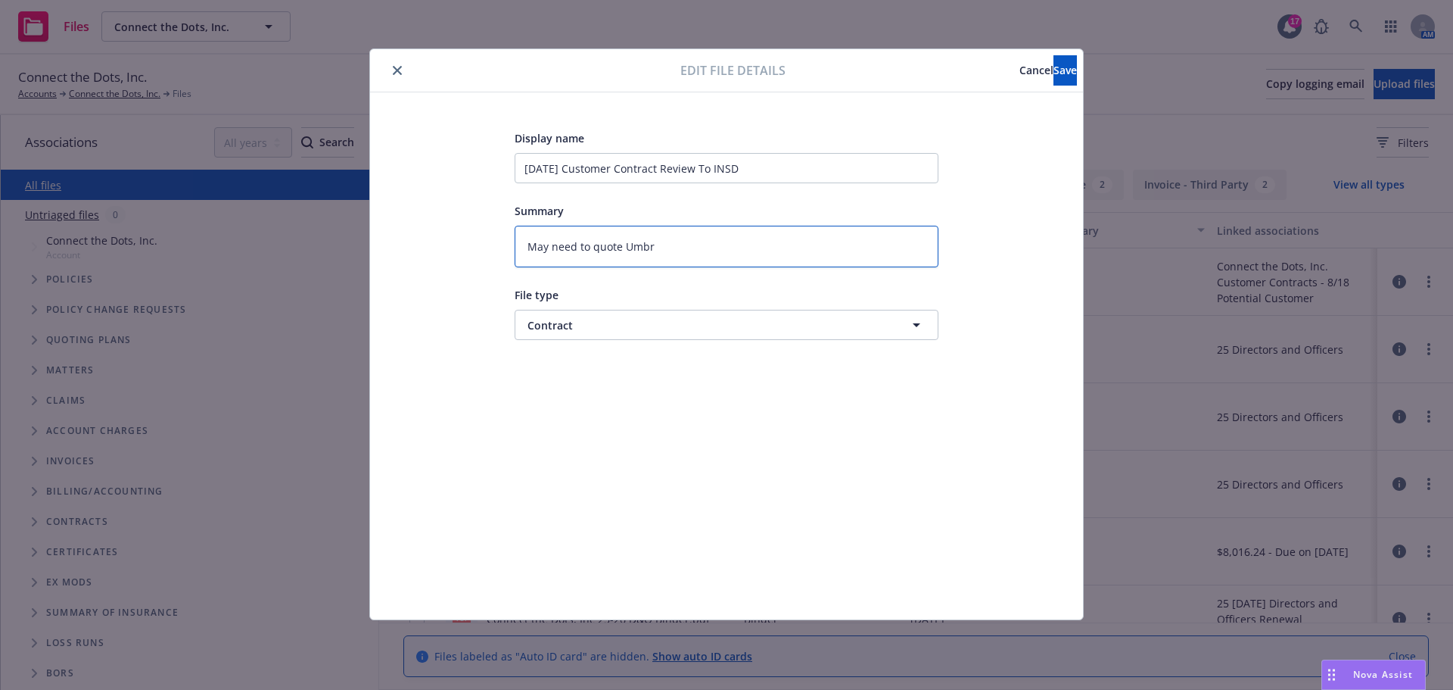
type textarea "May need to quote Umbre"
type textarea "x"
type textarea "May need to quote Umbrel"
type textarea "x"
type textarea "May need to quote [PERSON_NAME]"
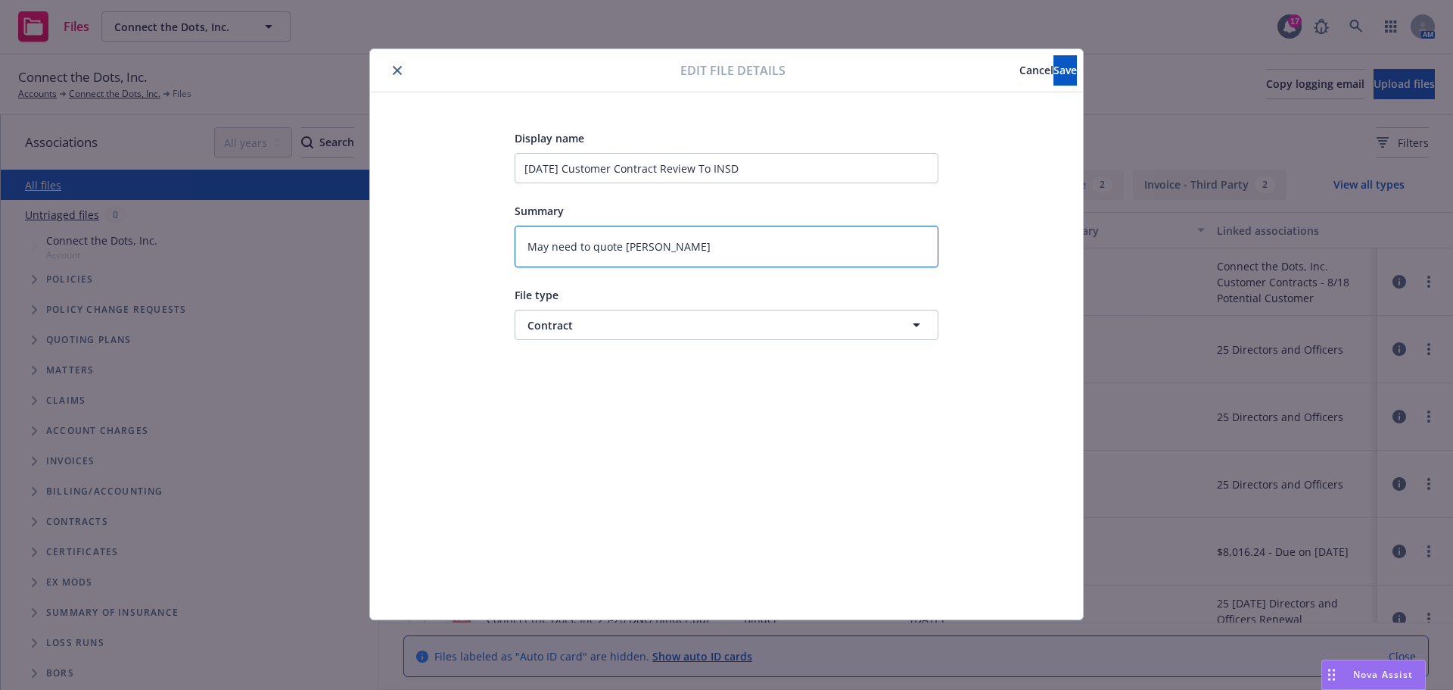
type textarea "x"
type textarea "May need to quote Umbrella"
type textarea "x"
type textarea "May need to quote Umbrella"
type textarea "x"
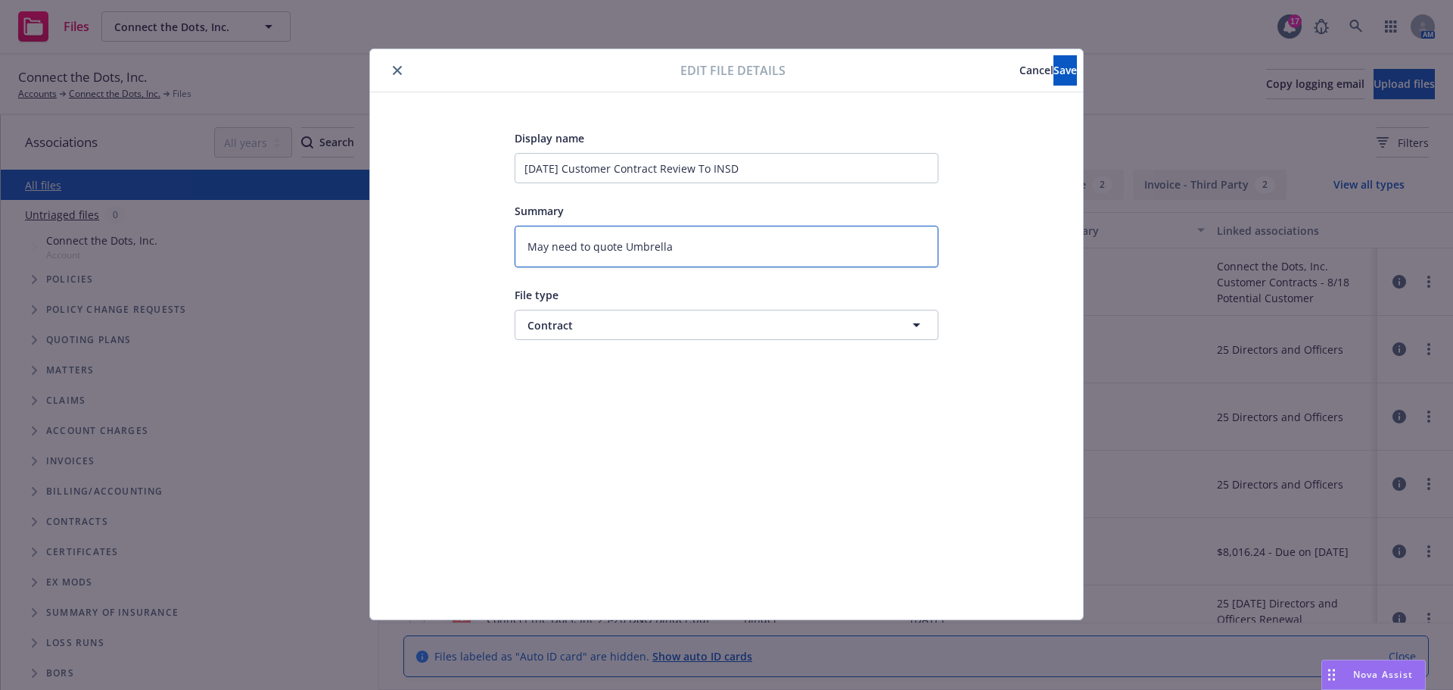
type textarea "May need to quote Umbrella o"
type textarea "x"
type textarea "May need to quote Umbrella or"
type textarea "x"
type textarea "May need to quote Umbrella or"
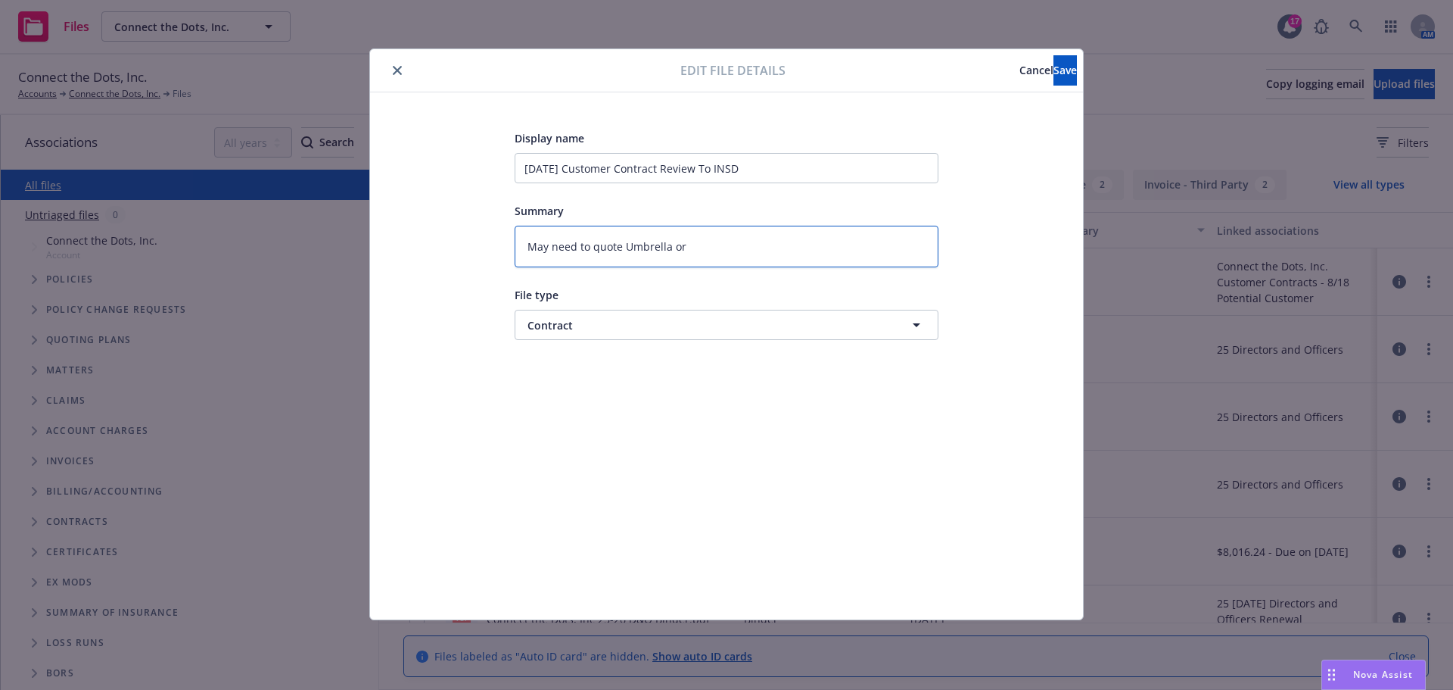
type textarea "x"
type textarea "May need to quote Umbrella or E"
type textarea "x"
type textarea "May need to quote Umbrella or E&"
type textarea "x"
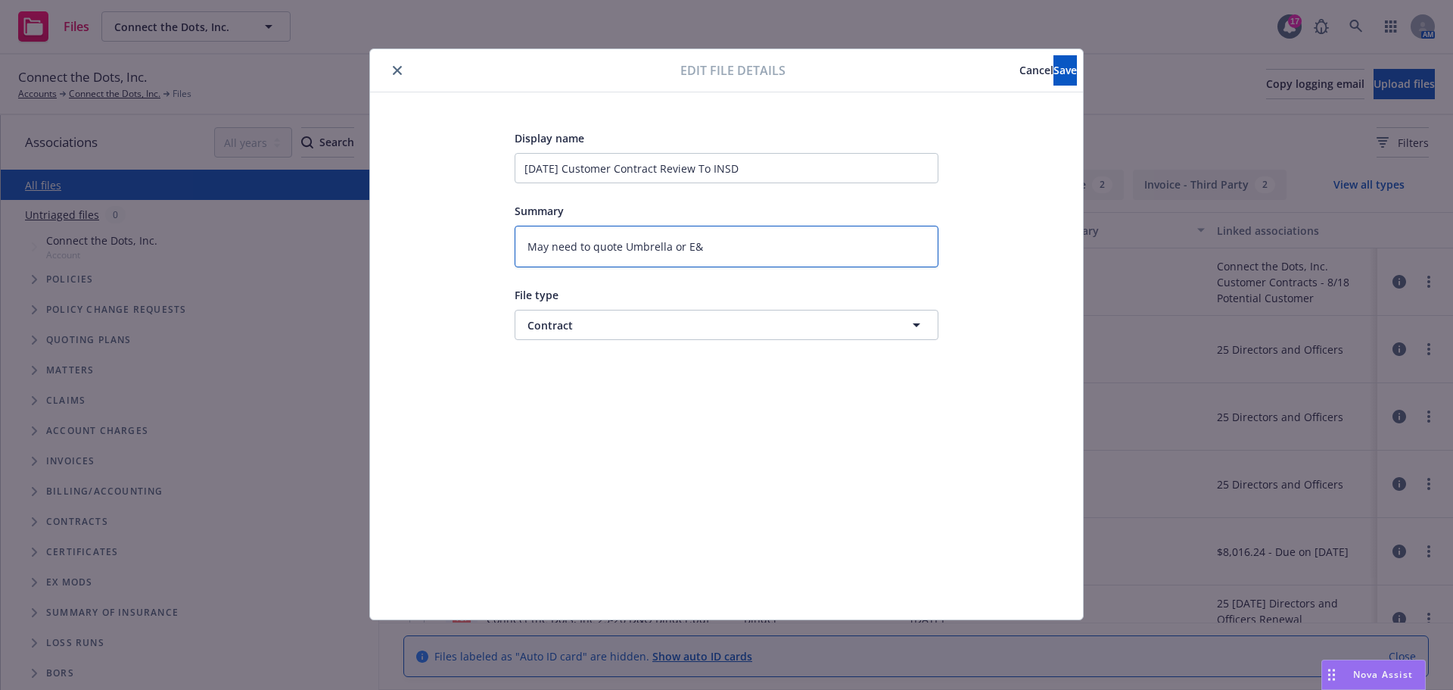
type textarea "May need to quote Umbrella or E&O"
type textarea "x"
type textarea "May need to quote Umbrella or E&O?"
type textarea "x"
type textarea "May need to quote Umbrella or E&O?C"
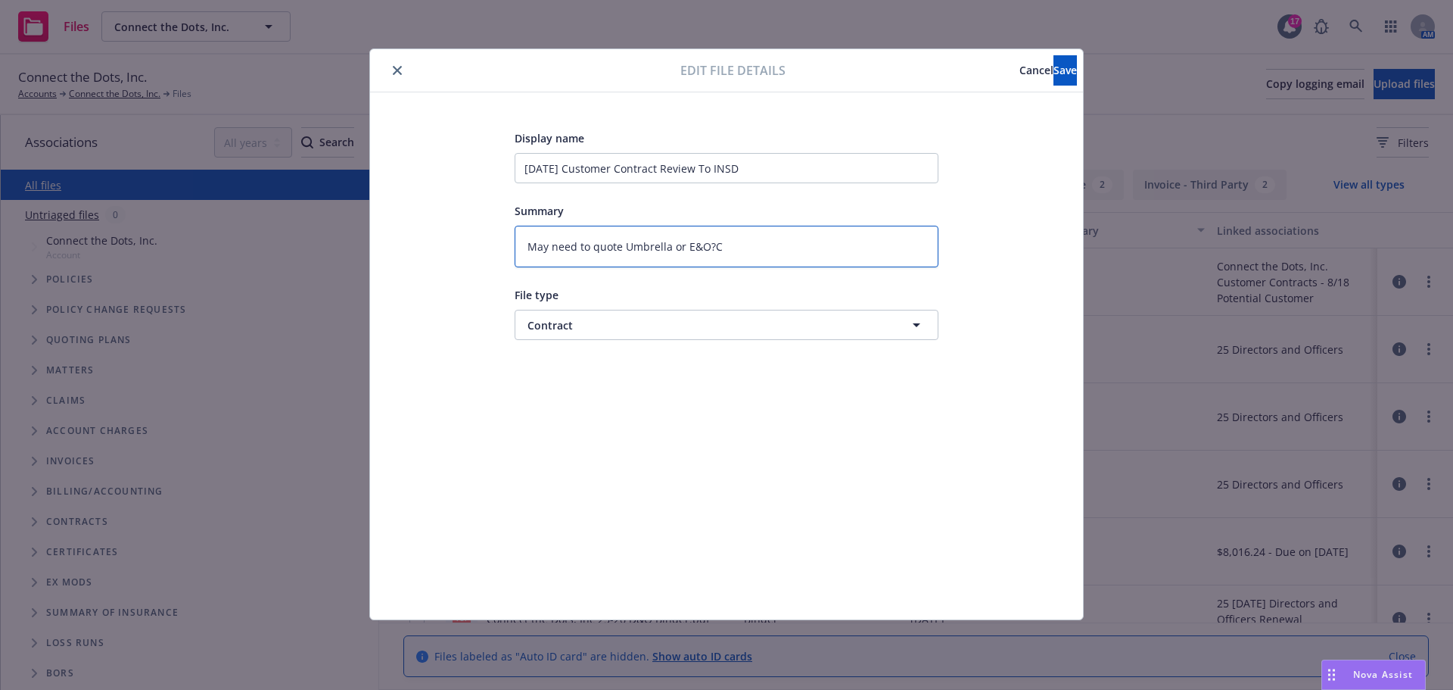
type textarea "x"
type textarea "May need to quote Umbrella or E&O?Cy"
type textarea "x"
type textarea "May need to quote Umbrella or E&O?C"
type textarea "x"
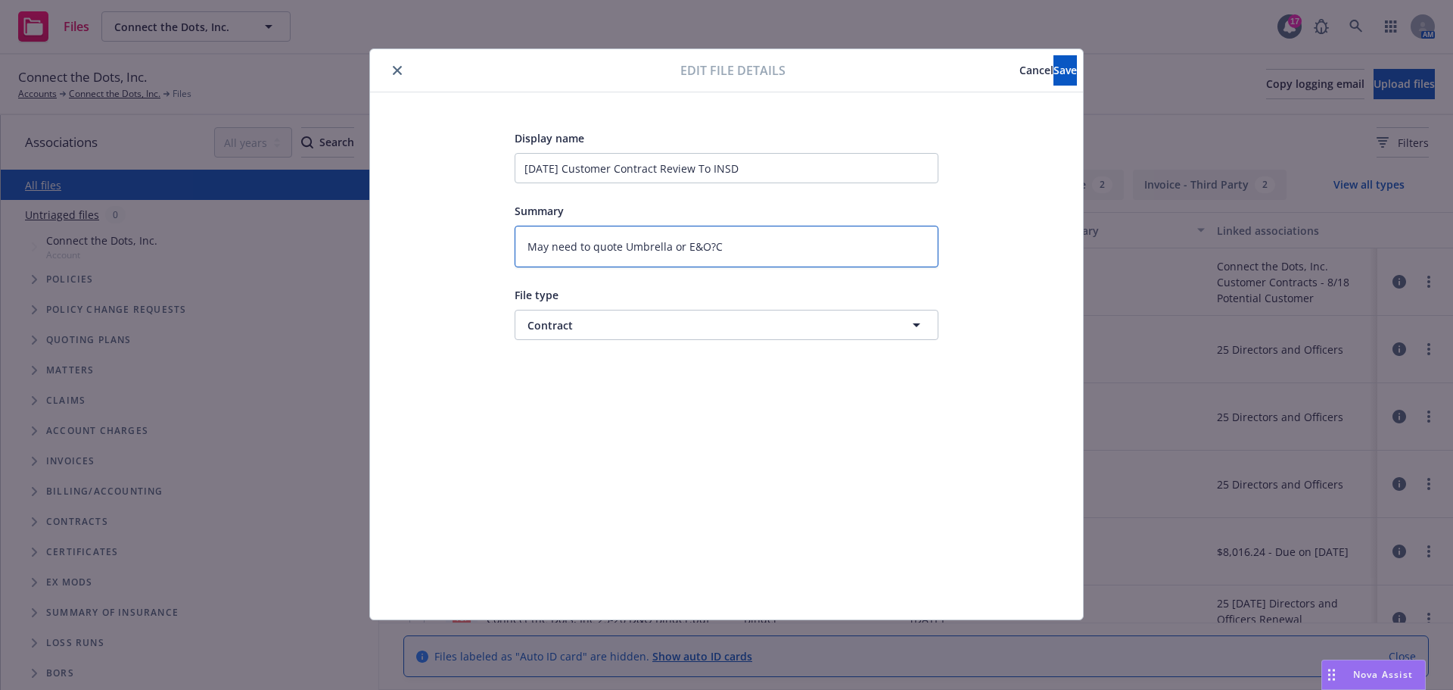
type textarea "May need to quote Umbrella or E&O?"
type textarea "x"
click at [1054, 76] on span "Save" at bounding box center [1065, 70] width 23 height 14
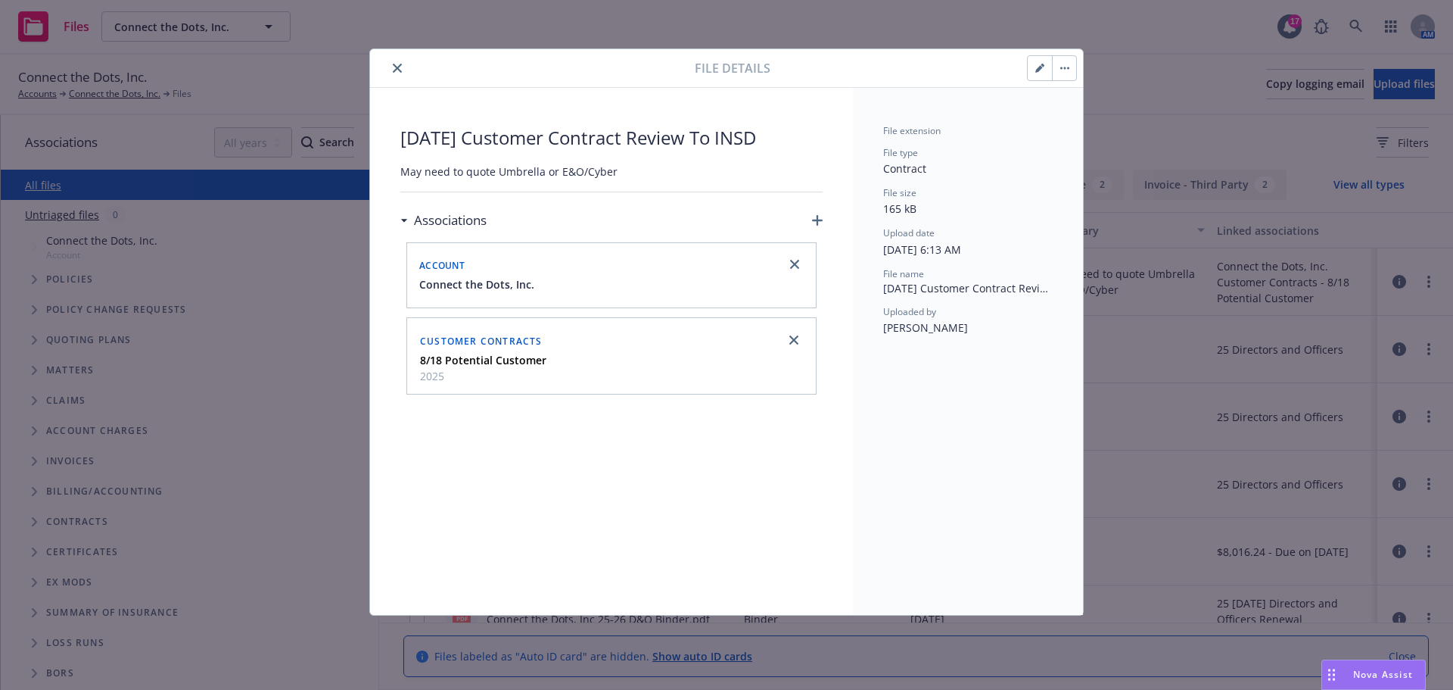
click at [395, 62] on button "close" at bounding box center [397, 68] width 18 height 18
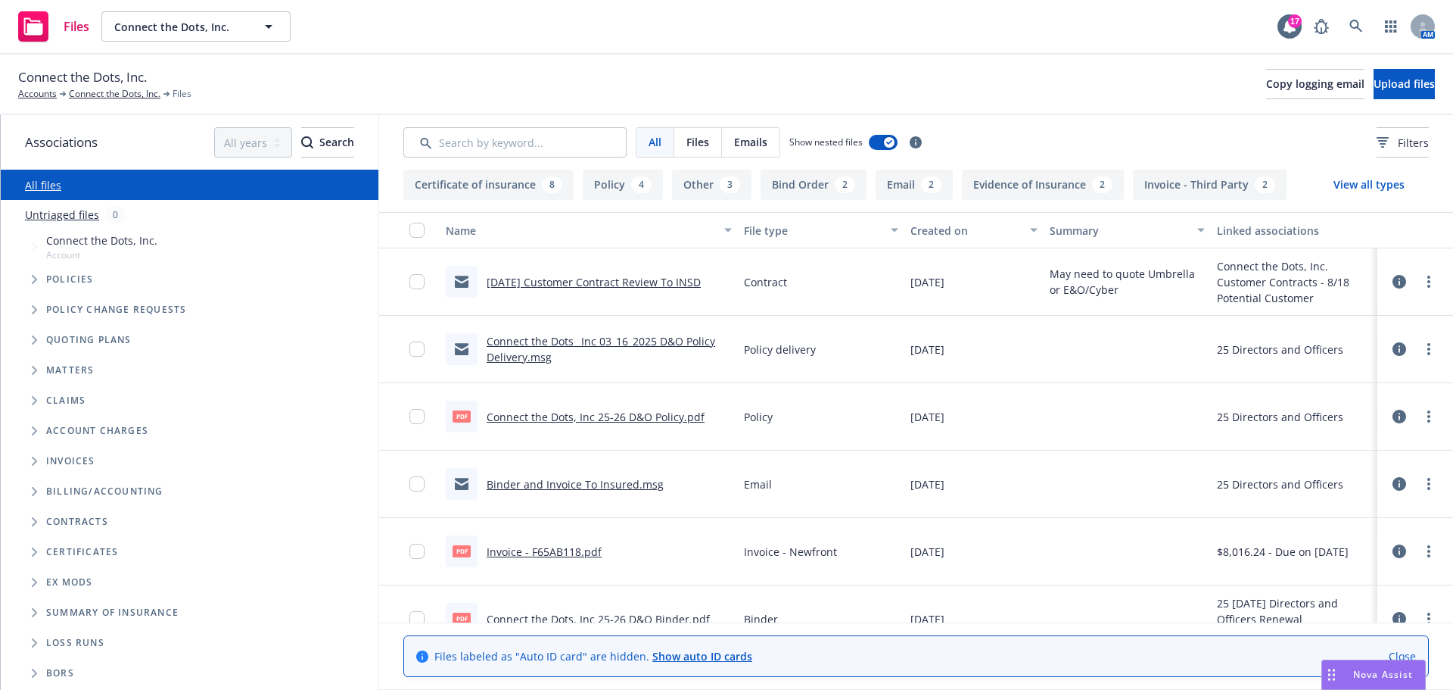
click at [38, 513] on span "Folder Tree Example" at bounding box center [34, 521] width 24 height 24
click at [46, 579] on icon "Folder Tree Example" at bounding box center [47, 579] width 6 height 9
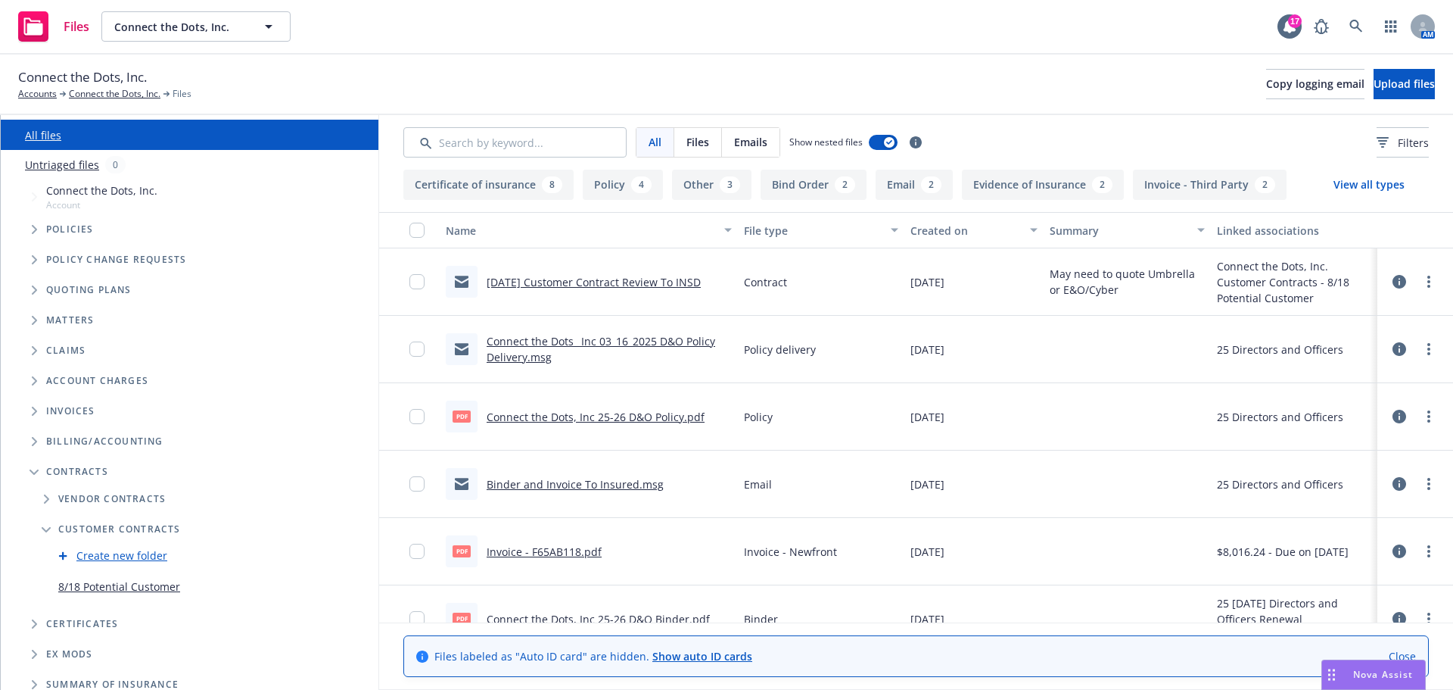
scroll to position [120, 0]
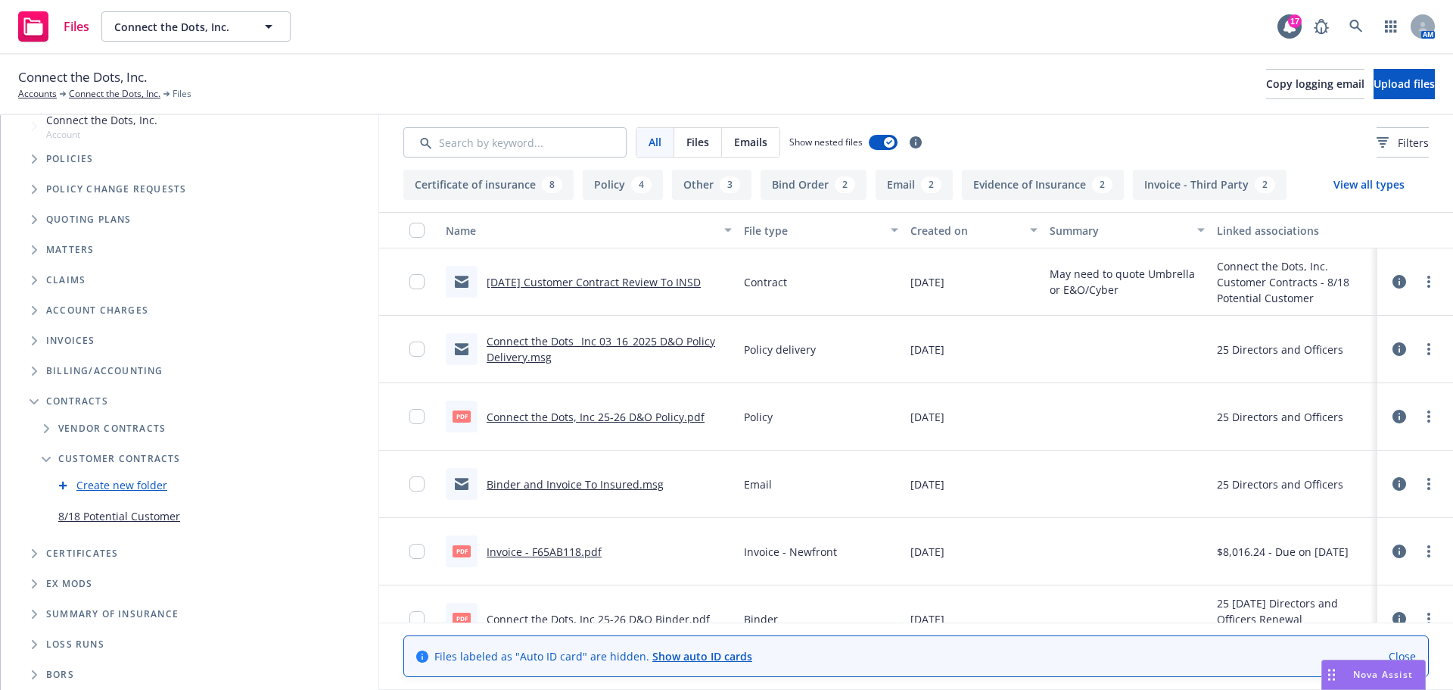
click at [44, 460] on icon "Folder Tree Example" at bounding box center [46, 459] width 9 height 6
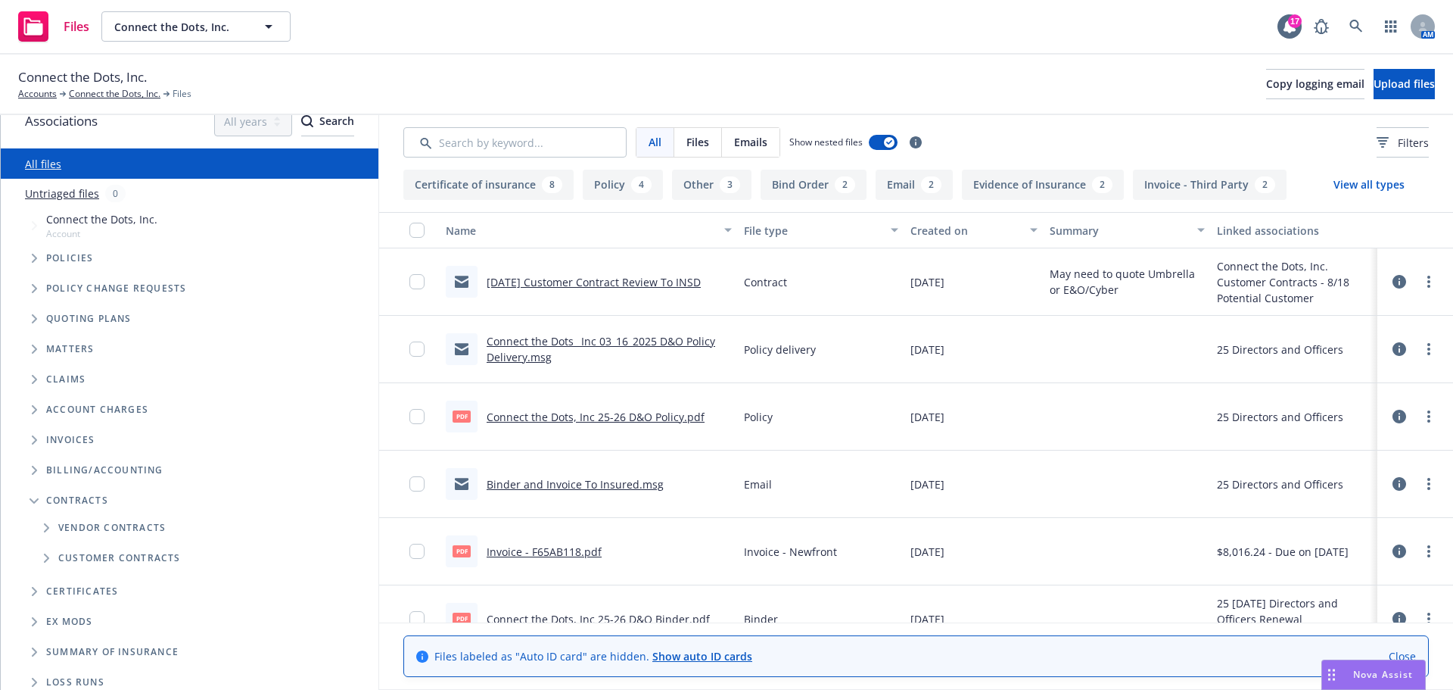
scroll to position [0, 0]
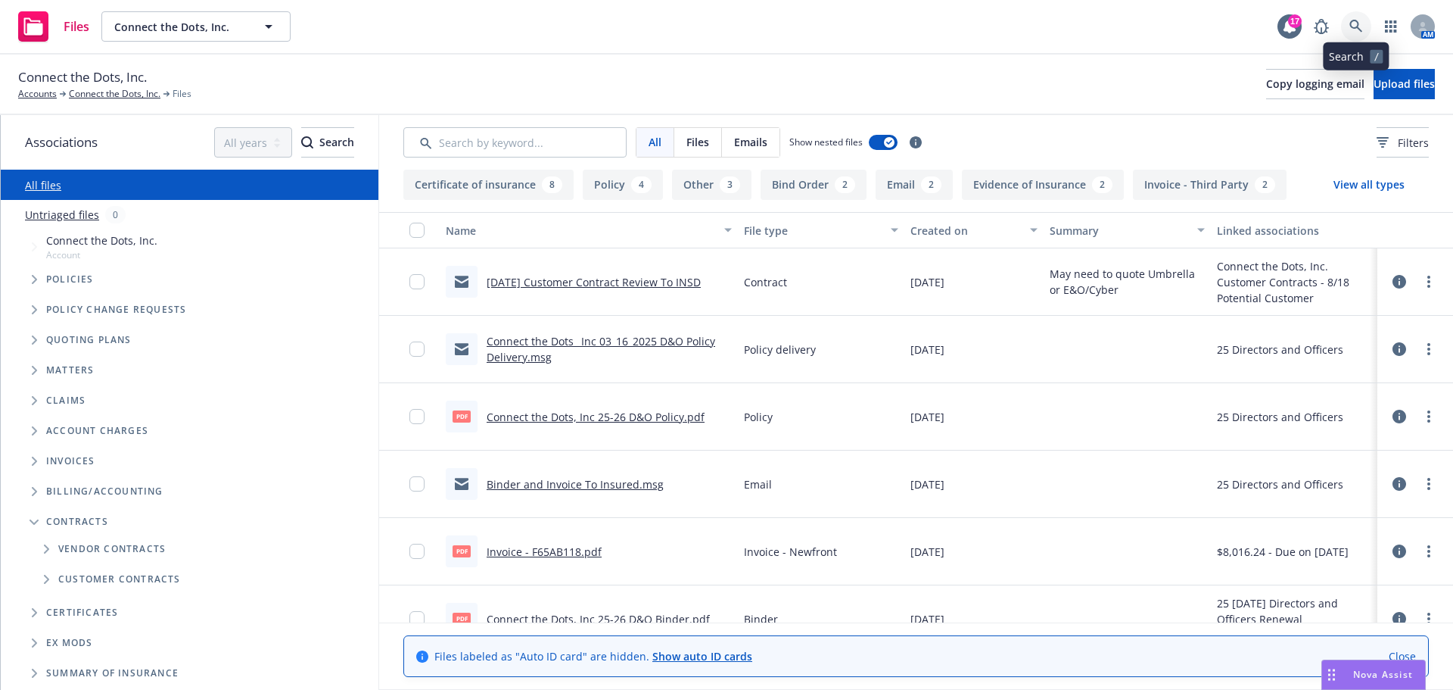
click at [1361, 22] on icon at bounding box center [1357, 27] width 14 height 14
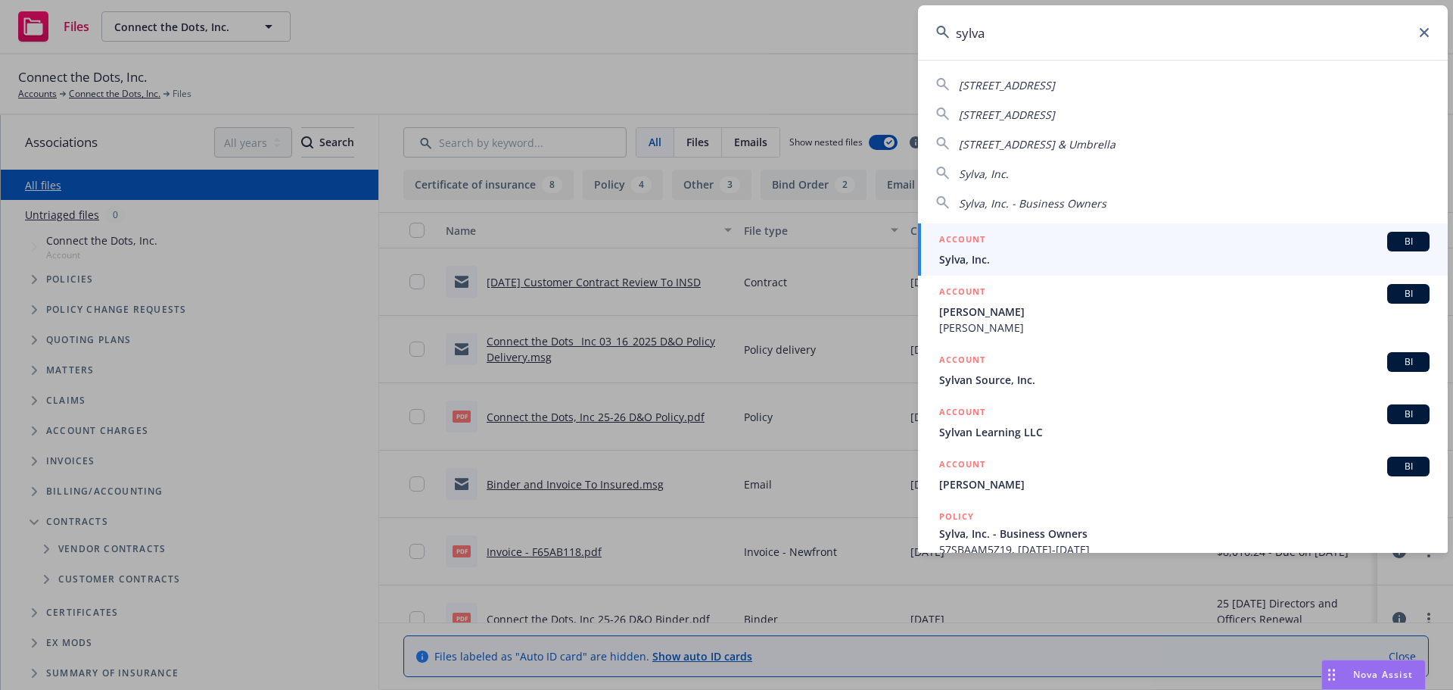
click at [1019, 241] on div "ACCOUNT BI" at bounding box center [1184, 242] width 491 height 20
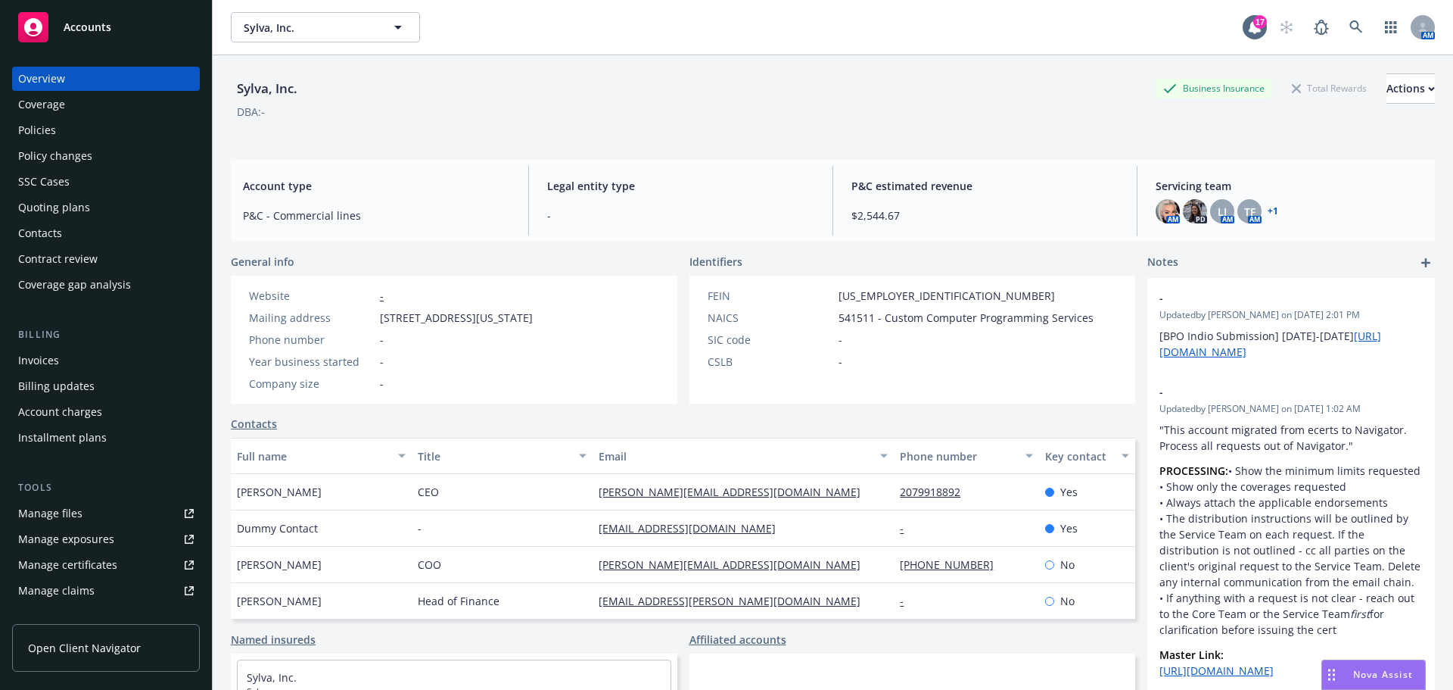
click at [108, 125] on div "Policies" at bounding box center [106, 130] width 176 height 24
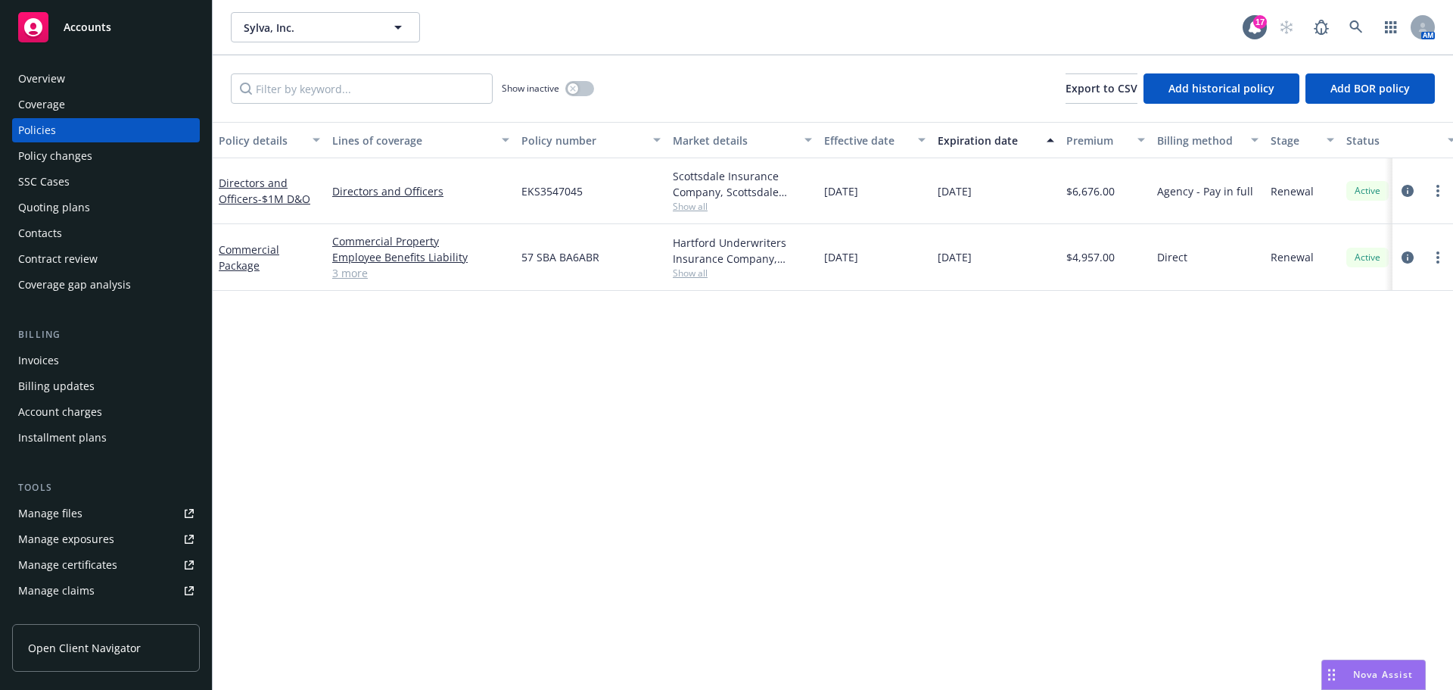
click at [137, 206] on div "Quoting plans" at bounding box center [106, 207] width 176 height 24
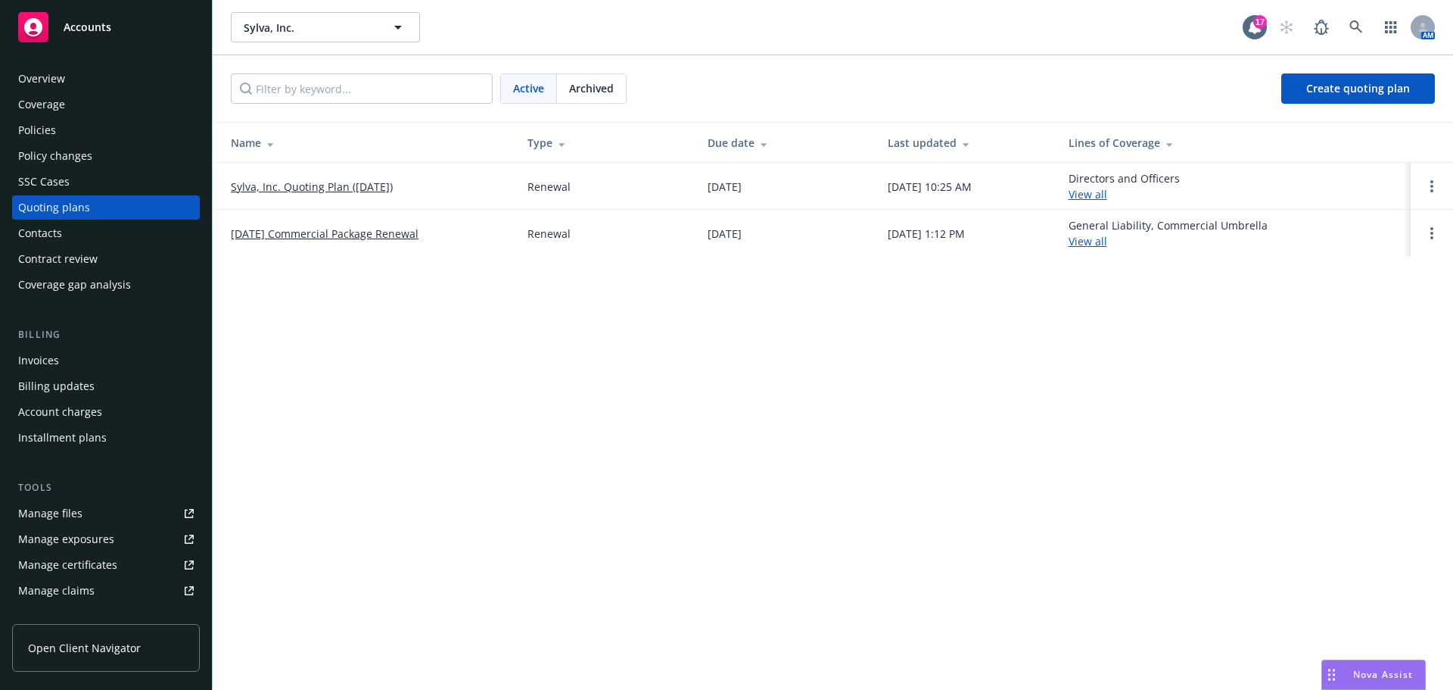
click at [327, 179] on link "Sylva, Inc. Quoting Plan (2025-08-18)" at bounding box center [312, 187] width 162 height 16
